Goal: Task Accomplishment & Management: Manage account settings

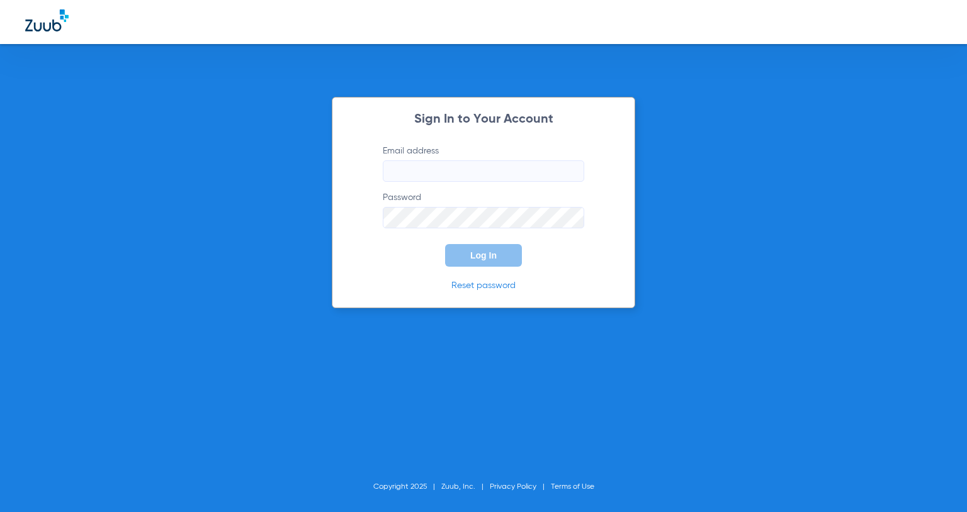
type input "[PERSON_NAME][EMAIL_ADDRESS][DOMAIN_NAME]"
click at [487, 254] on span "Log In" at bounding box center [483, 255] width 26 height 10
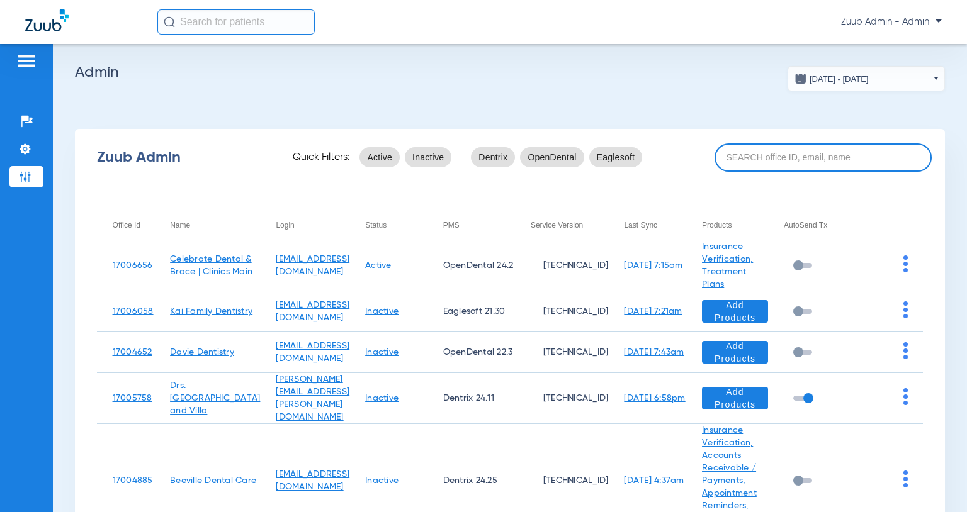
click at [785, 164] on input at bounding box center [823, 157] width 218 height 28
paste input "17007129"
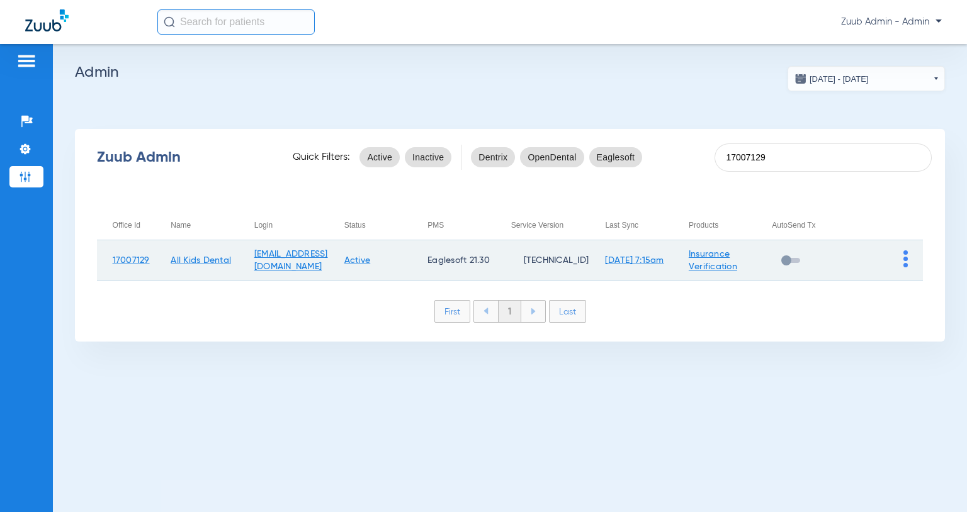
type input "17007129"
click at [906, 258] on img at bounding box center [905, 258] width 4 height 17
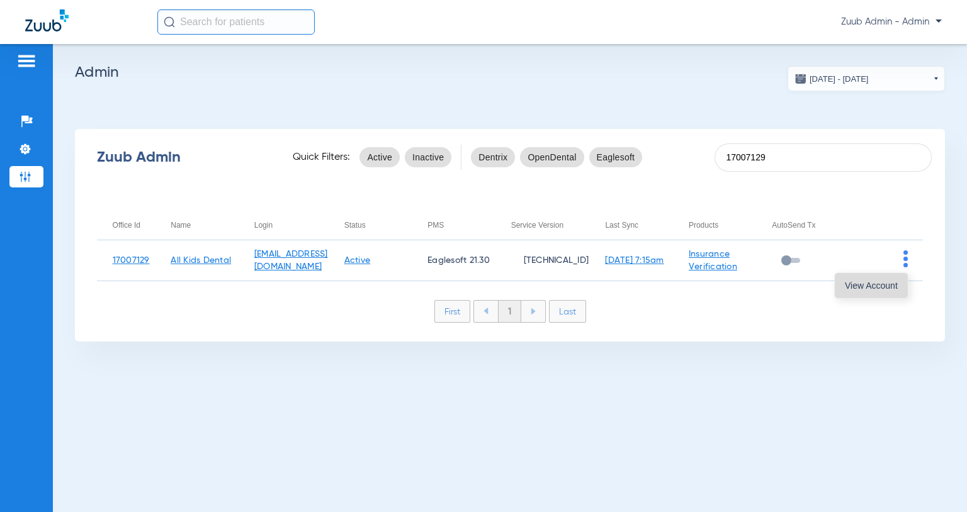
click at [887, 285] on span "View Account" at bounding box center [871, 285] width 53 height 9
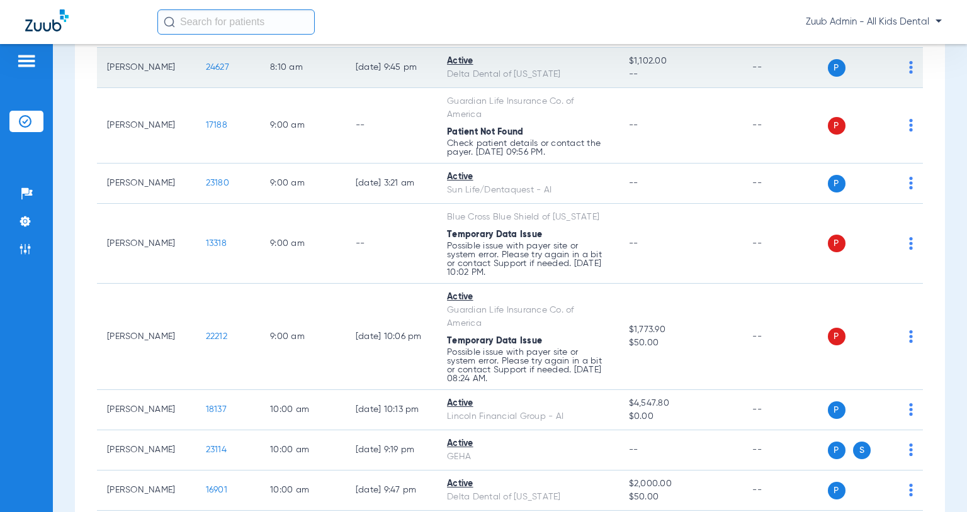
scroll to position [349, 0]
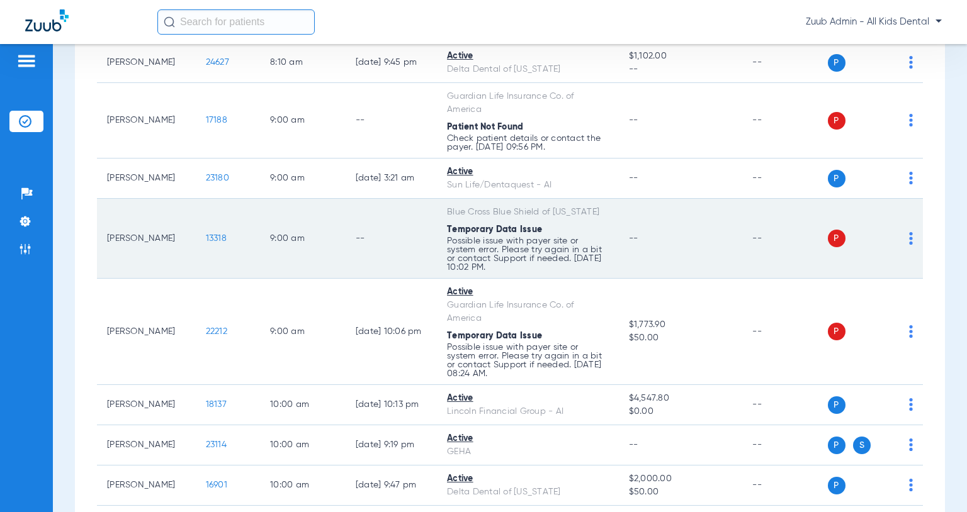
click at [911, 245] on img at bounding box center [911, 238] width 4 height 13
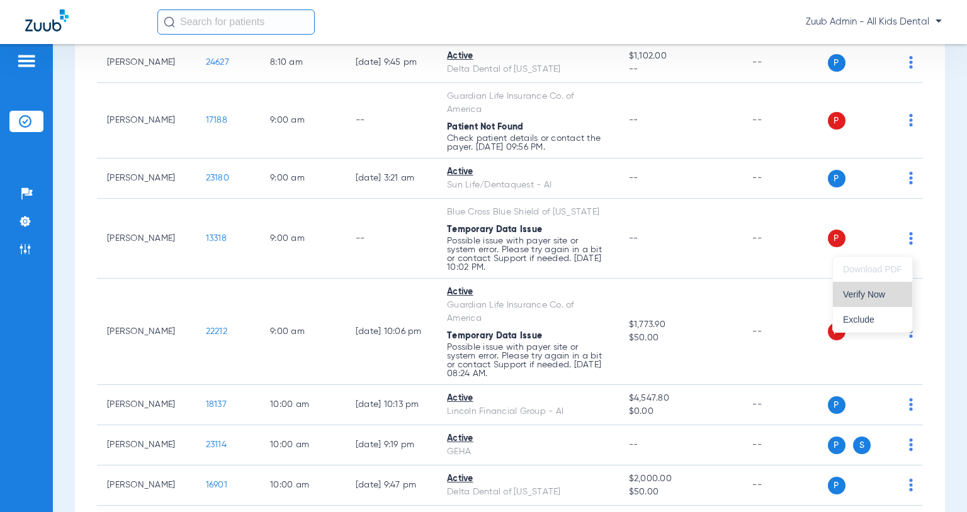
click at [878, 293] on span "Verify Now" at bounding box center [872, 294] width 59 height 9
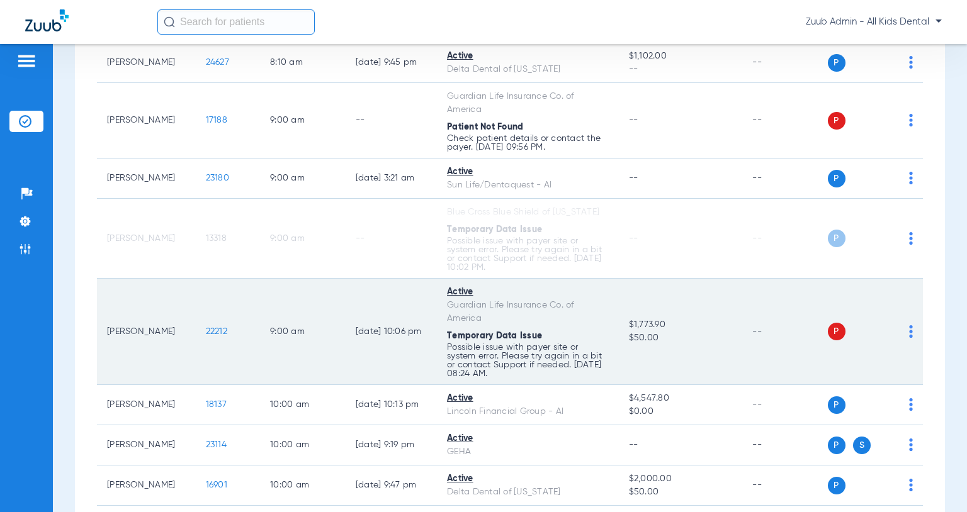
click at [910, 338] on img at bounding box center [911, 331] width 4 height 13
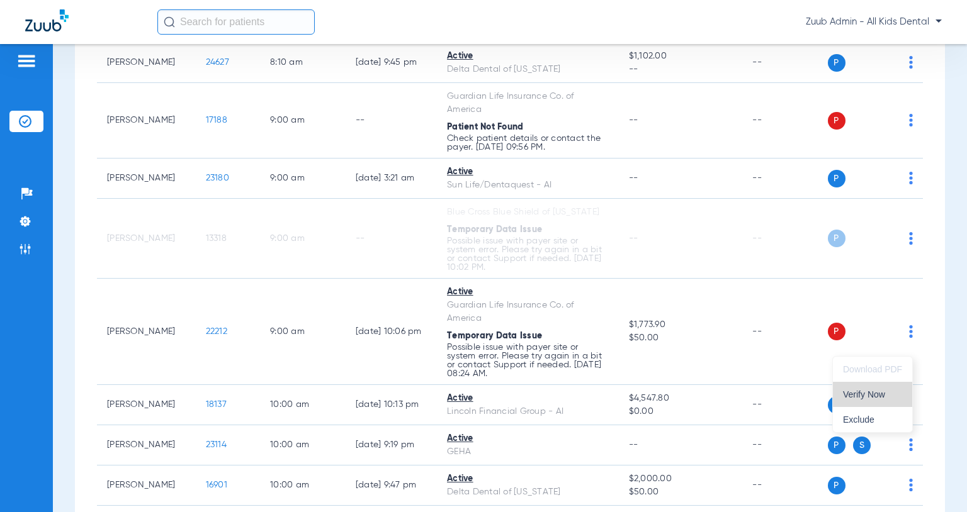
click at [871, 394] on span "Verify Now" at bounding box center [872, 394] width 59 height 9
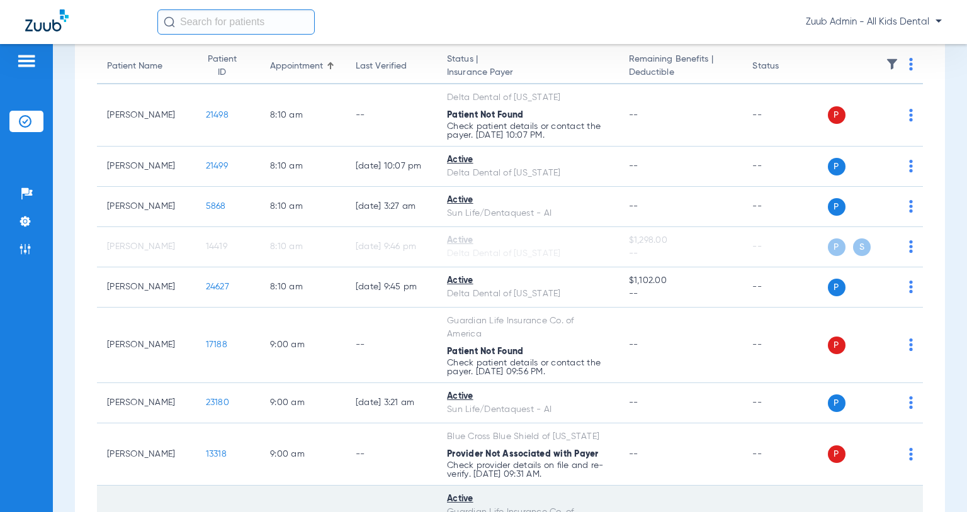
scroll to position [0, 0]
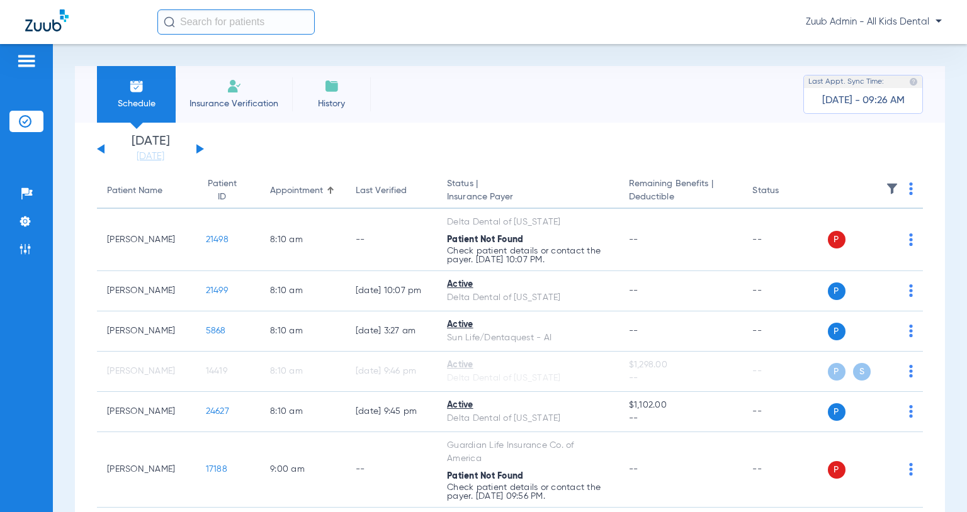
click at [200, 148] on button at bounding box center [200, 148] width 8 height 9
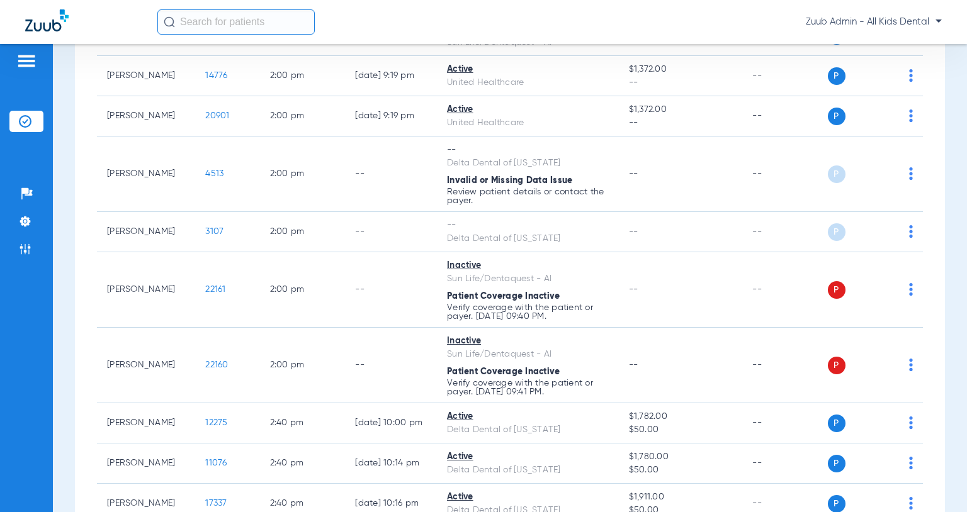
scroll to position [1678, 0]
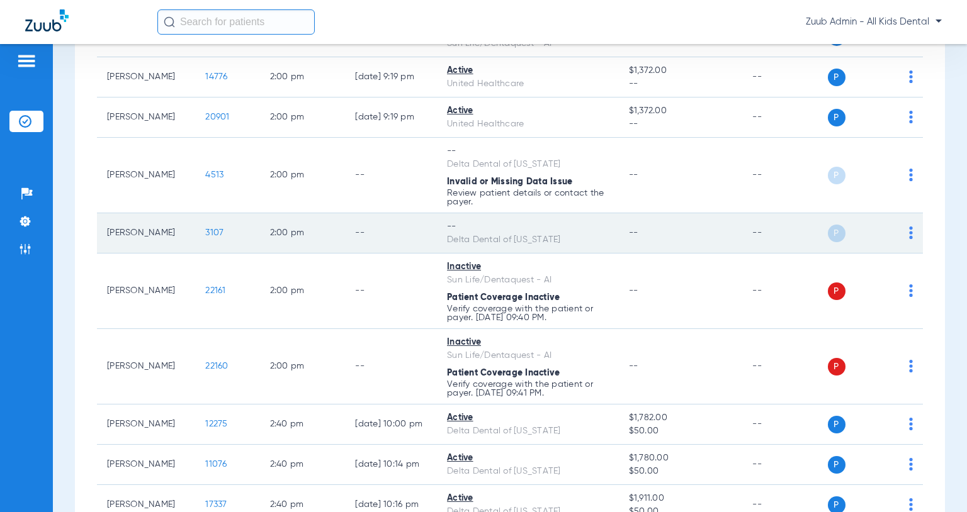
click at [911, 233] on img at bounding box center [911, 233] width 4 height 13
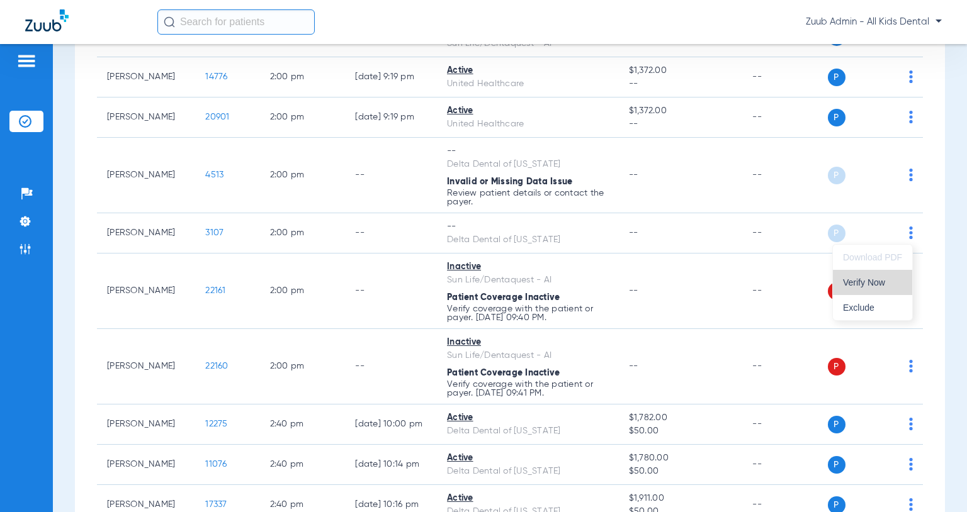
click at [891, 283] on span "Verify Now" at bounding box center [872, 282] width 59 height 9
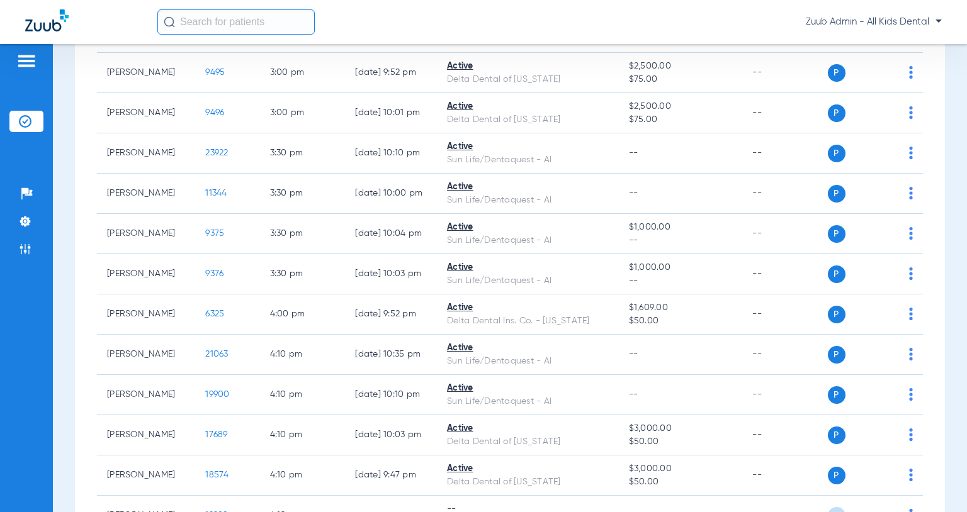
scroll to position [2335, 0]
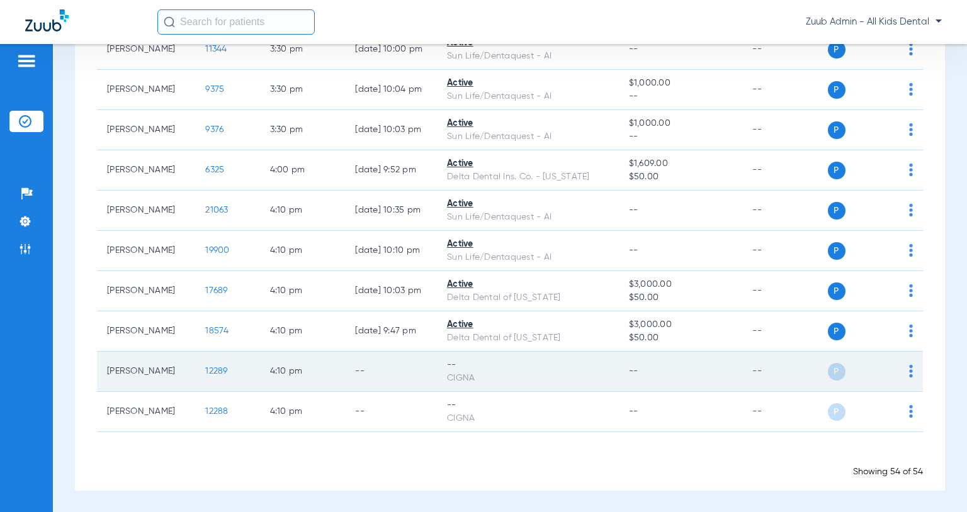
click at [911, 370] on img at bounding box center [911, 371] width 4 height 13
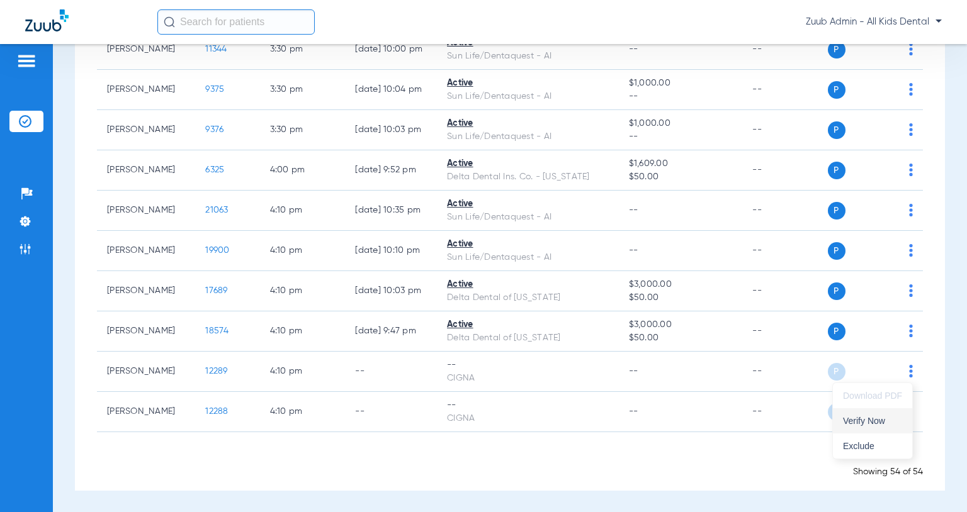
click at [880, 419] on span "Verify Now" at bounding box center [872, 421] width 59 height 9
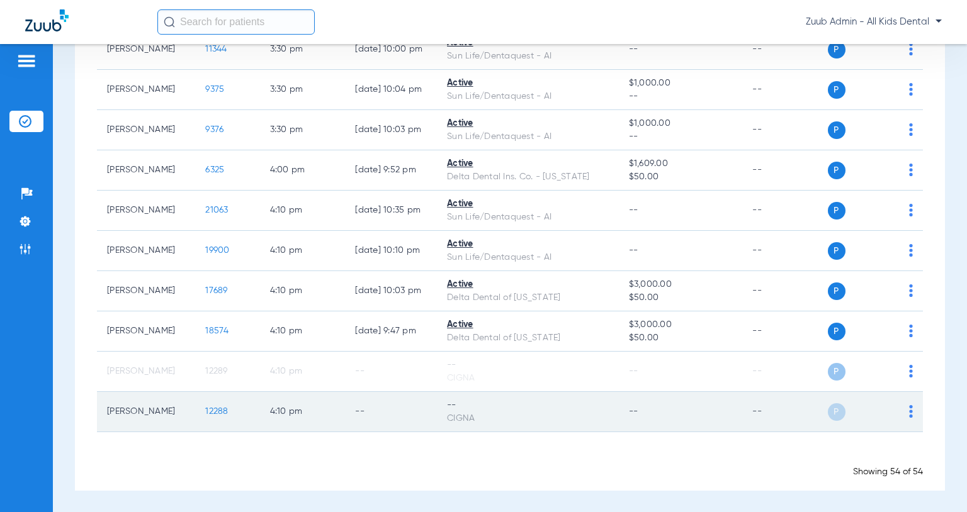
click at [911, 412] on img at bounding box center [911, 411] width 4 height 13
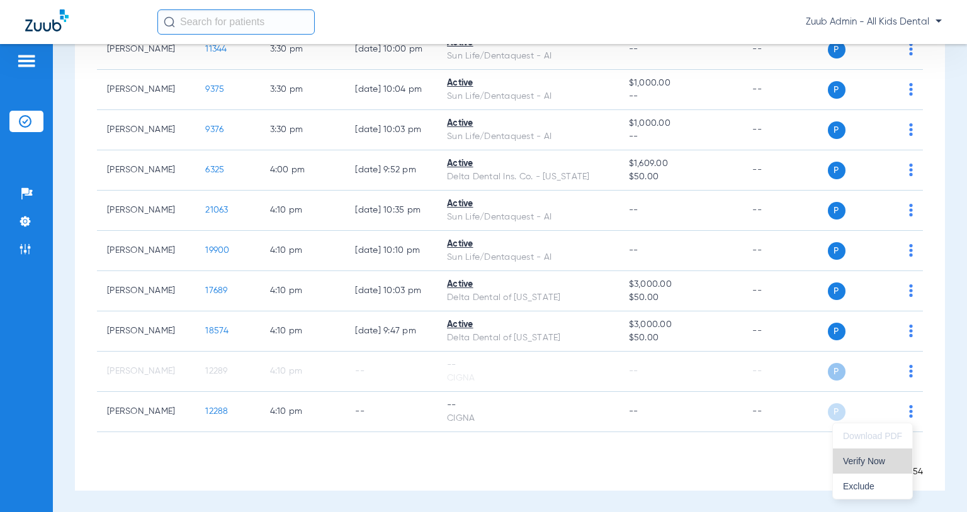
click at [882, 452] on button "Verify Now" at bounding box center [872, 461] width 79 height 25
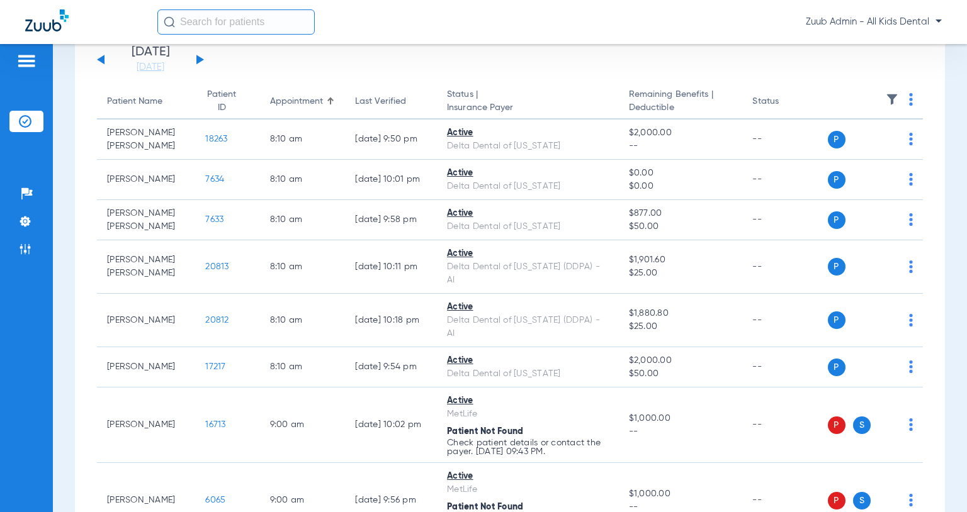
scroll to position [0, 0]
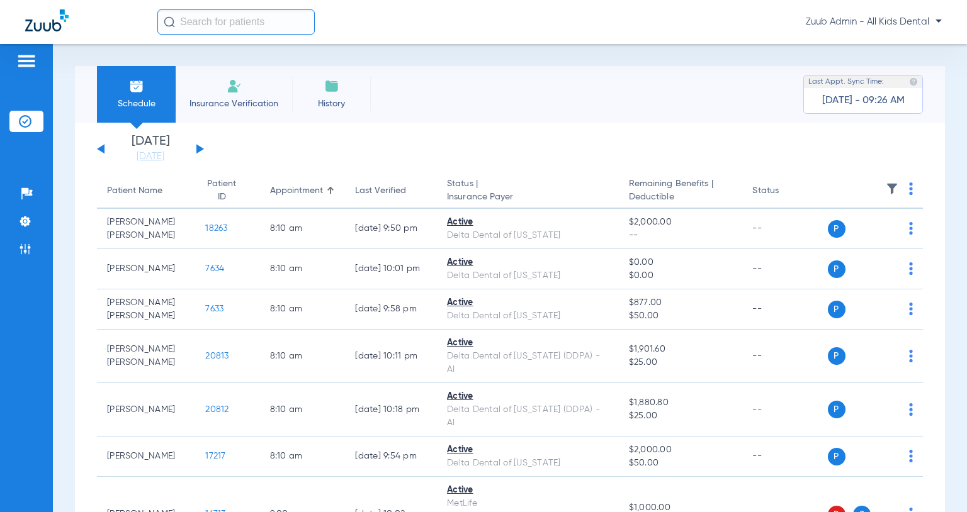
click at [199, 148] on button at bounding box center [200, 148] width 8 height 9
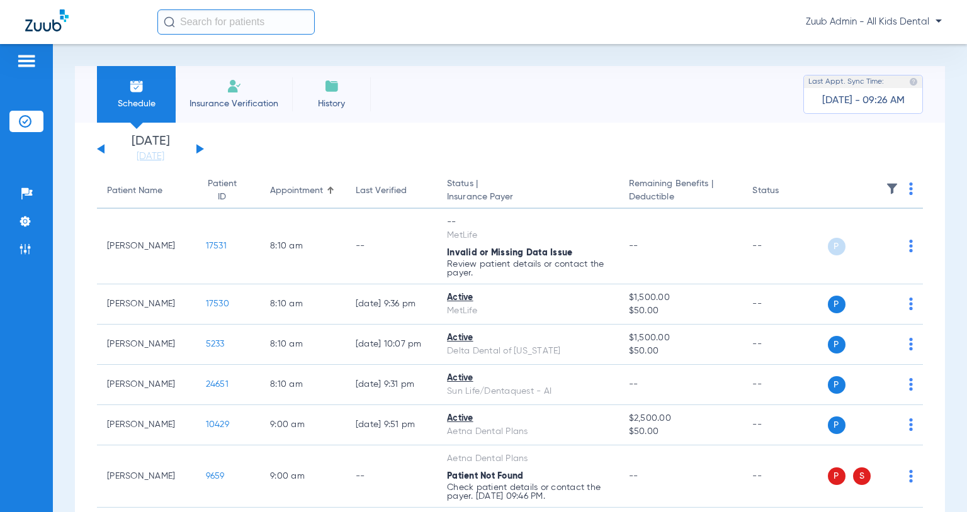
click at [202, 147] on div "[DATE] [DATE] [DATE] [DATE] [DATE] [DATE] [DATE] [DATE] [DATE] [DATE] [DATE] [D…" at bounding box center [150, 149] width 107 height 28
click at [197, 149] on button at bounding box center [200, 148] width 8 height 9
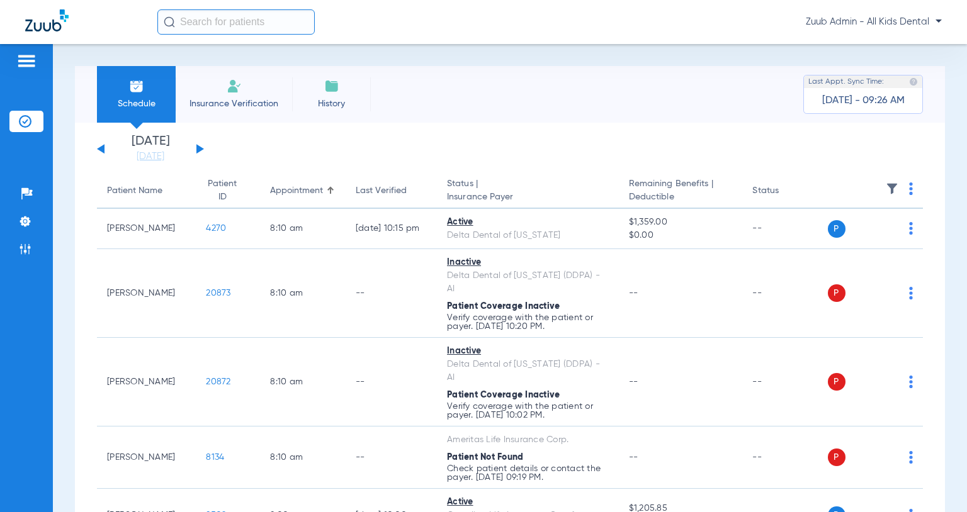
click at [199, 145] on div "[DATE] [DATE] [DATE] [DATE] [DATE] [DATE] [DATE] [DATE] [DATE] [DATE] [DATE] [D…" at bounding box center [150, 149] width 107 height 28
click at [198, 147] on button at bounding box center [200, 148] width 8 height 9
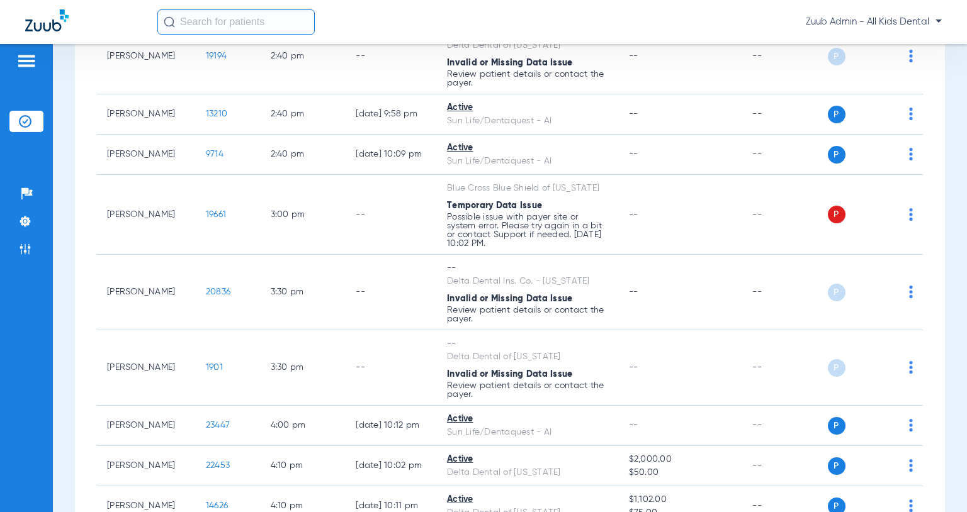
scroll to position [1356, 0]
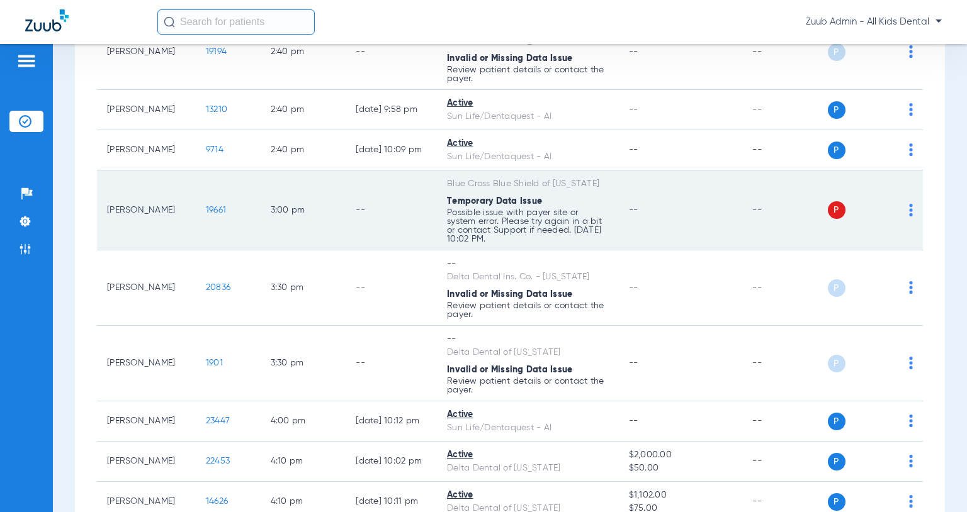
click at [910, 213] on img at bounding box center [911, 210] width 4 height 13
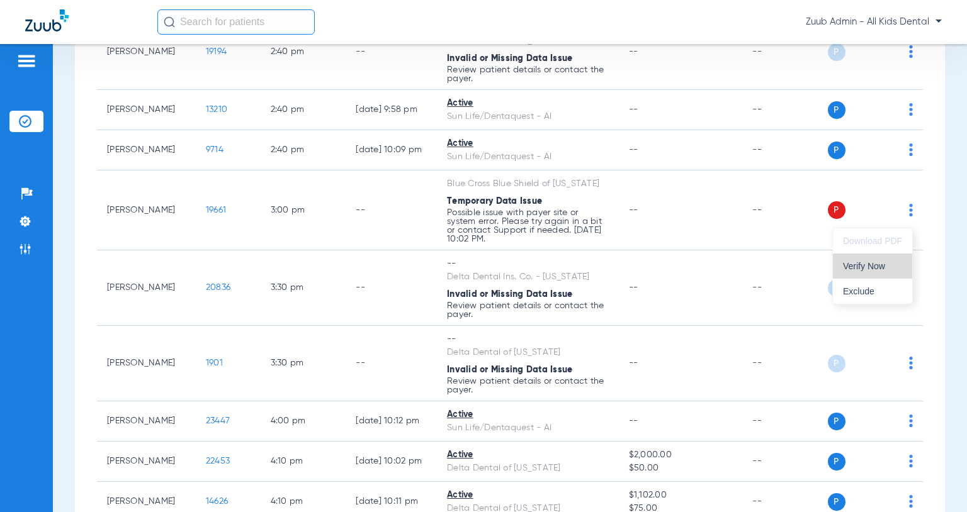
click at [890, 256] on button "Verify Now" at bounding box center [872, 266] width 79 height 25
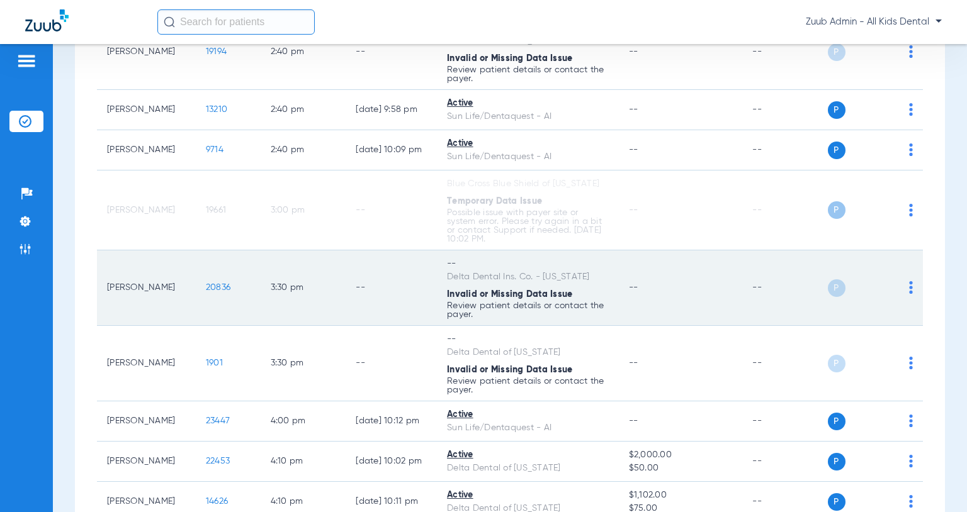
click at [910, 294] on img at bounding box center [911, 287] width 4 height 13
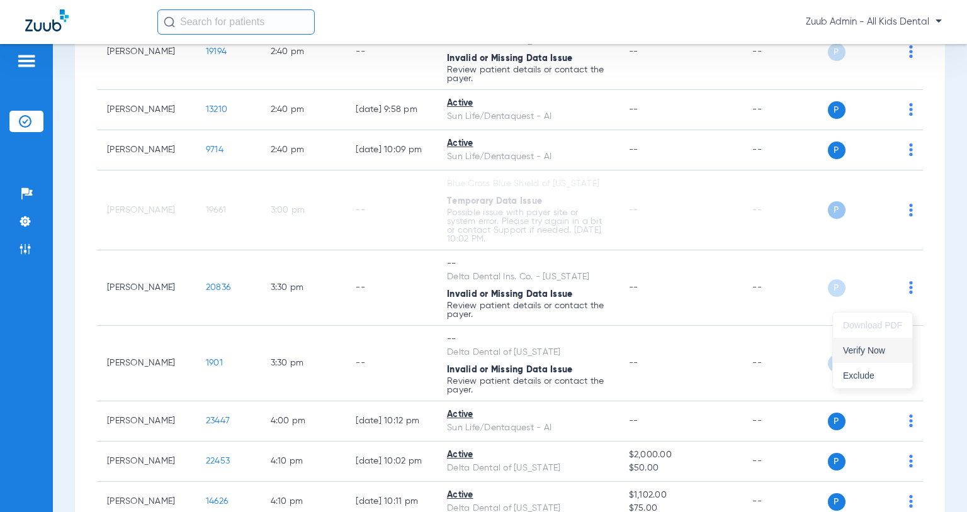
click at [887, 347] on span "Verify Now" at bounding box center [872, 350] width 59 height 9
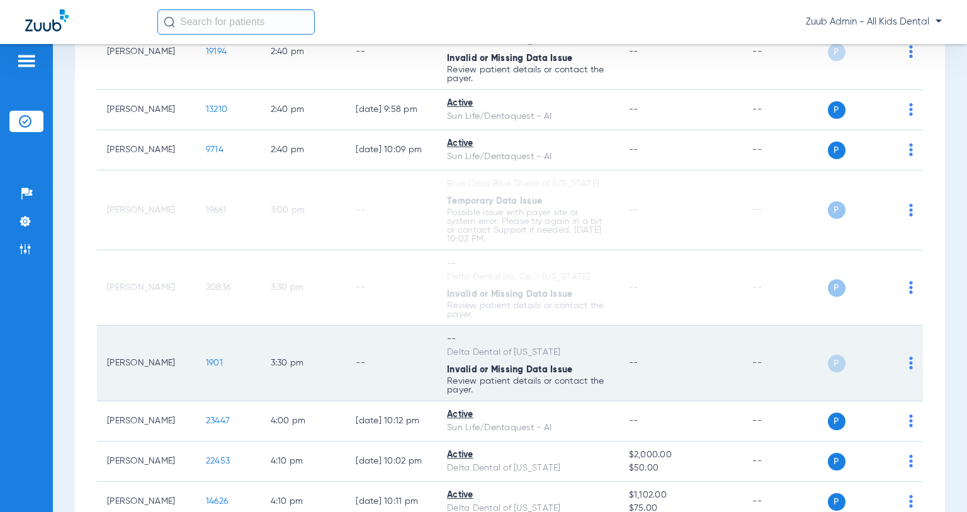
click at [909, 369] on img at bounding box center [911, 363] width 4 height 13
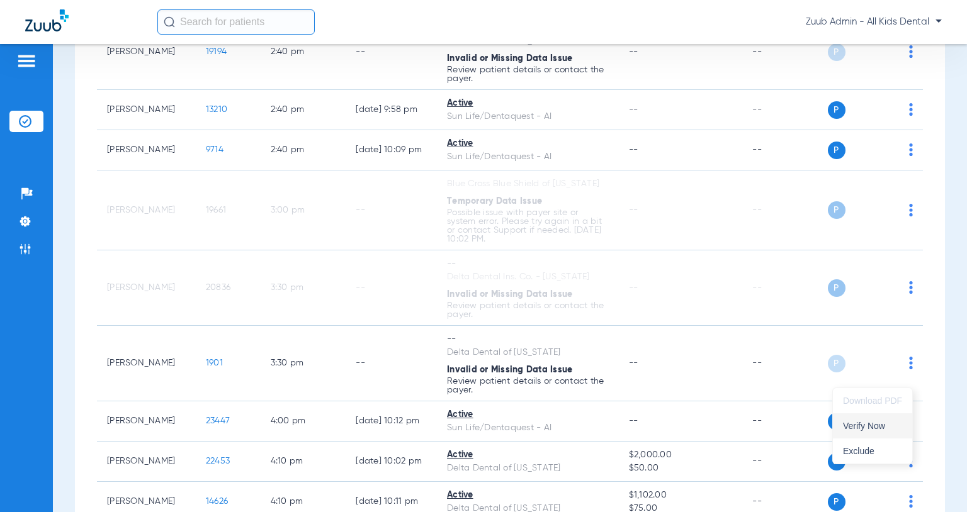
click at [873, 422] on span "Verify Now" at bounding box center [872, 426] width 59 height 9
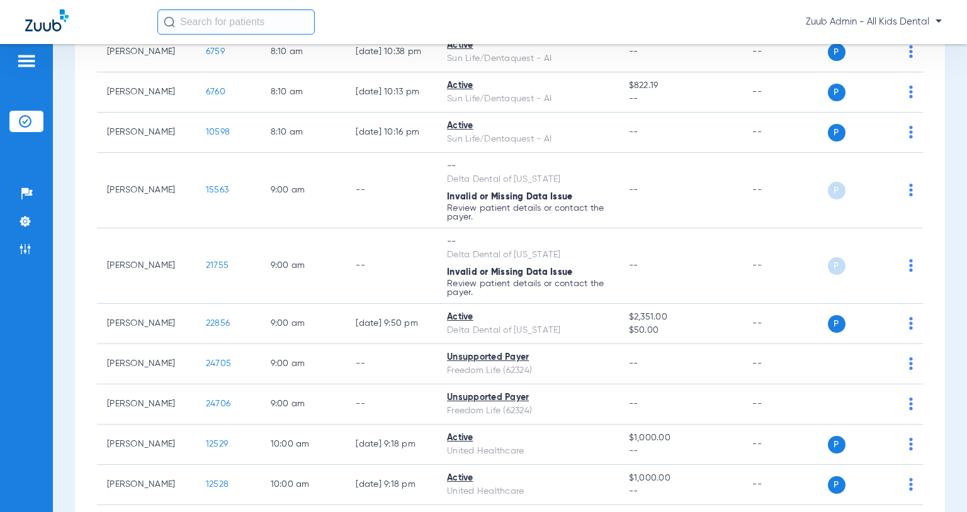
scroll to position [0, 0]
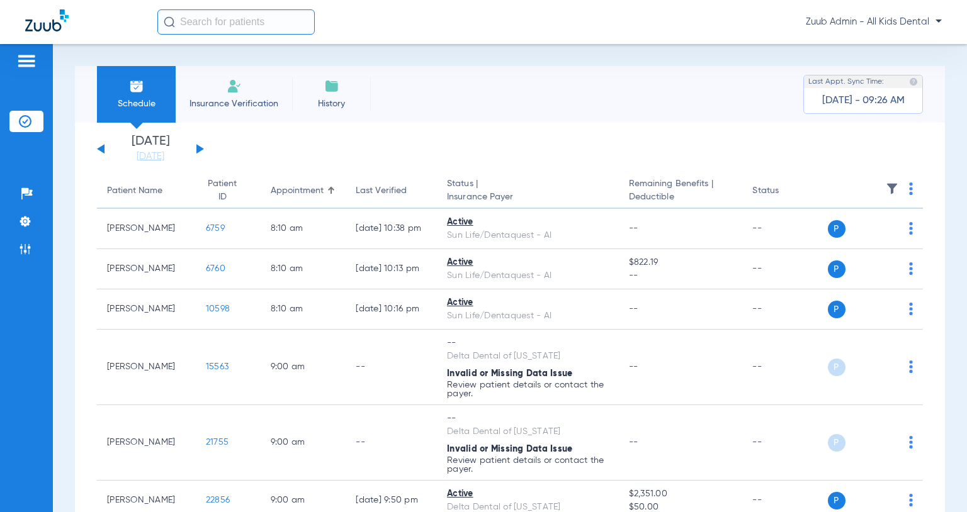
click at [198, 149] on button at bounding box center [200, 148] width 8 height 9
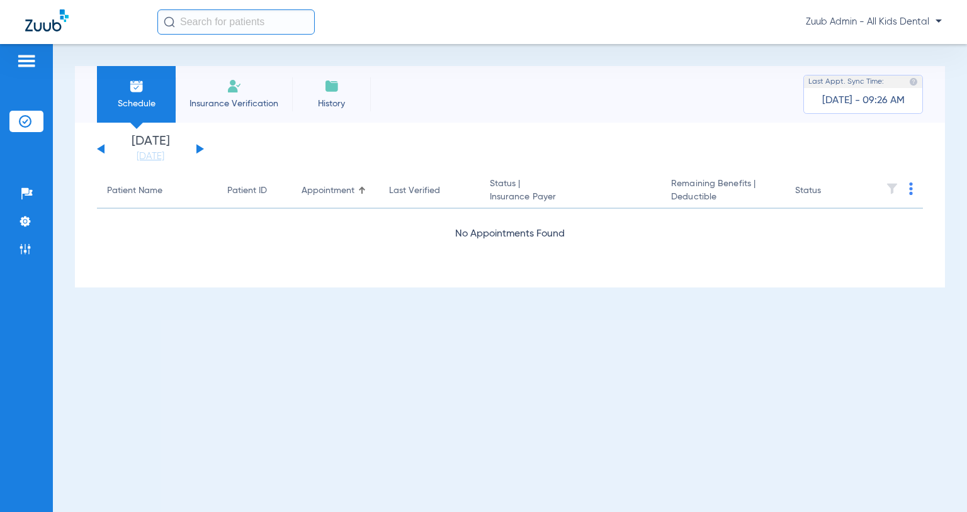
click at [199, 146] on button at bounding box center [200, 148] width 8 height 9
click at [201, 149] on button at bounding box center [200, 148] width 8 height 9
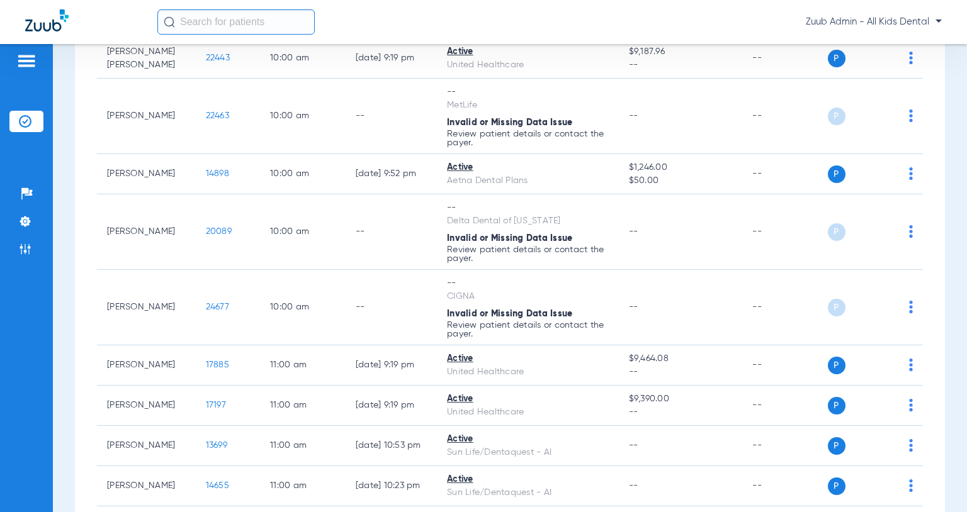
scroll to position [641, 0]
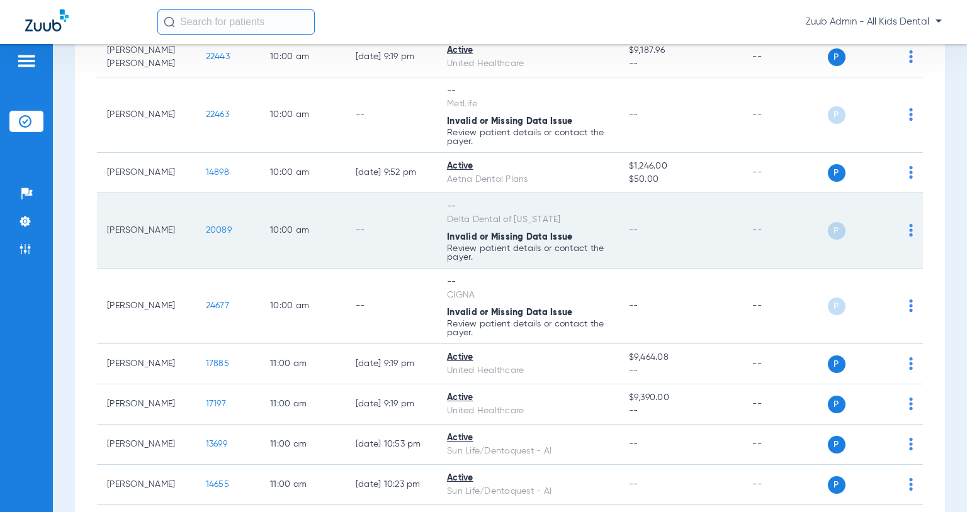
click at [218, 232] on span "20089" at bounding box center [219, 230] width 26 height 9
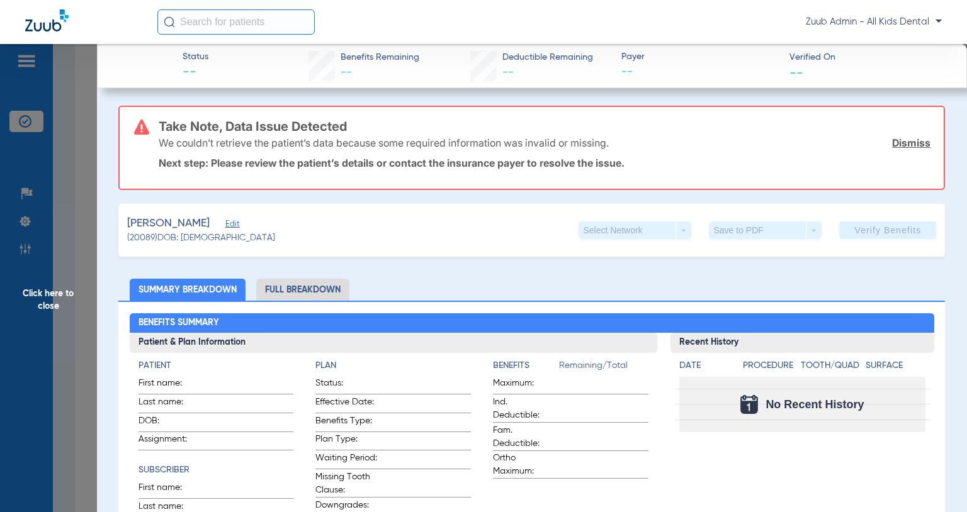
click at [225, 223] on span "Edit" at bounding box center [230, 226] width 11 height 12
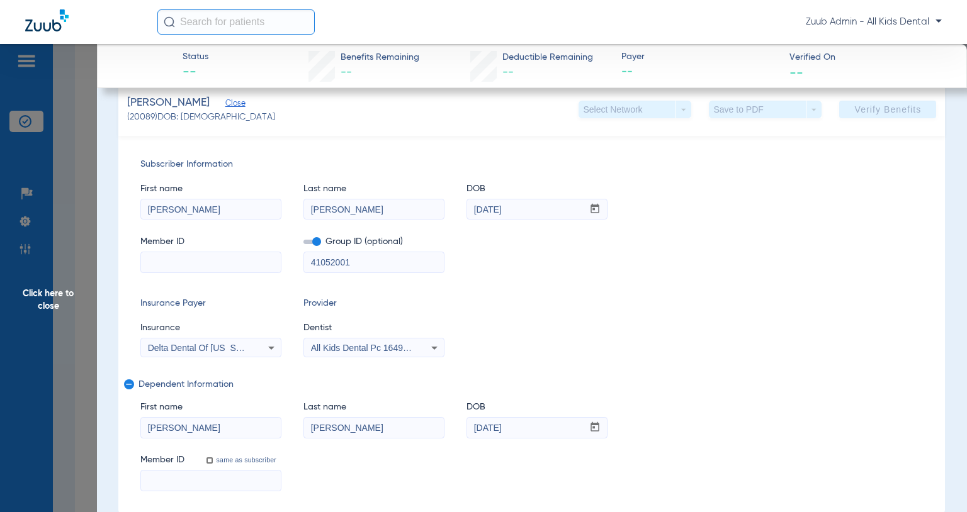
scroll to position [98, 0]
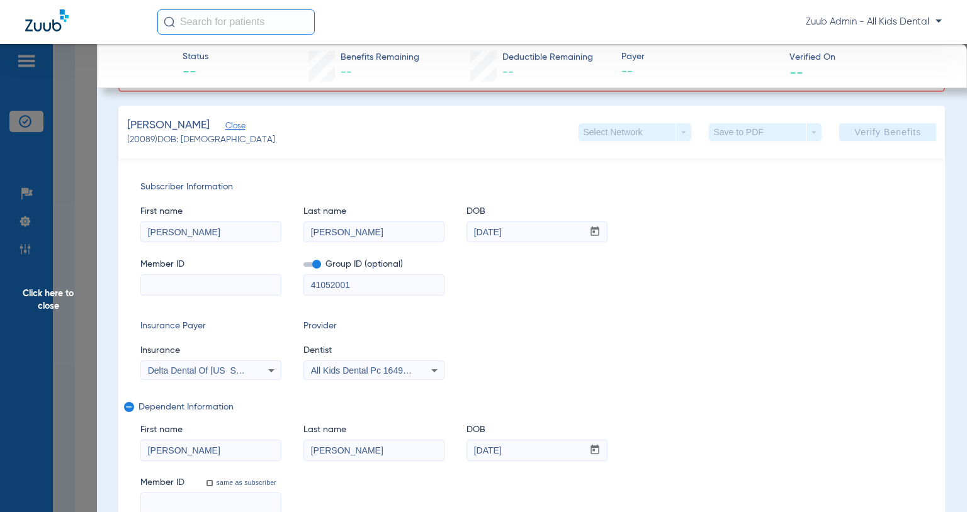
click at [50, 298] on span "Click here to close" at bounding box center [48, 300] width 97 height 512
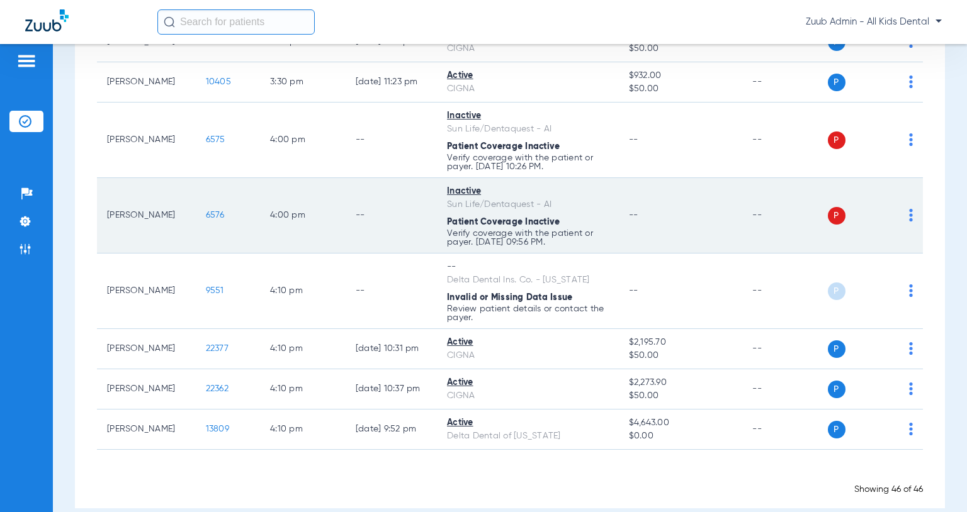
scroll to position [1986, 0]
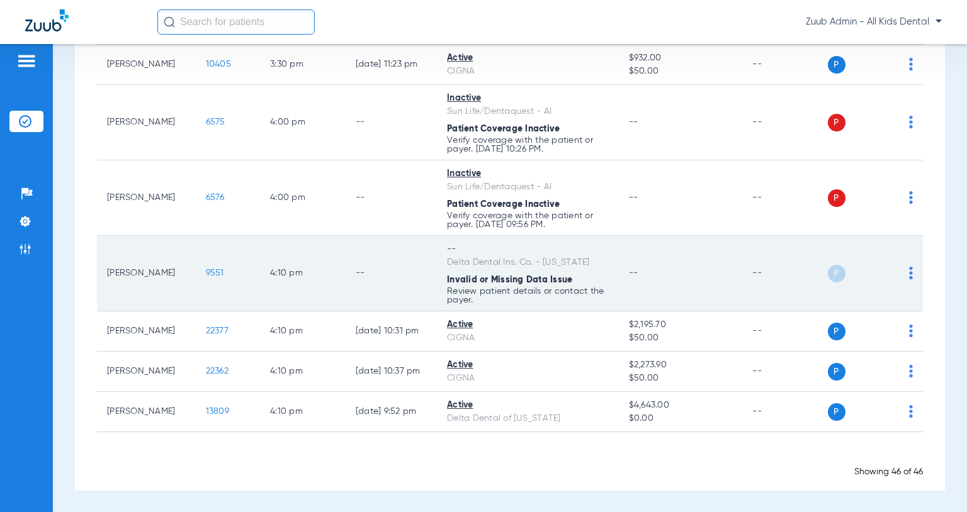
click at [910, 273] on img at bounding box center [911, 273] width 4 height 13
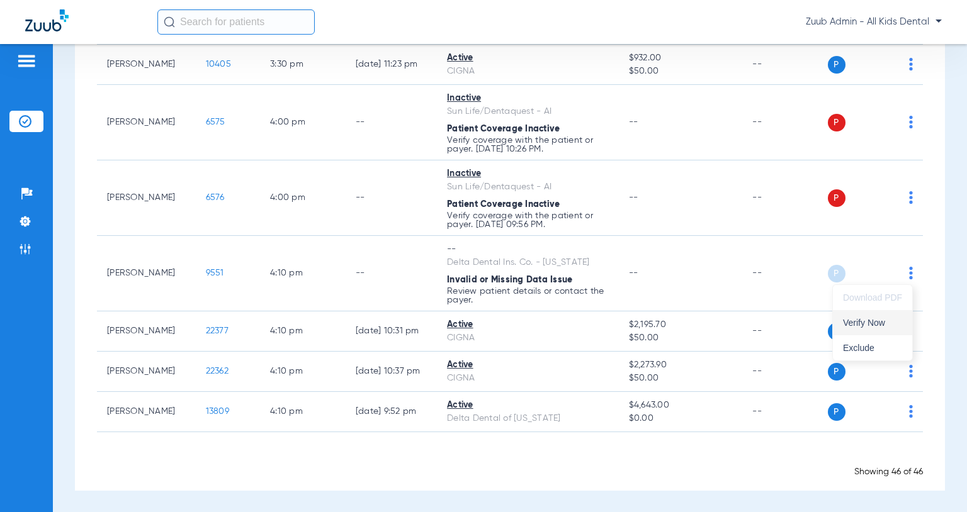
click at [889, 310] on button "Verify Now" at bounding box center [872, 322] width 79 height 25
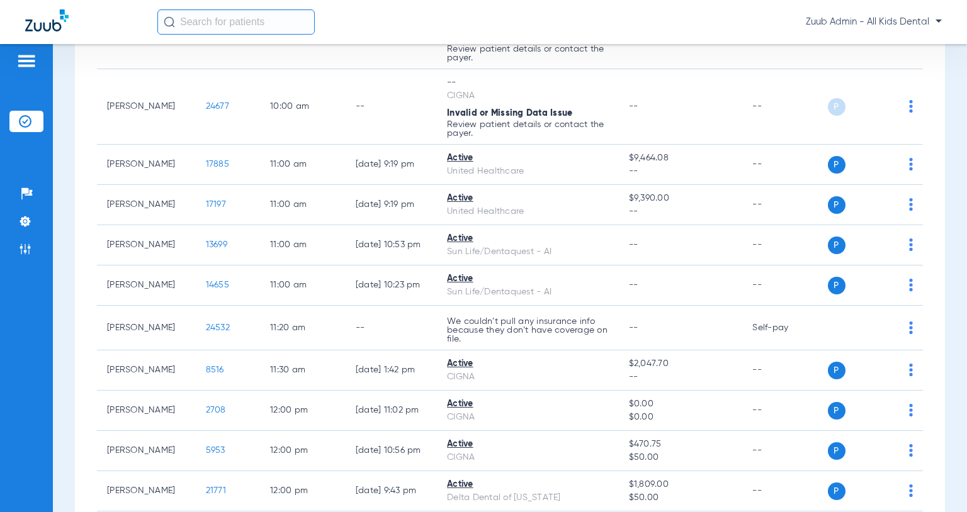
scroll to position [0, 0]
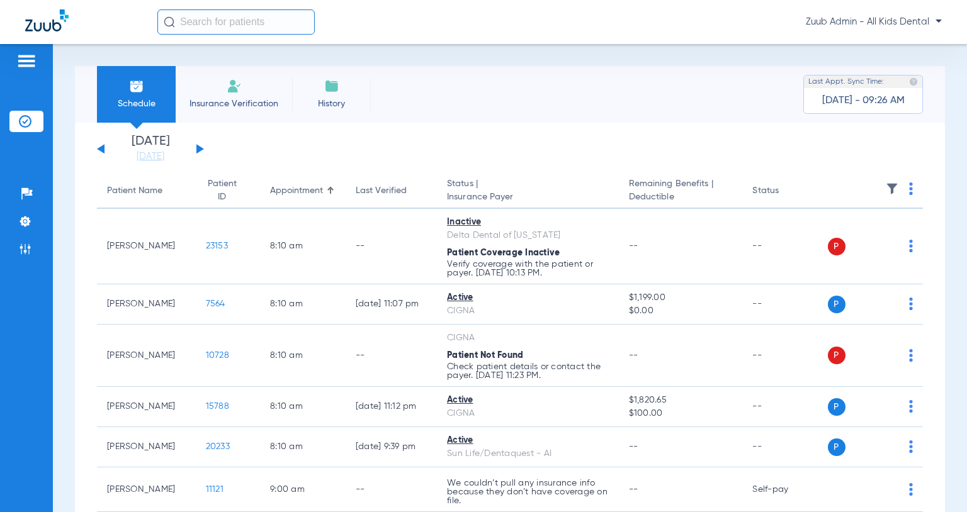
click at [197, 147] on button at bounding box center [200, 148] width 8 height 9
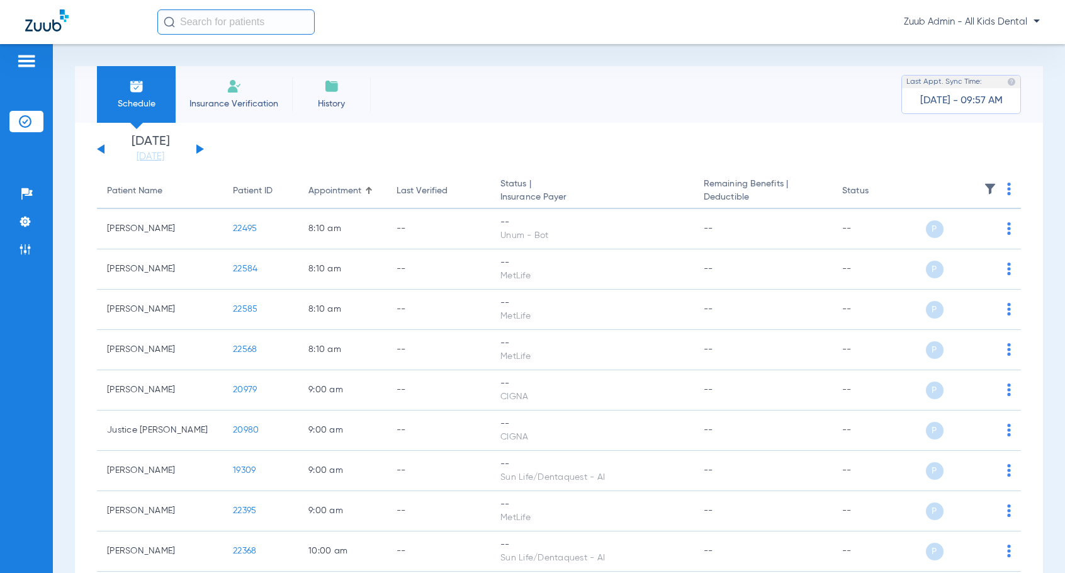
click at [966, 17] on span "Zuub Admin - All Kids Dental" at bounding box center [972, 22] width 136 height 13
click at [966, 48] on span "Log out" at bounding box center [1003, 44] width 49 height 9
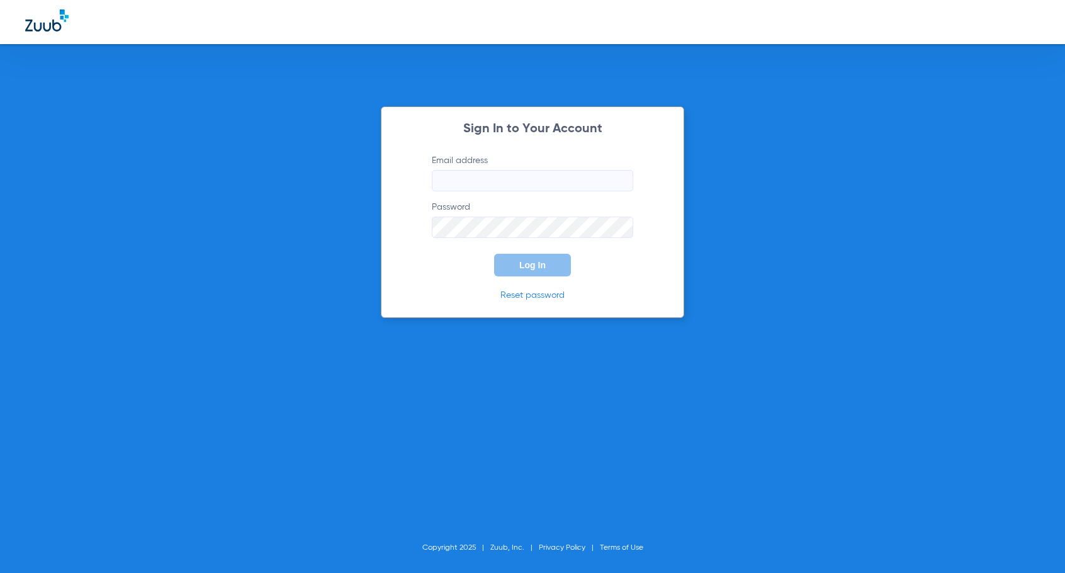
type input "marie+beta@zuub.com"
click at [533, 266] on span "Log In" at bounding box center [532, 265] width 26 height 10
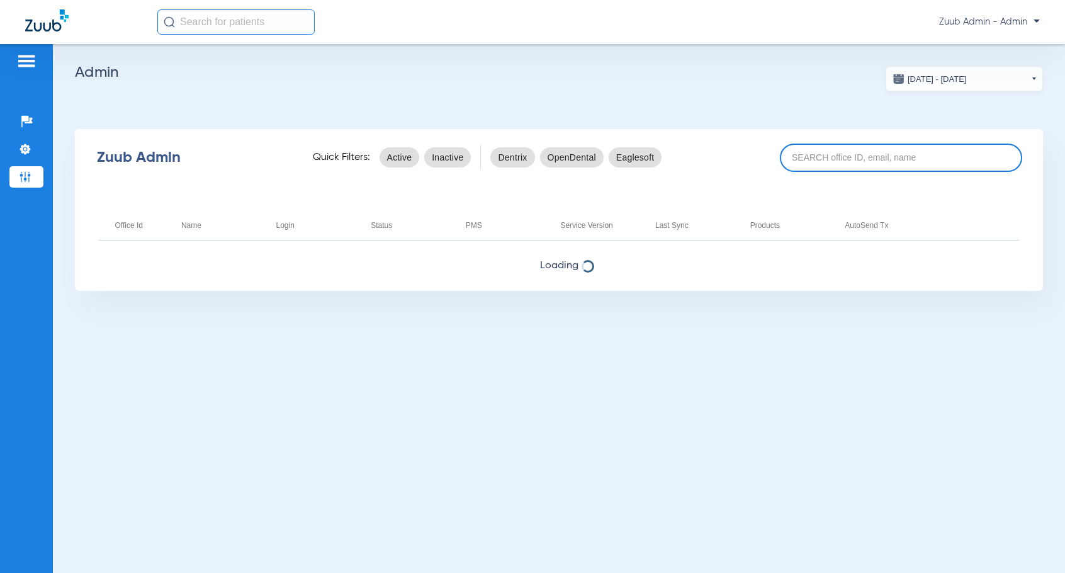
click at [816, 162] on input at bounding box center [901, 157] width 242 height 28
paste input "17007221"
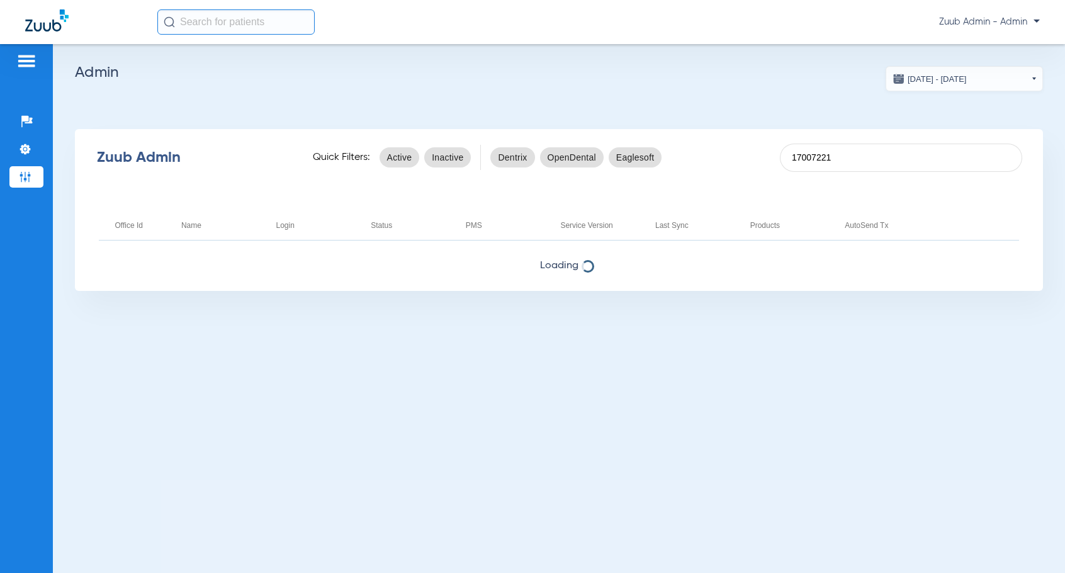
type input "17007221"
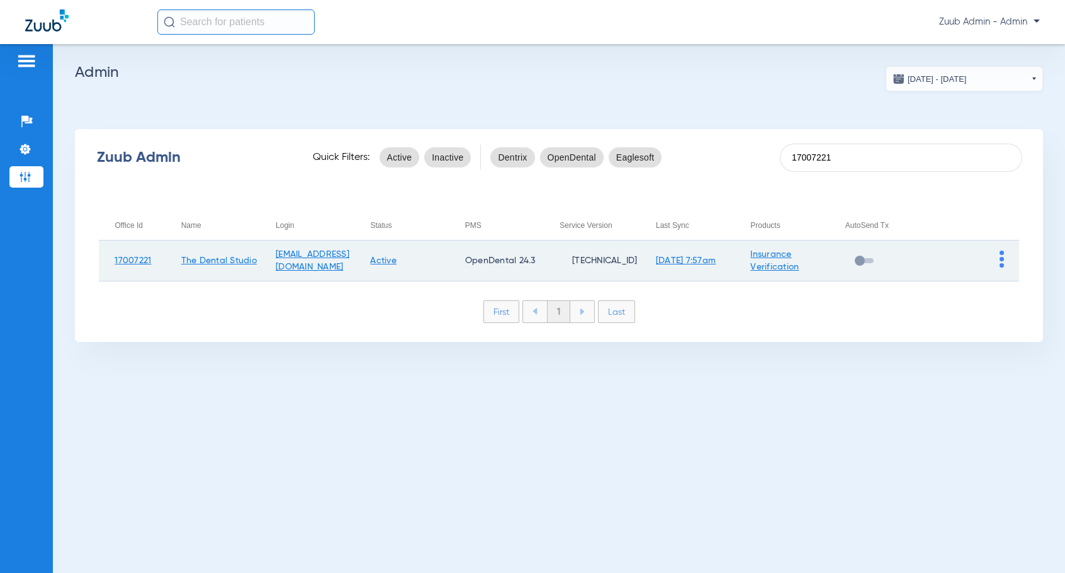
click at [966, 257] on img at bounding box center [1001, 258] width 4 height 17
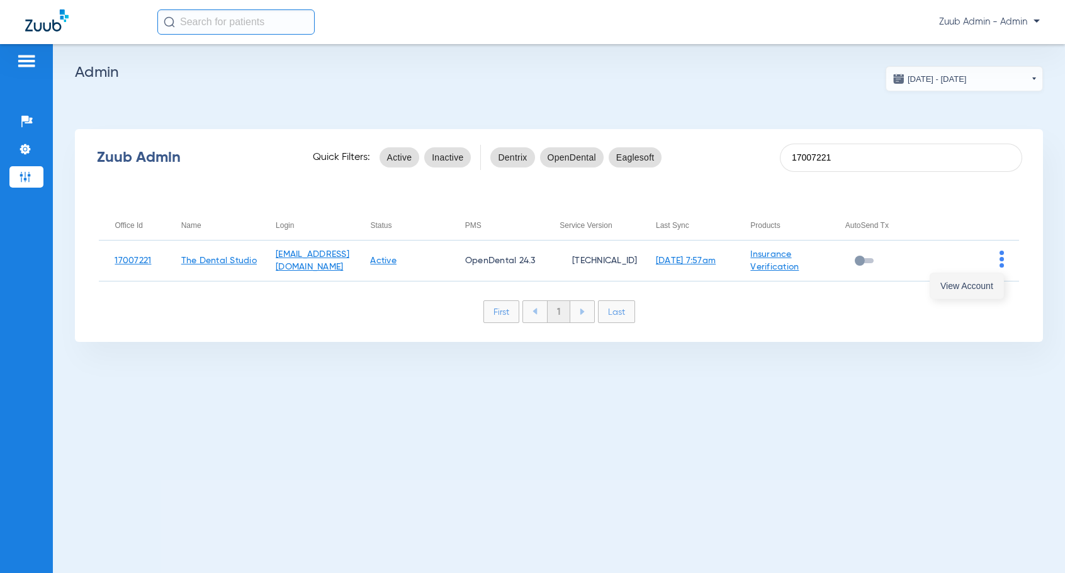
click at [966, 281] on span "View Account" at bounding box center [966, 285] width 53 height 9
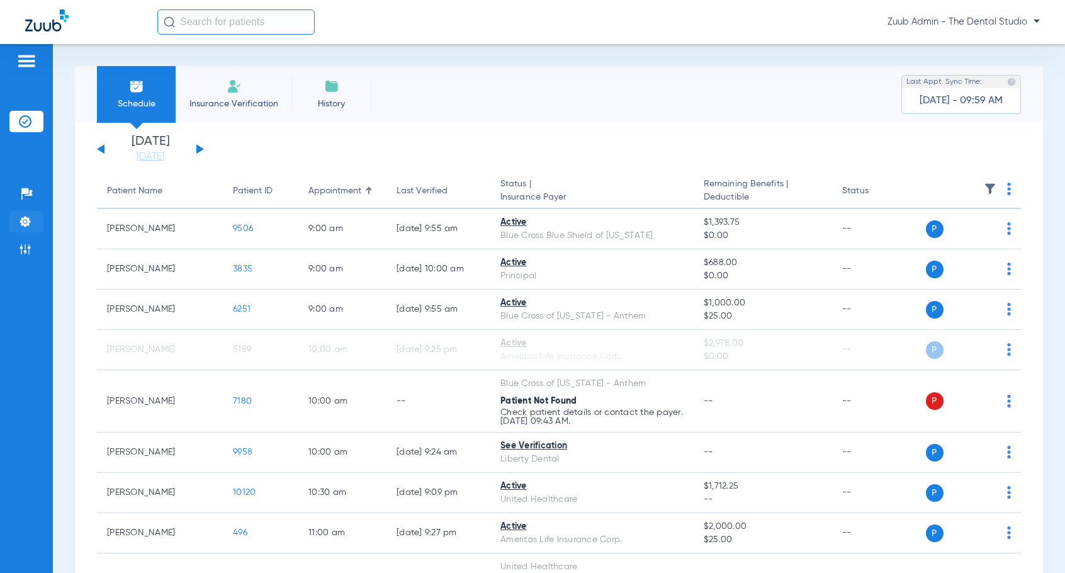
click at [26, 219] on img at bounding box center [25, 221] width 13 height 13
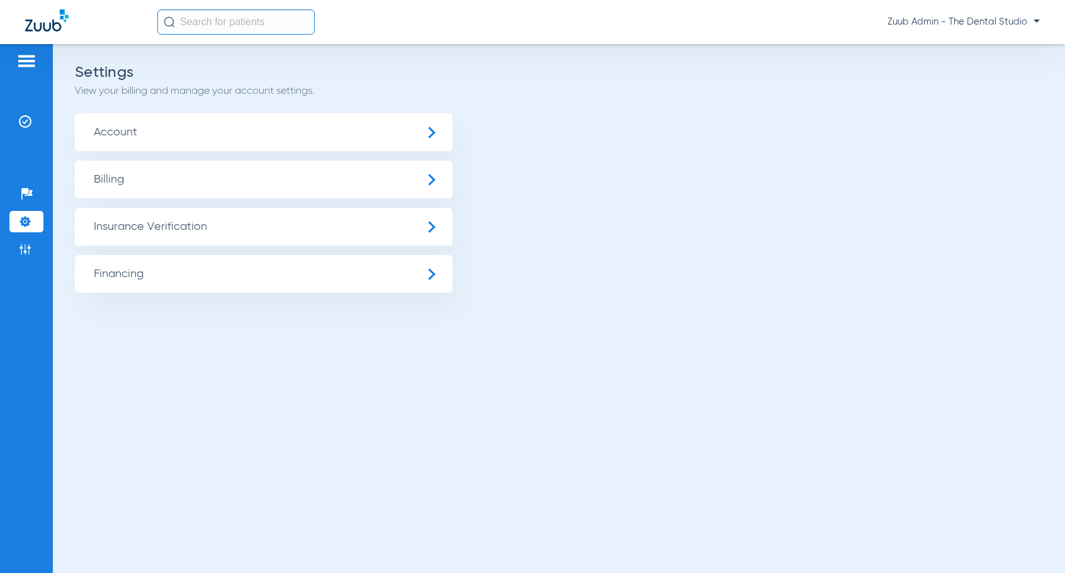
drag, startPoint x: 130, startPoint y: 222, endPoint x: 143, endPoint y: 245, distance: 25.9
click at [130, 222] on span "Insurance Verification" at bounding box center [264, 227] width 378 height 38
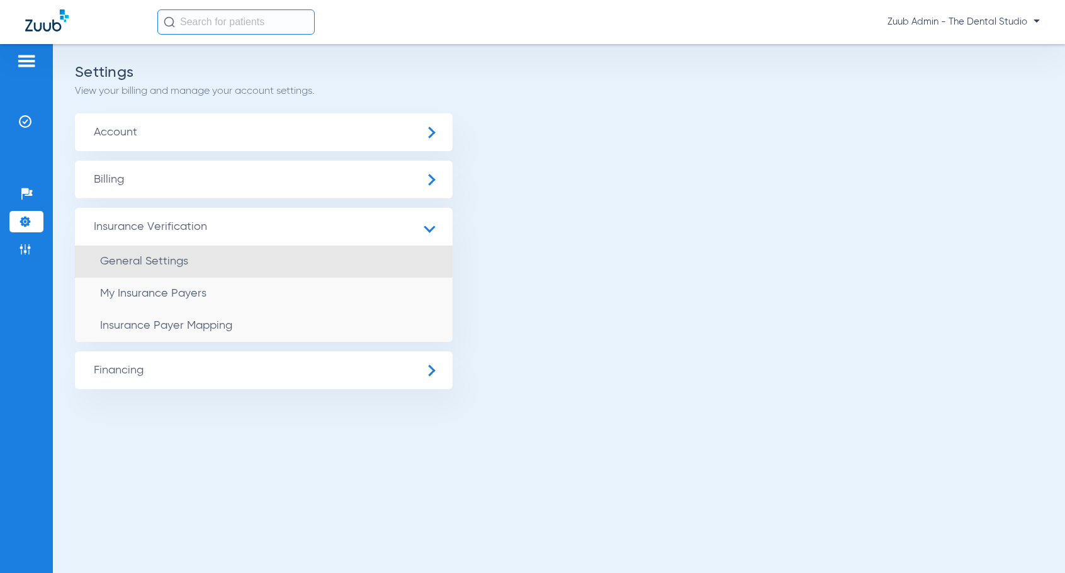
click at [145, 245] on li "General Settings" at bounding box center [264, 261] width 378 height 32
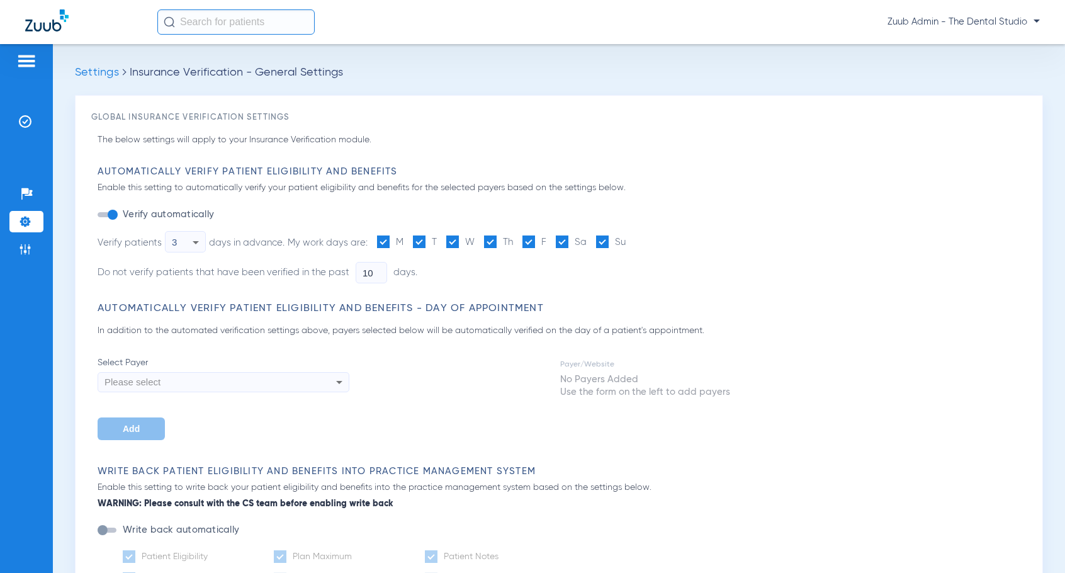
type input "5"
type input "1"
click at [21, 113] on li "Insurance Verification" at bounding box center [26, 121] width 34 height 21
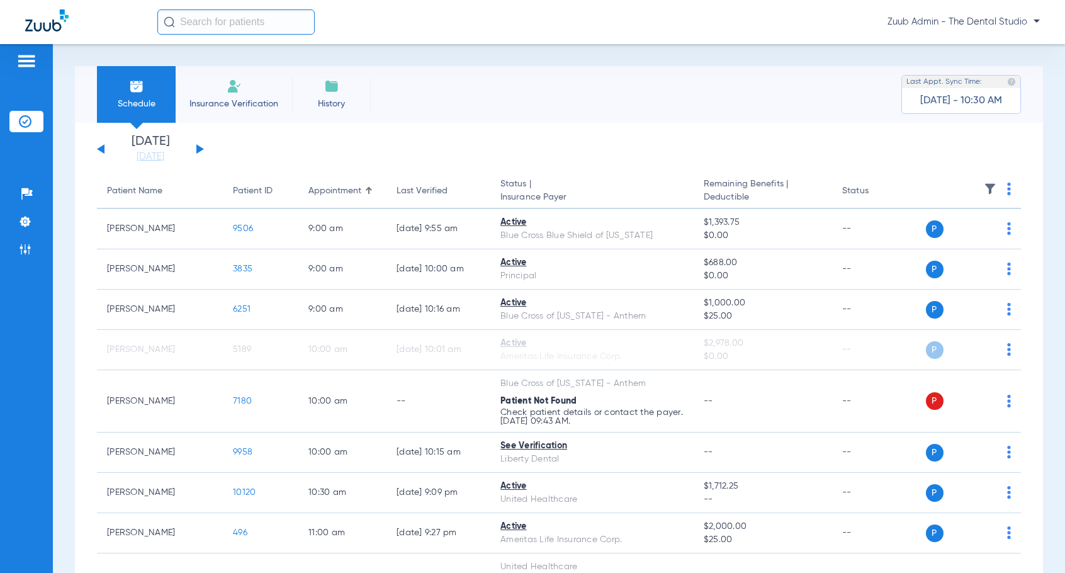
click at [198, 145] on div "[DATE] [DATE] [DATE] [DATE] [DATE] [DATE] [DATE] [DATE] [DATE] [DATE] [DATE] [D…" at bounding box center [150, 149] width 107 height 28
click at [198, 148] on button at bounding box center [200, 148] width 8 height 9
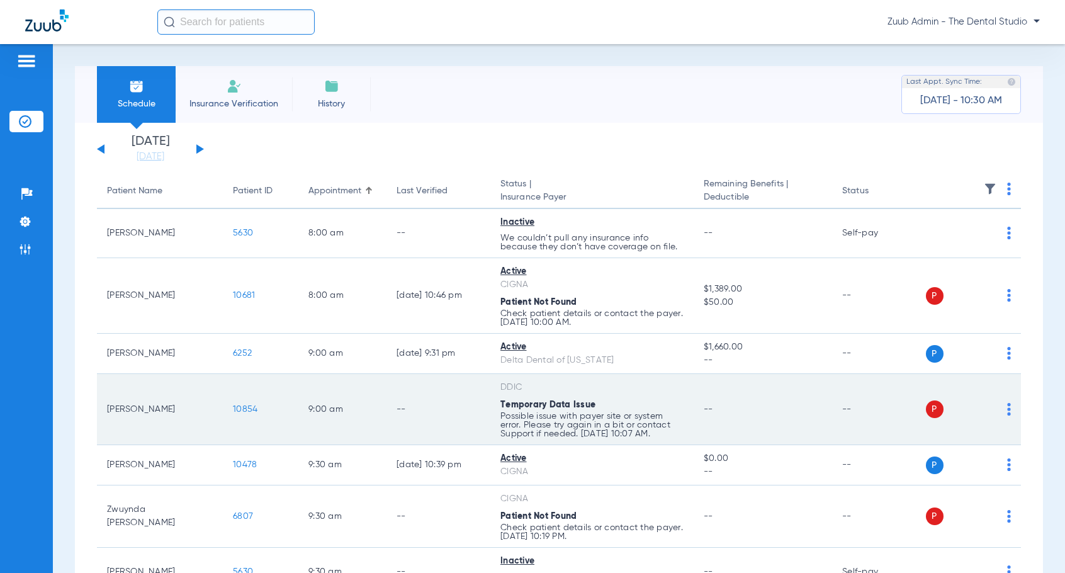
click at [1008, 409] on img at bounding box center [1009, 409] width 4 height 13
drag, startPoint x: 986, startPoint y: 456, endPoint x: 888, endPoint y: 441, distance: 98.6
click at [986, 456] on span "Verify Now" at bounding box center [970, 458] width 59 height 9
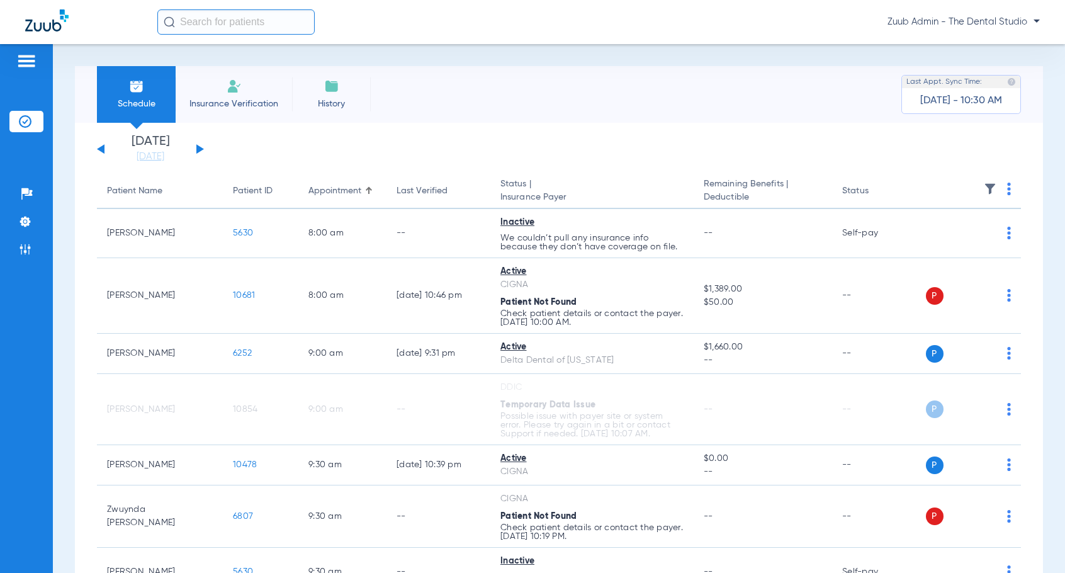
click at [199, 147] on button at bounding box center [200, 148] width 8 height 9
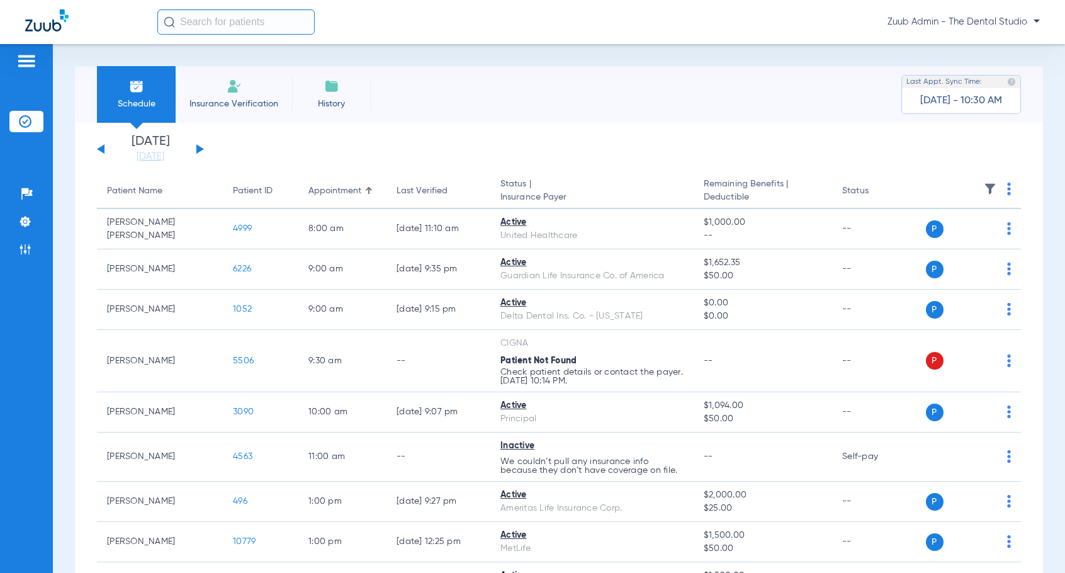
click at [199, 147] on button at bounding box center [200, 148] width 8 height 9
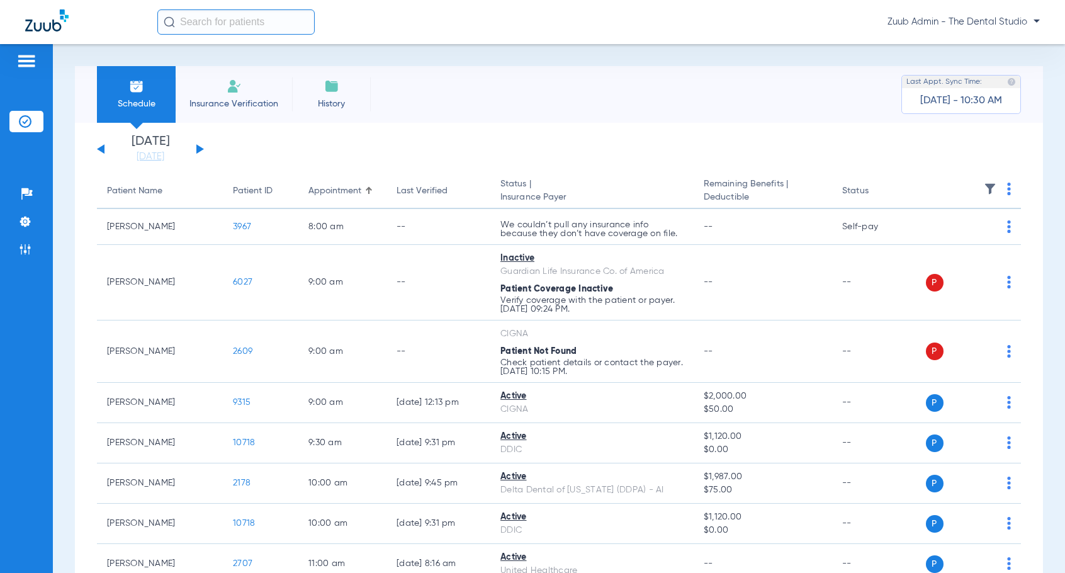
click at [197, 147] on button at bounding box center [200, 148] width 8 height 9
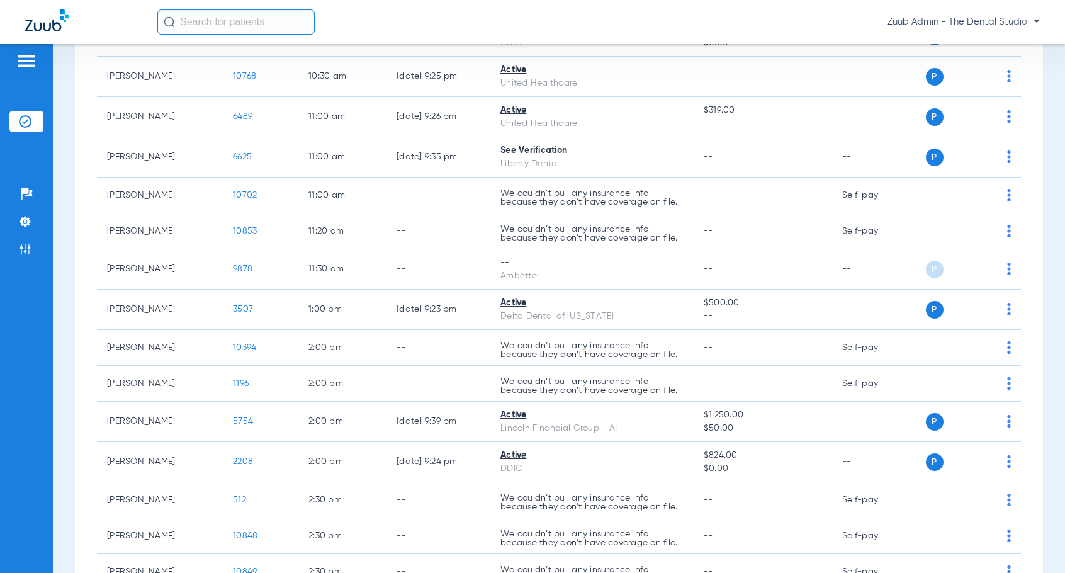
scroll to position [599, 0]
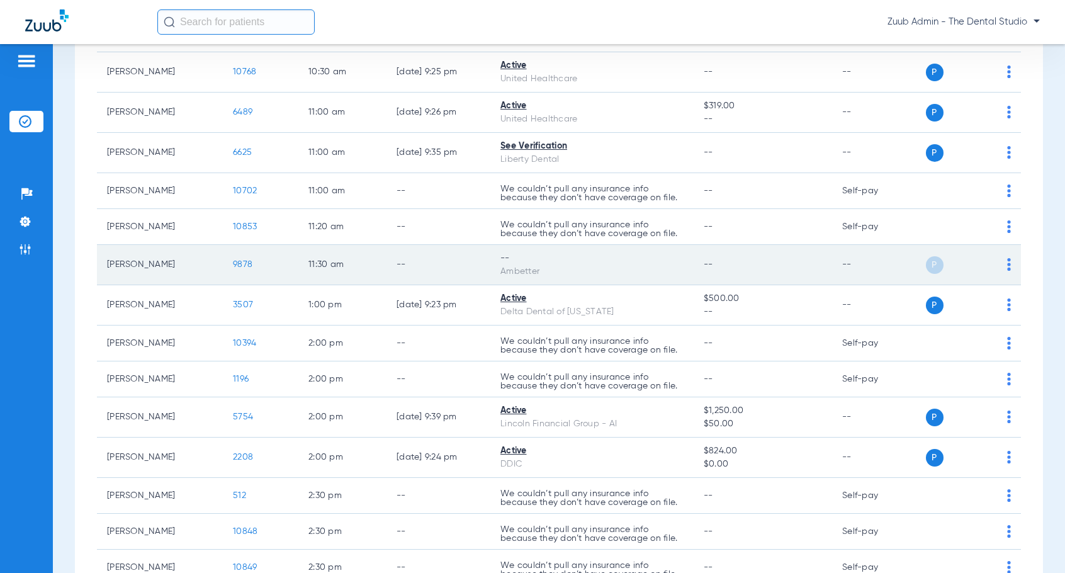
click at [1008, 261] on img at bounding box center [1009, 264] width 4 height 13
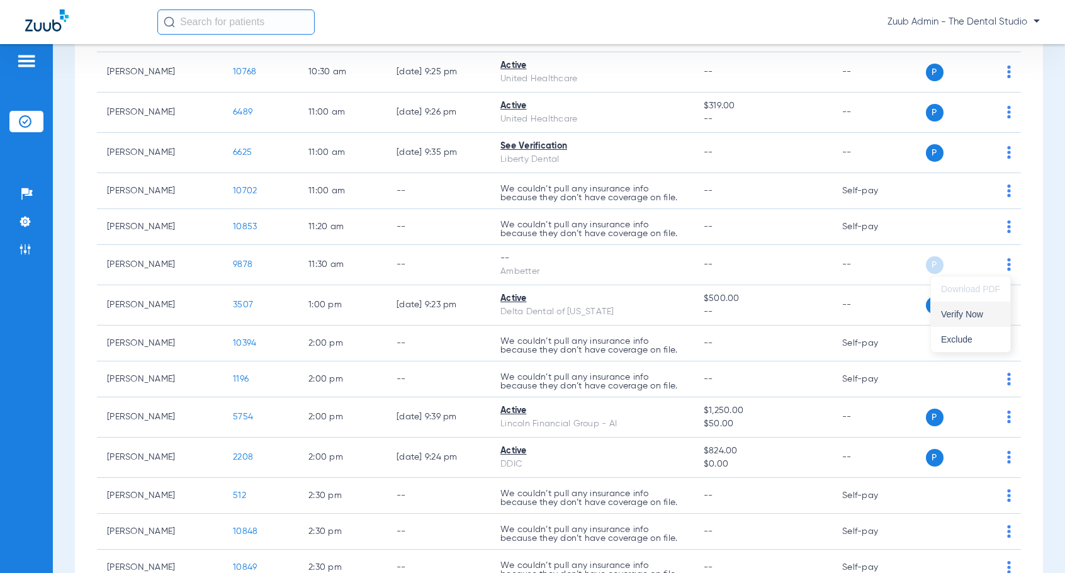
click at [982, 306] on button "Verify Now" at bounding box center [970, 313] width 79 height 25
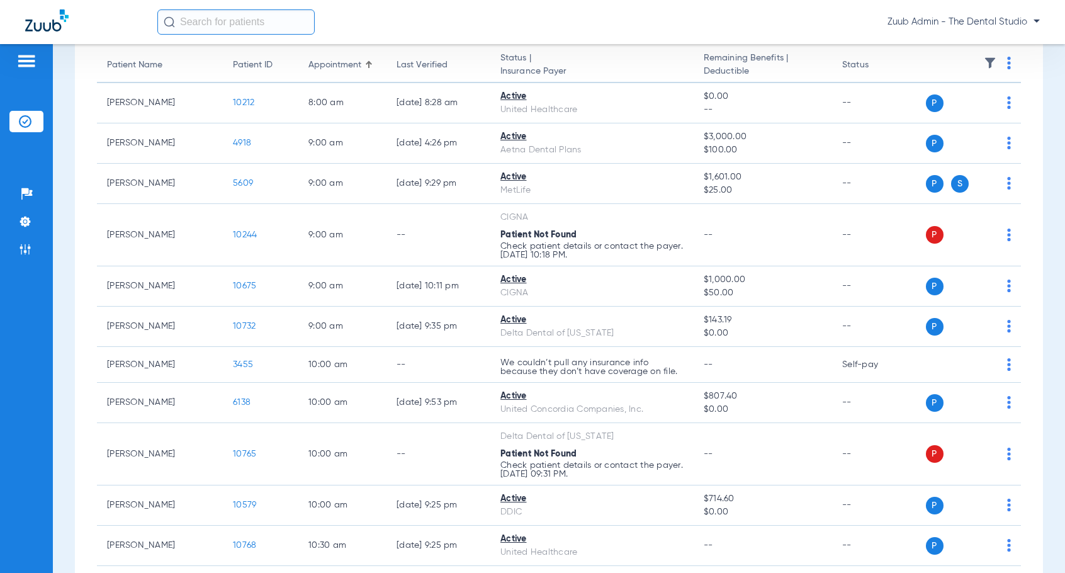
scroll to position [0, 0]
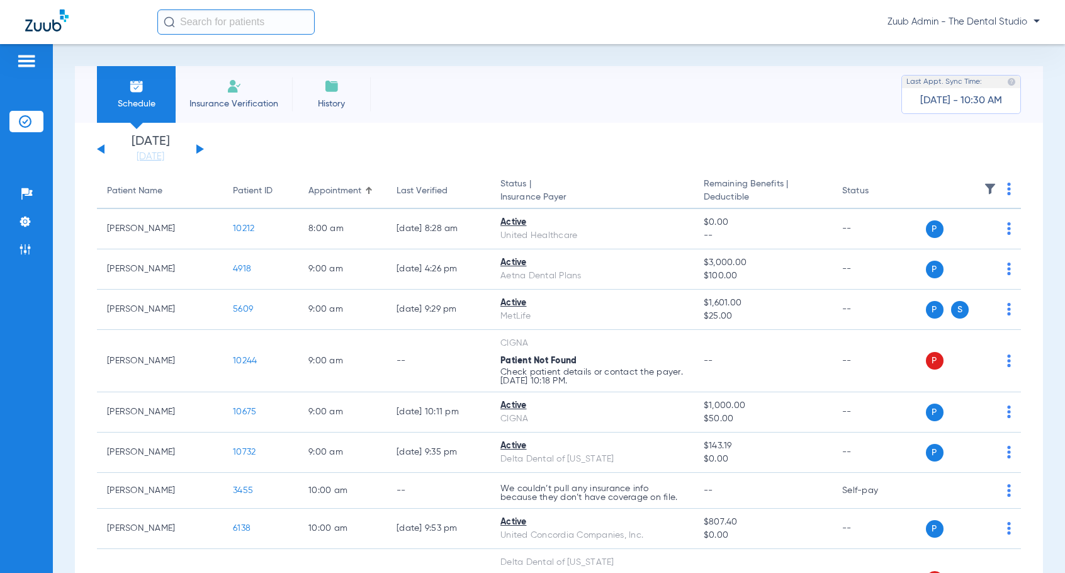
click at [196, 146] on div "[DATE] [DATE] [DATE] [DATE] [DATE] [DATE] [DATE] [DATE] [DATE] [DATE] [DATE] [D…" at bounding box center [150, 149] width 107 height 28
click at [201, 147] on button at bounding box center [200, 148] width 8 height 9
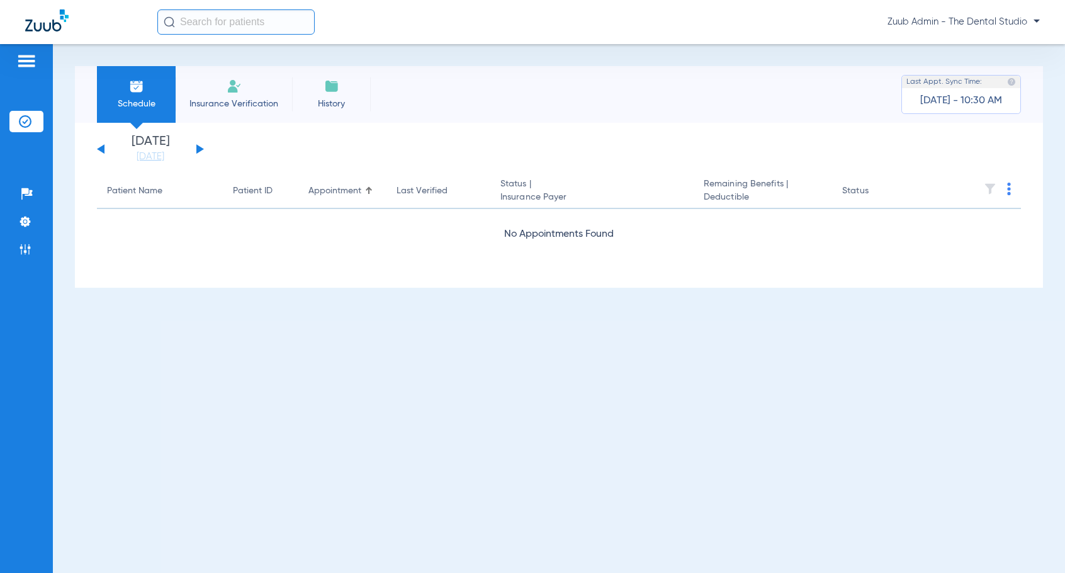
click at [196, 149] on button at bounding box center [200, 148] width 8 height 9
click at [195, 149] on div "[DATE] [DATE] [DATE] [DATE] [DATE] [DATE] [DATE] [DATE] [DATE] [DATE] [DATE] [D…" at bounding box center [150, 149] width 107 height 28
click at [198, 147] on button at bounding box center [200, 148] width 8 height 9
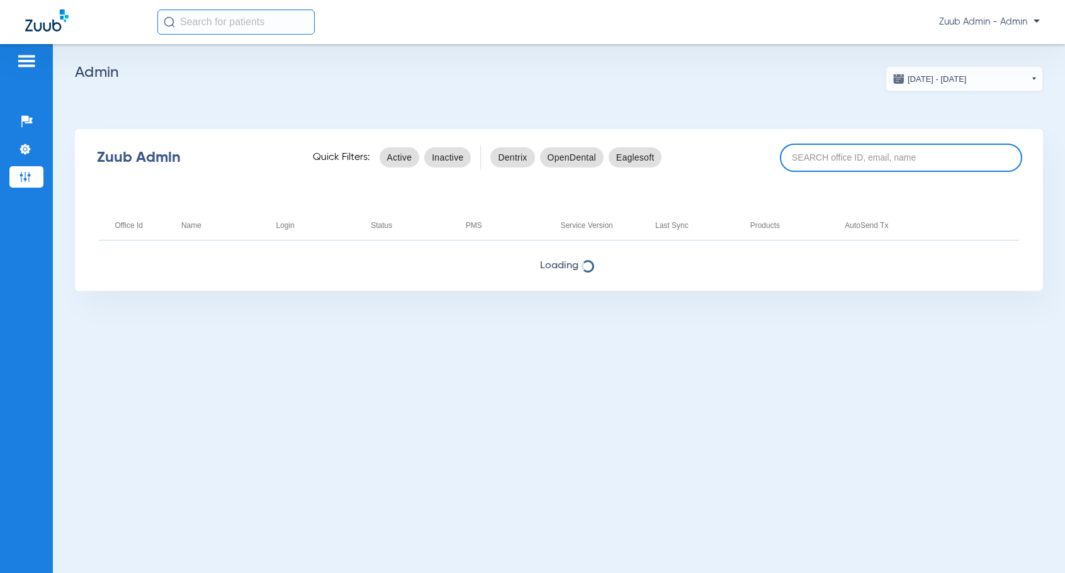
click at [830, 152] on input at bounding box center [901, 157] width 242 height 28
paste input "17006730"
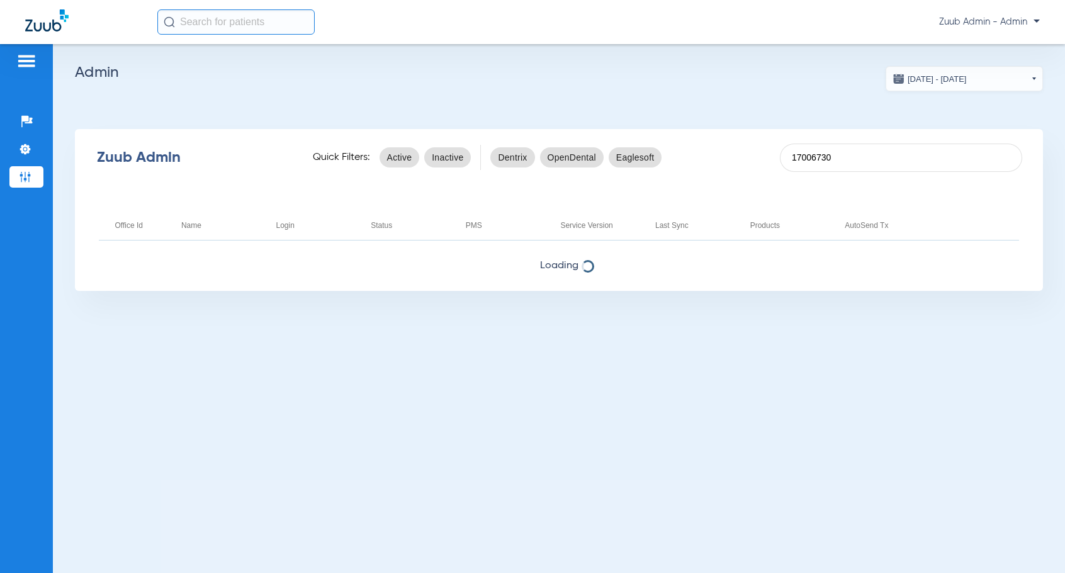
type input "17006730"
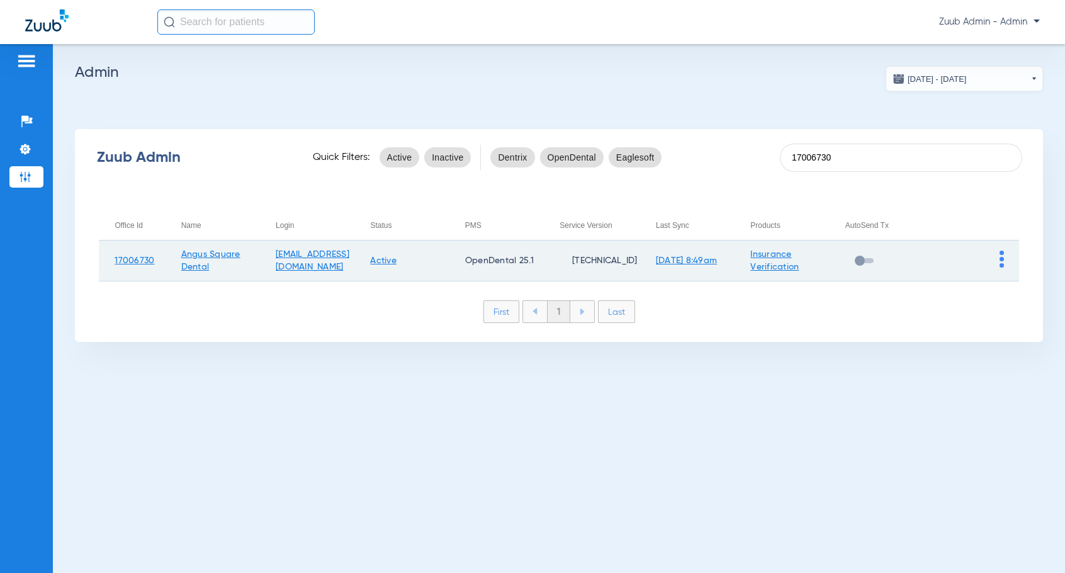
click at [1001, 256] on img at bounding box center [1001, 258] width 4 height 17
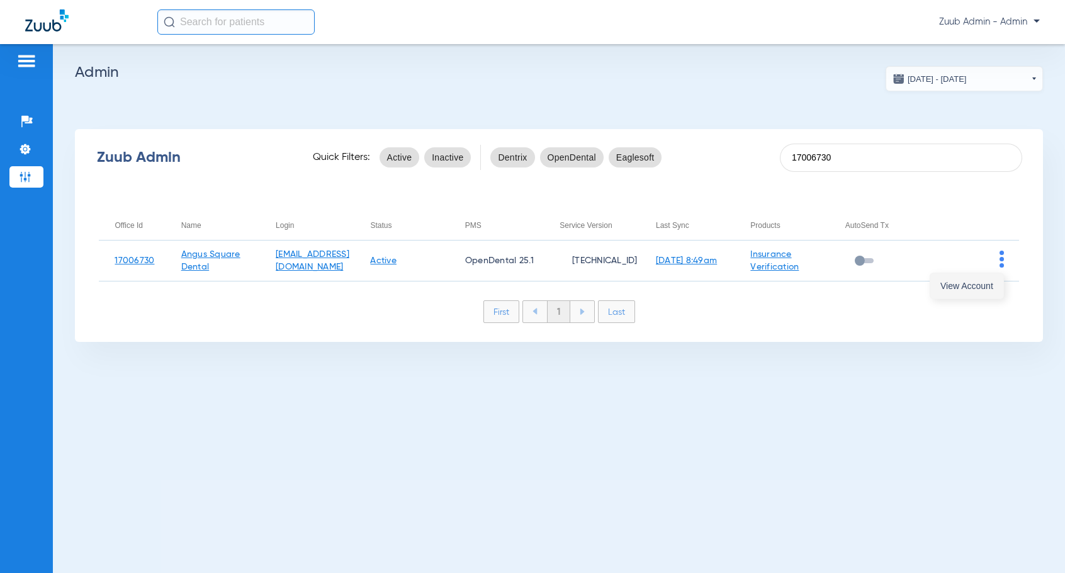
click at [989, 285] on span "View Account" at bounding box center [966, 285] width 53 height 9
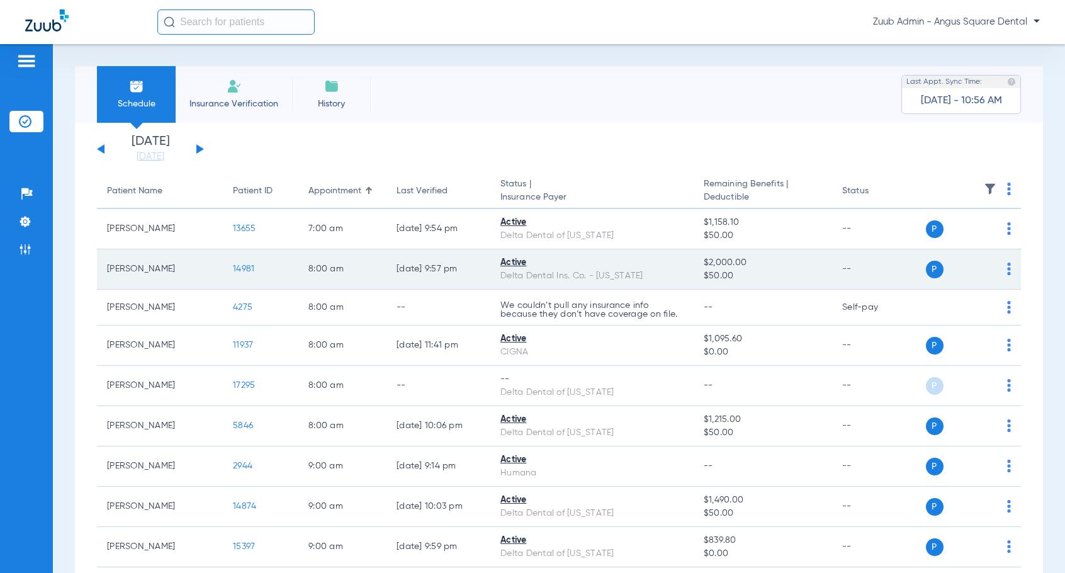
scroll to position [2, 0]
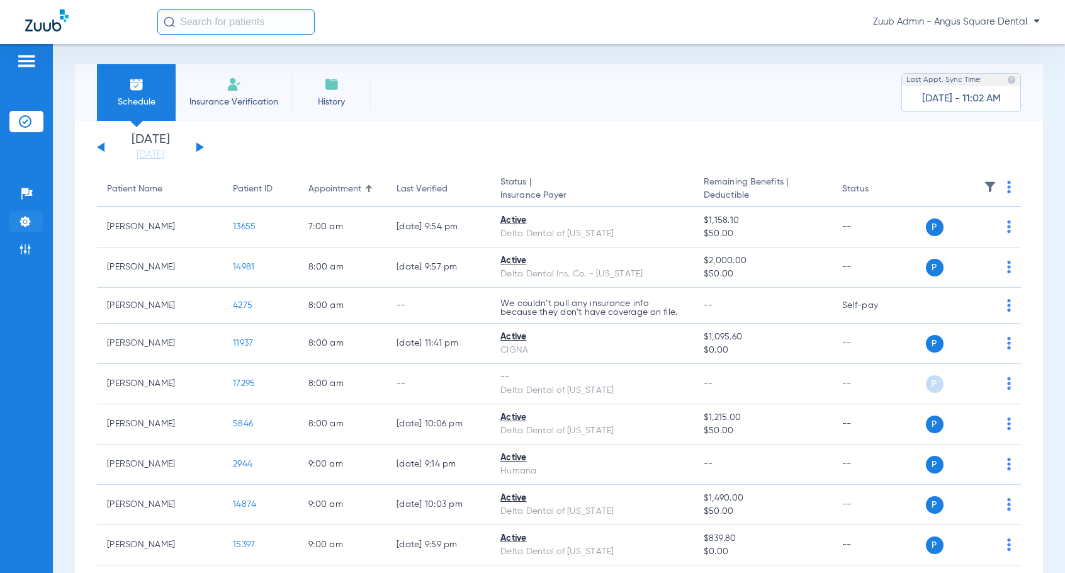
click at [26, 216] on img at bounding box center [25, 221] width 13 height 13
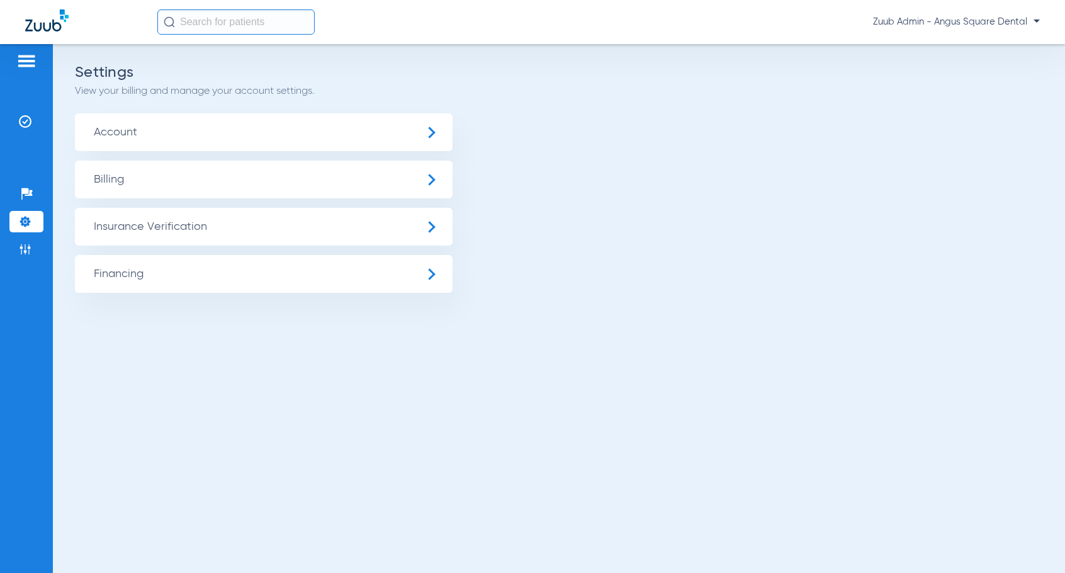
click at [132, 227] on span "Insurance Verification" at bounding box center [264, 227] width 378 height 38
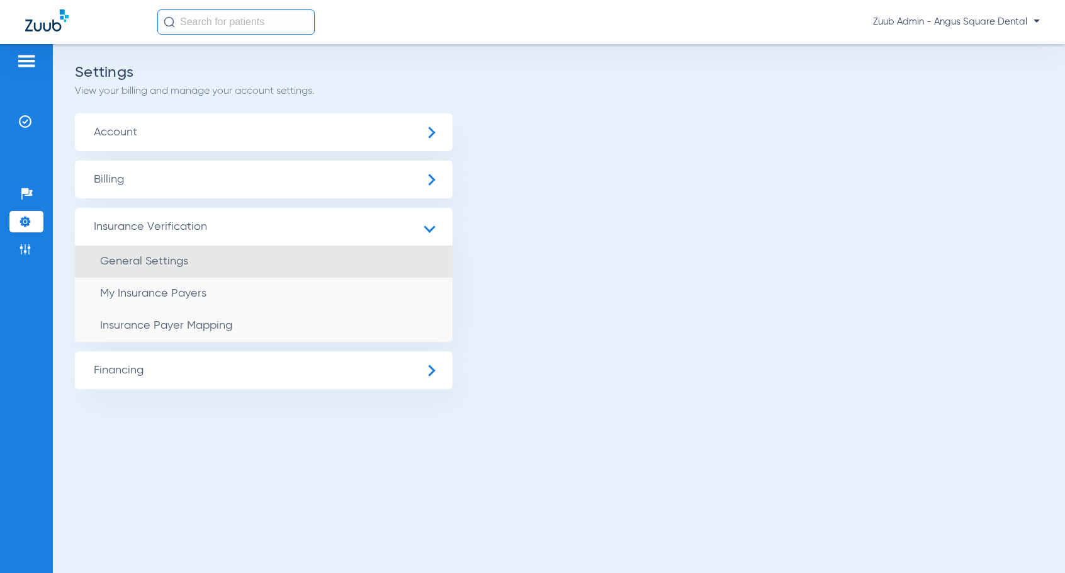
click at [145, 256] on span "General Settings" at bounding box center [144, 261] width 88 height 11
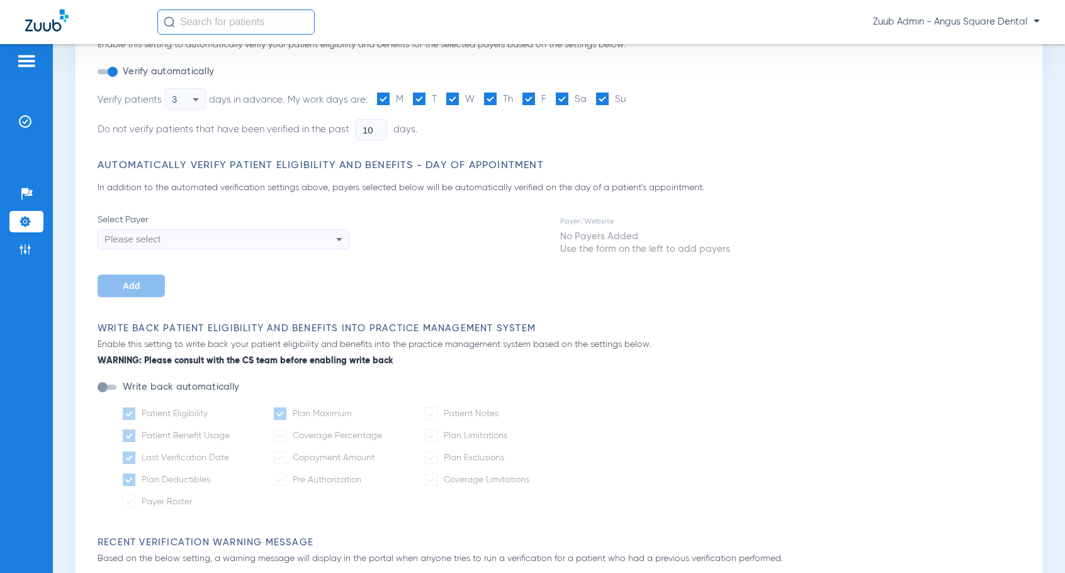
type input "3"
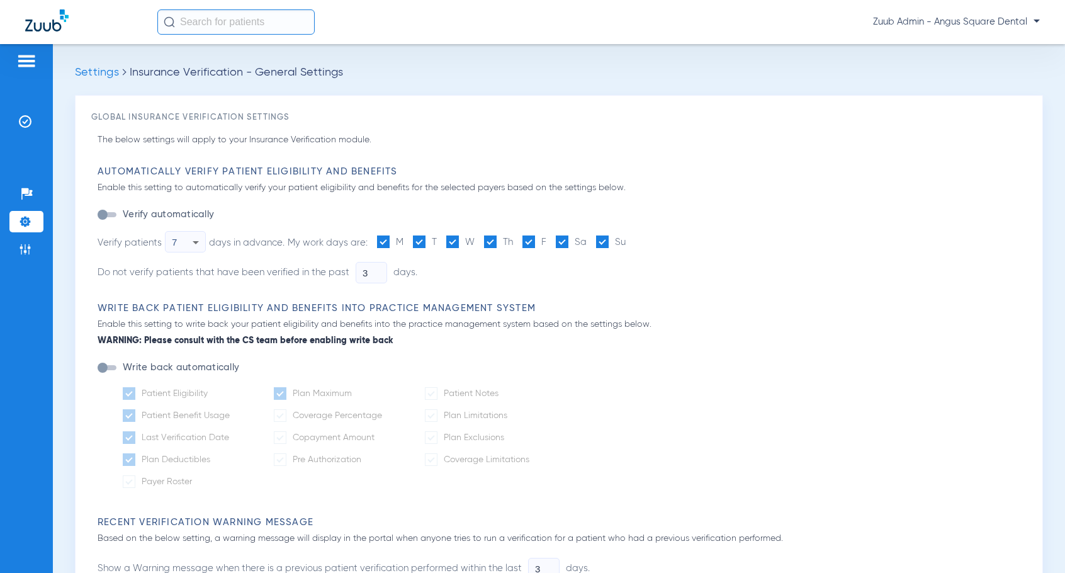
click at [32, 220] on li "Settings" at bounding box center [26, 221] width 34 height 21
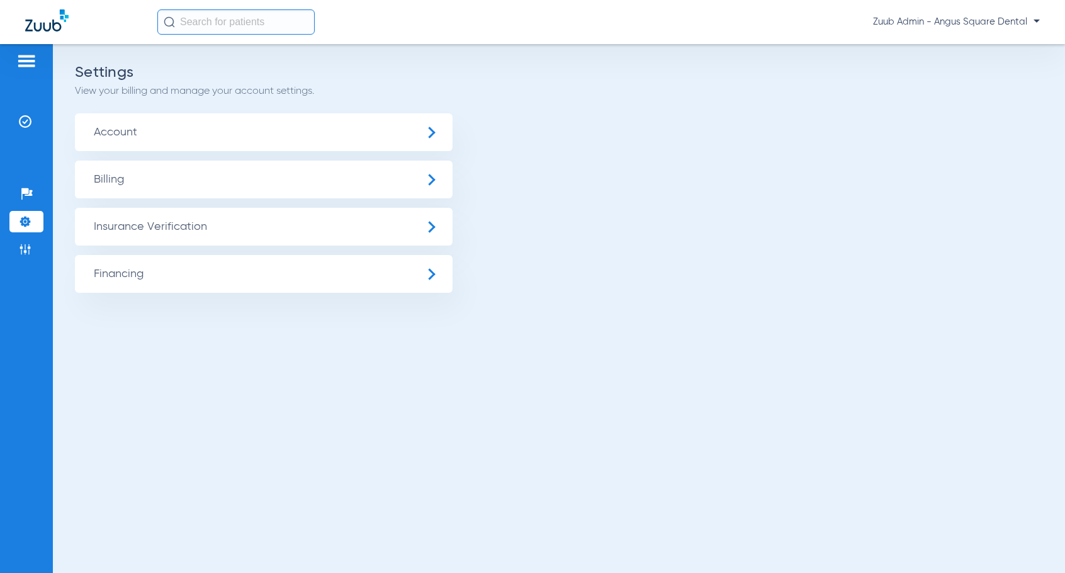
click at [135, 231] on span "Insurance Verification" at bounding box center [264, 227] width 378 height 38
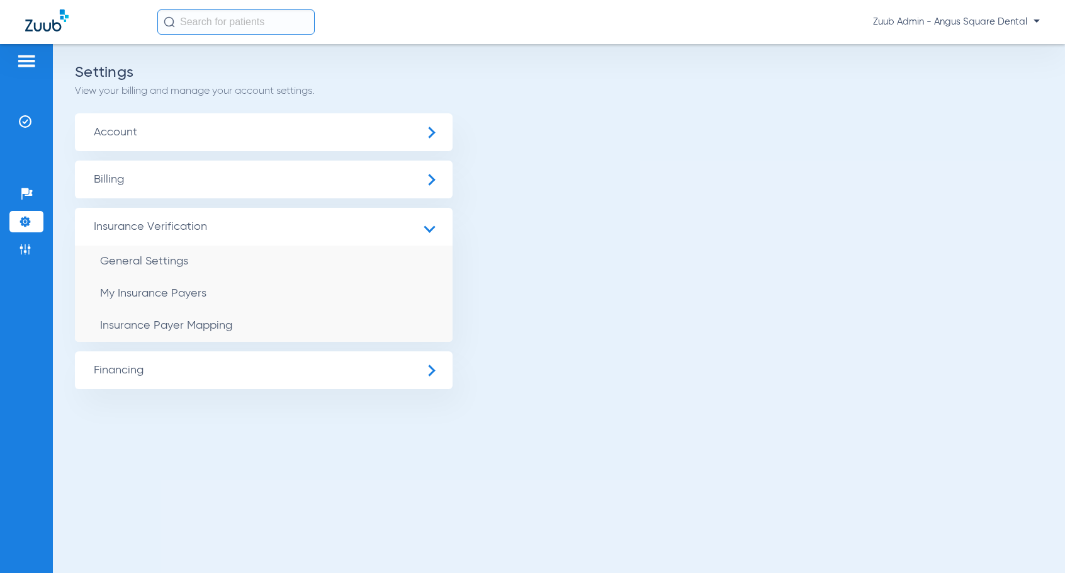
click at [28, 220] on img at bounding box center [25, 221] width 13 height 13
click at [28, 121] on img at bounding box center [25, 121] width 13 height 13
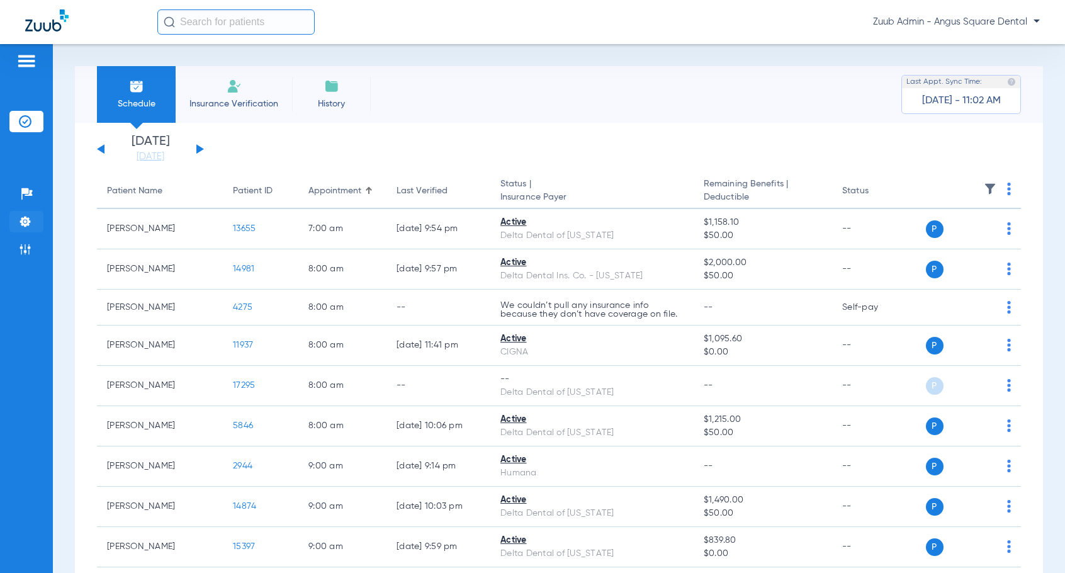
click at [26, 222] on img at bounding box center [25, 221] width 13 height 13
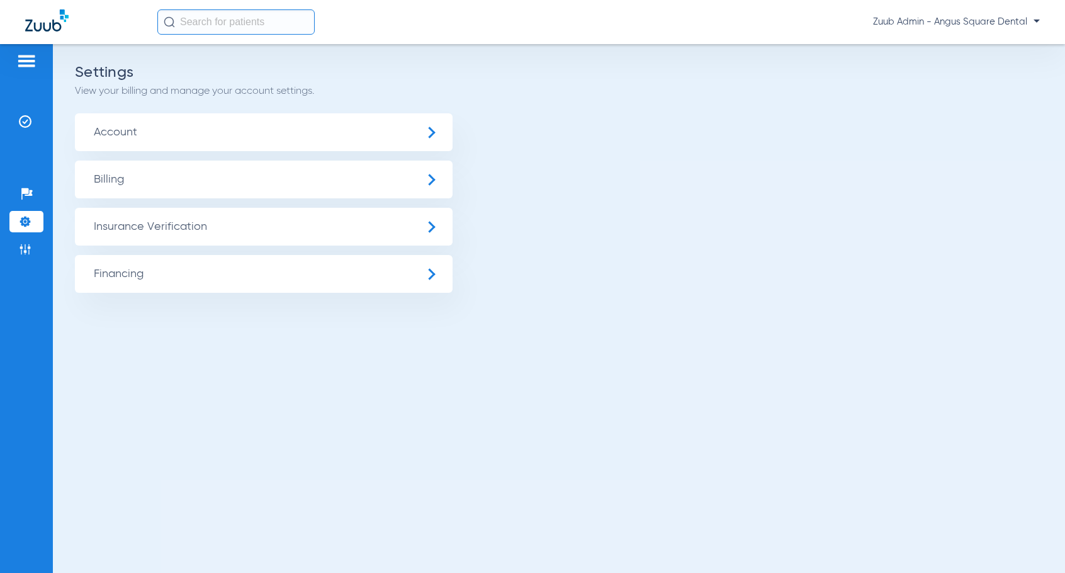
click at [132, 223] on span "Insurance Verification" at bounding box center [264, 227] width 378 height 38
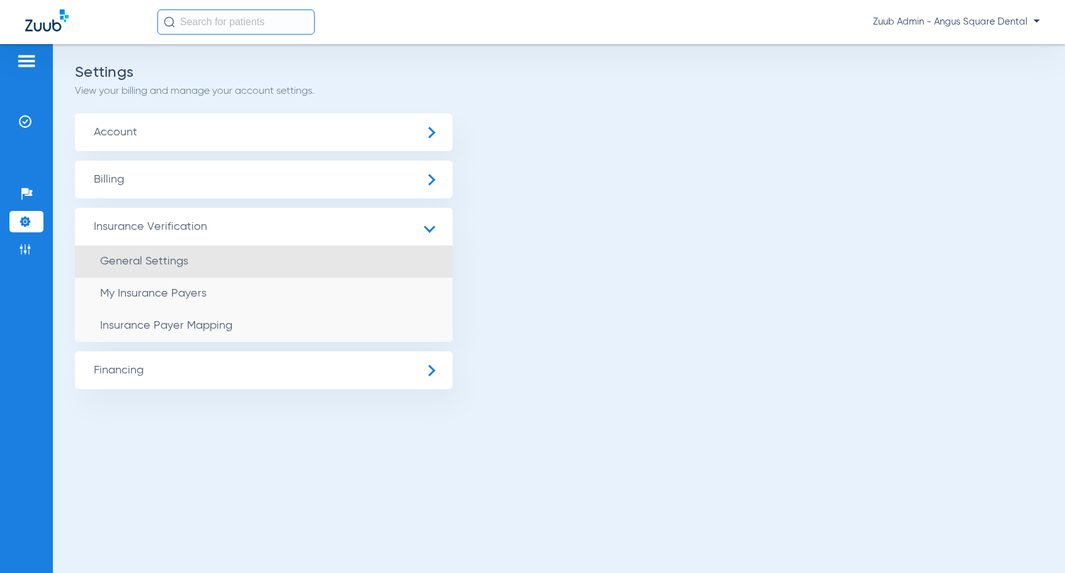
click at [136, 263] on span "General Settings" at bounding box center [144, 261] width 88 height 11
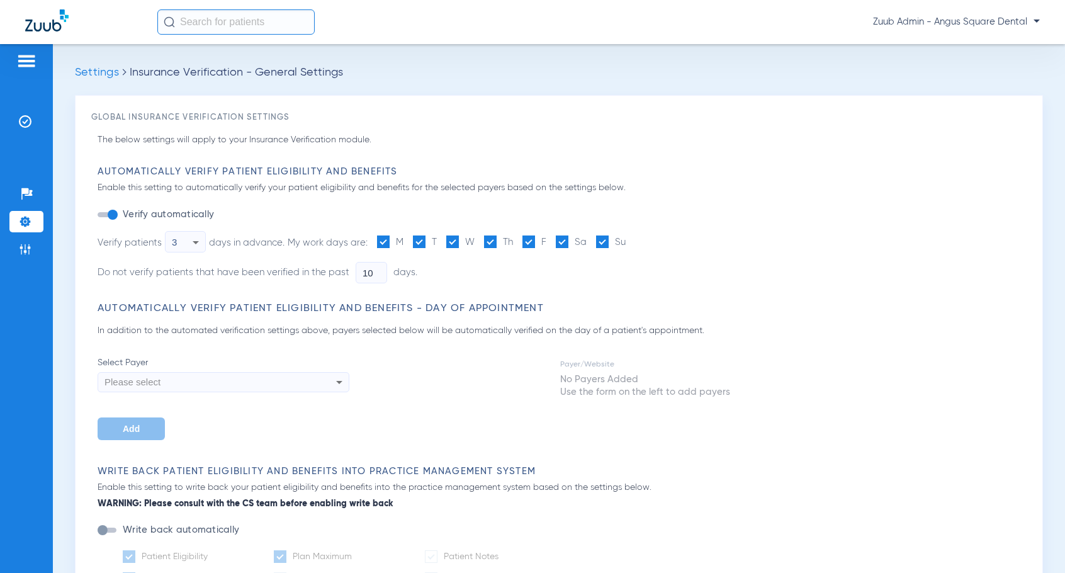
type input "3"
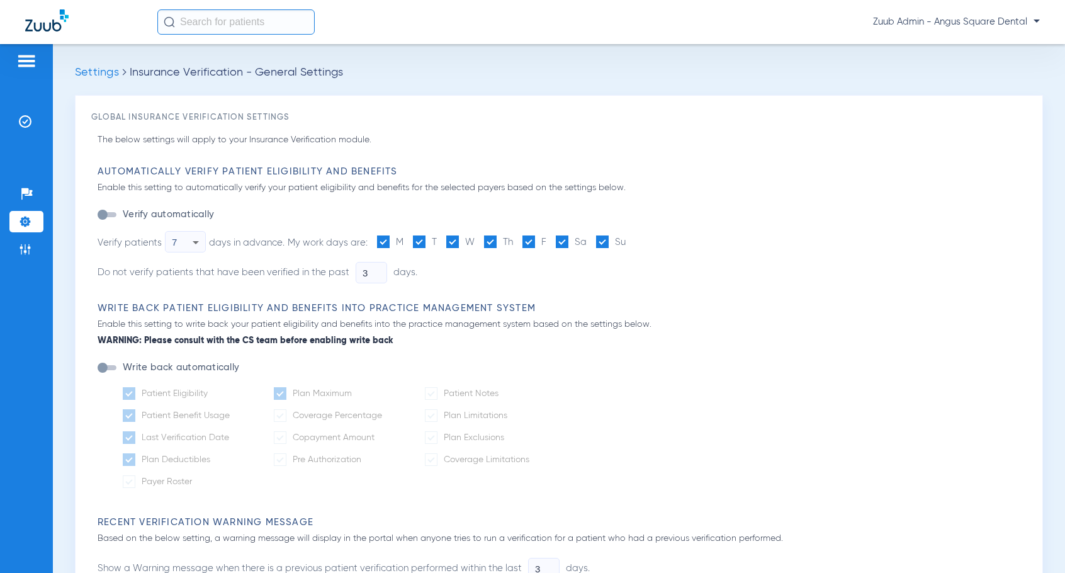
click at [110, 213] on div "button" at bounding box center [107, 214] width 19 height 5
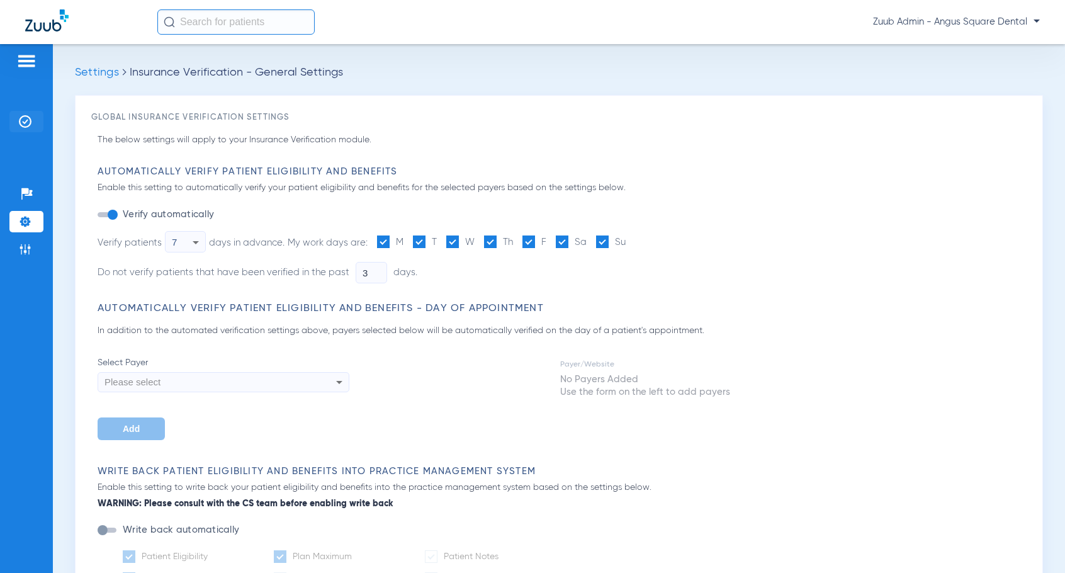
click at [21, 115] on img at bounding box center [25, 121] width 13 height 13
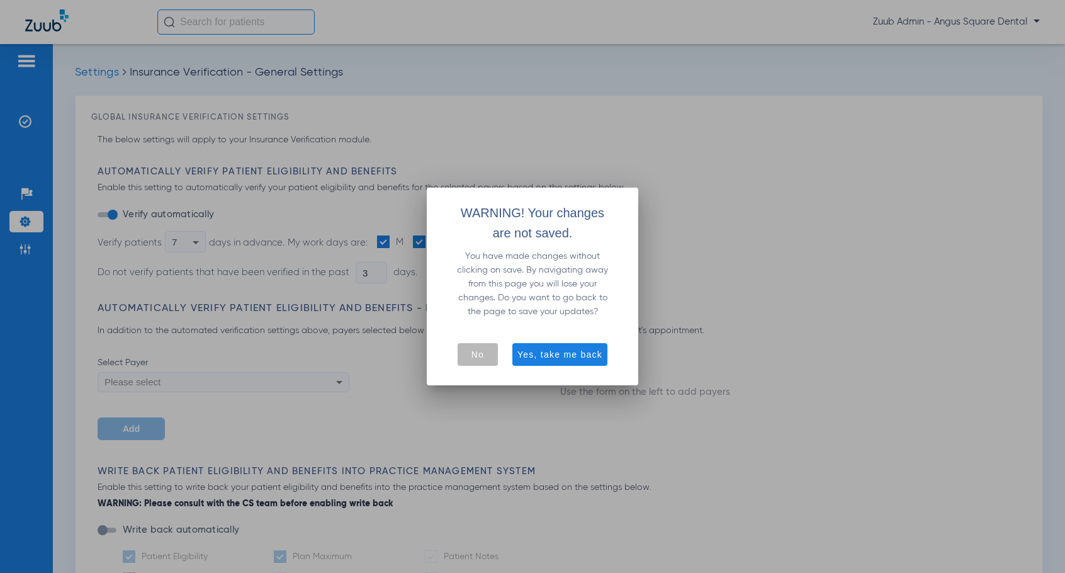
click at [804, 300] on div at bounding box center [532, 286] width 1065 height 573
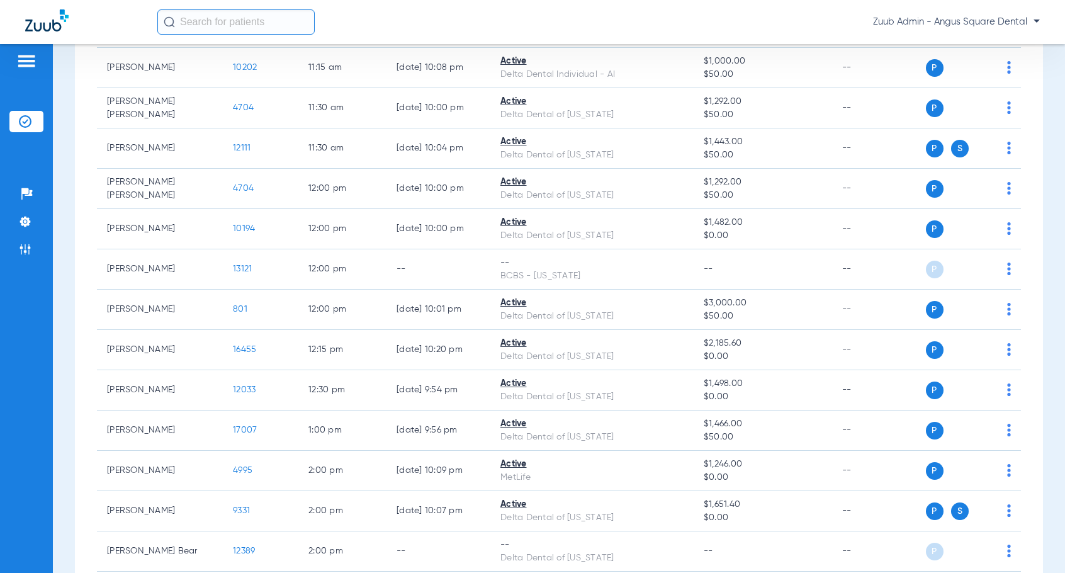
scroll to position [1355, 0]
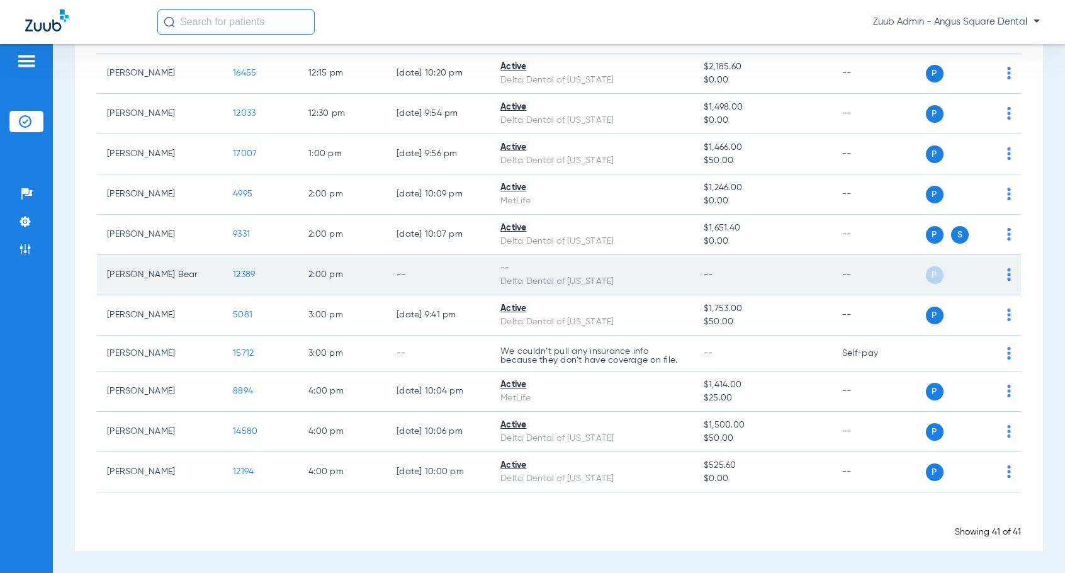
click at [1008, 274] on img at bounding box center [1009, 274] width 4 height 13
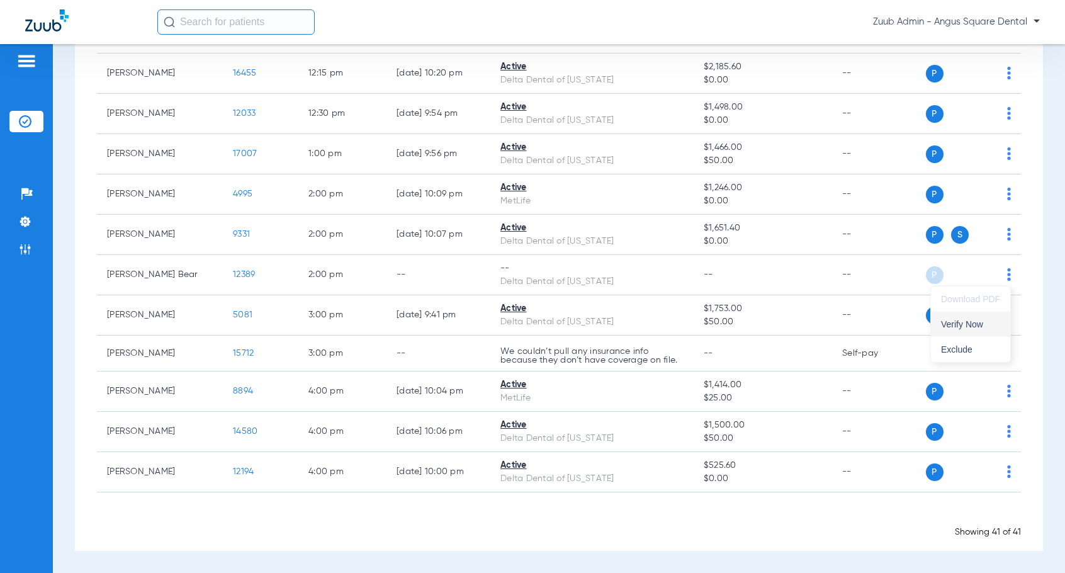
click at [970, 326] on span "Verify Now" at bounding box center [970, 324] width 59 height 9
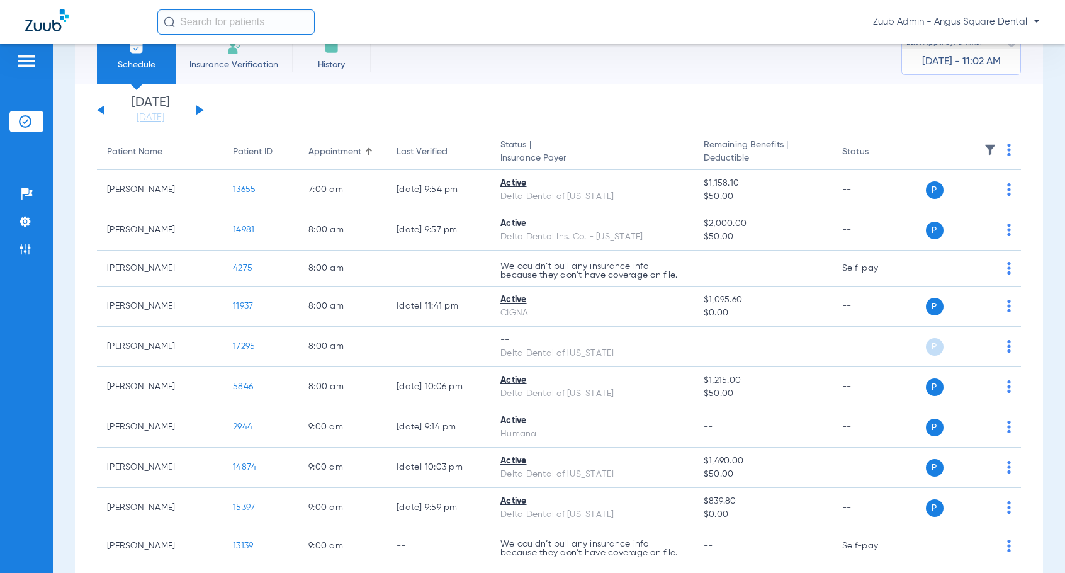
scroll to position [32, 0]
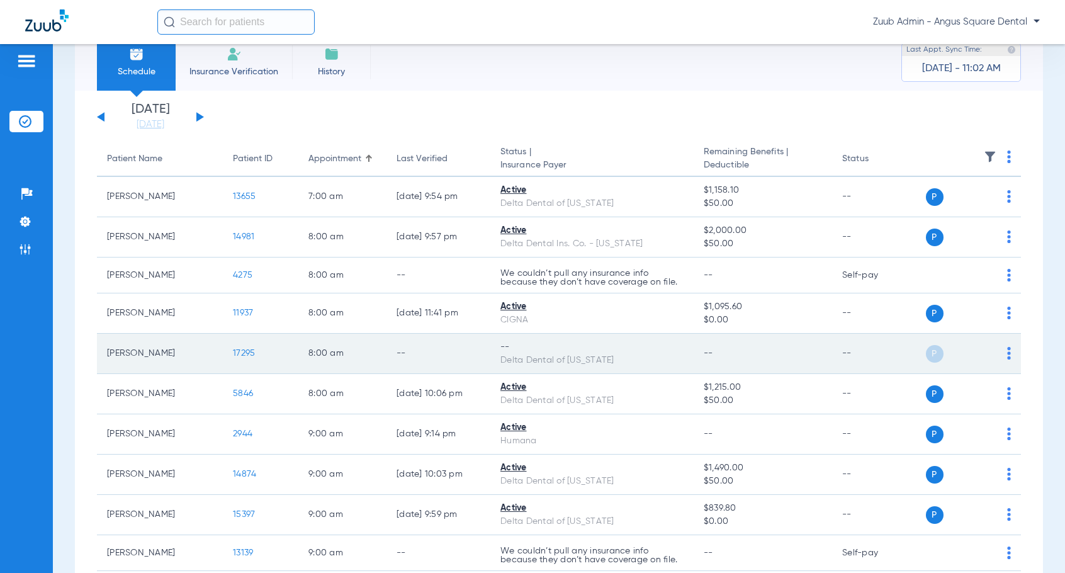
click at [1007, 350] on img at bounding box center [1009, 353] width 4 height 13
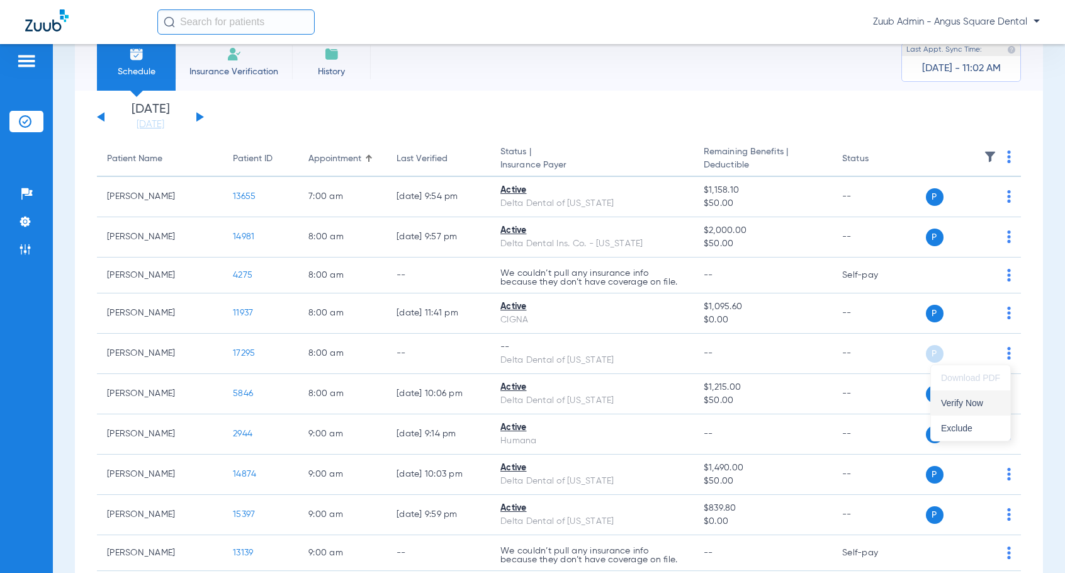
click at [945, 407] on span "Verify Now" at bounding box center [970, 402] width 59 height 9
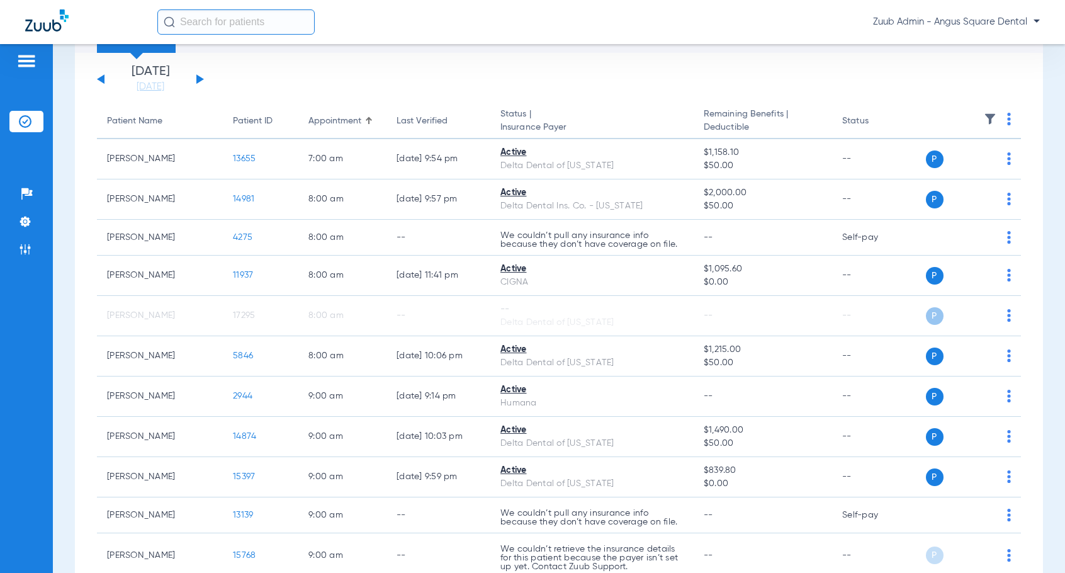
scroll to position [0, 0]
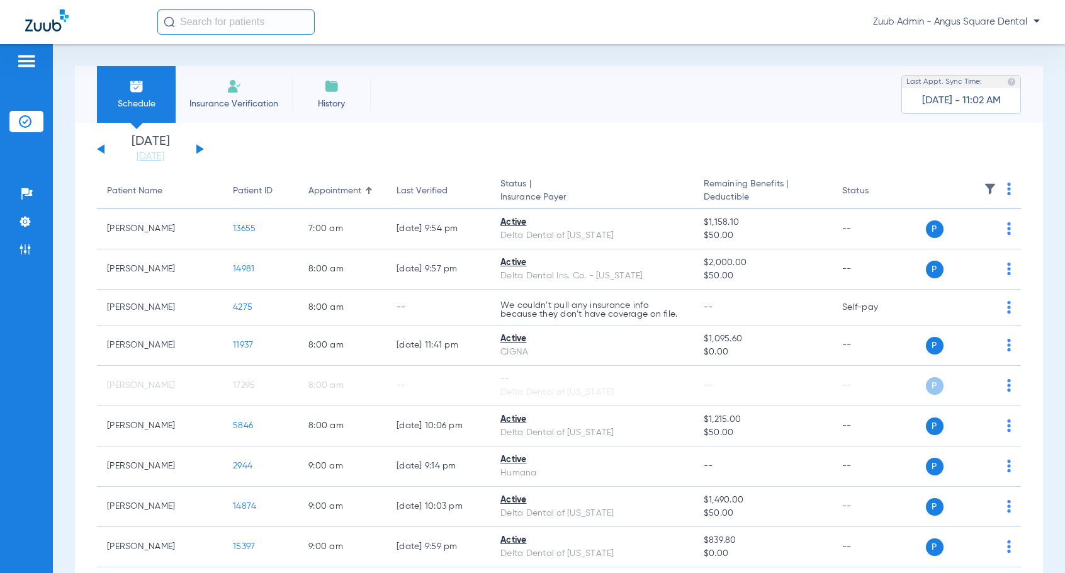
click at [199, 147] on button at bounding box center [200, 148] width 8 height 9
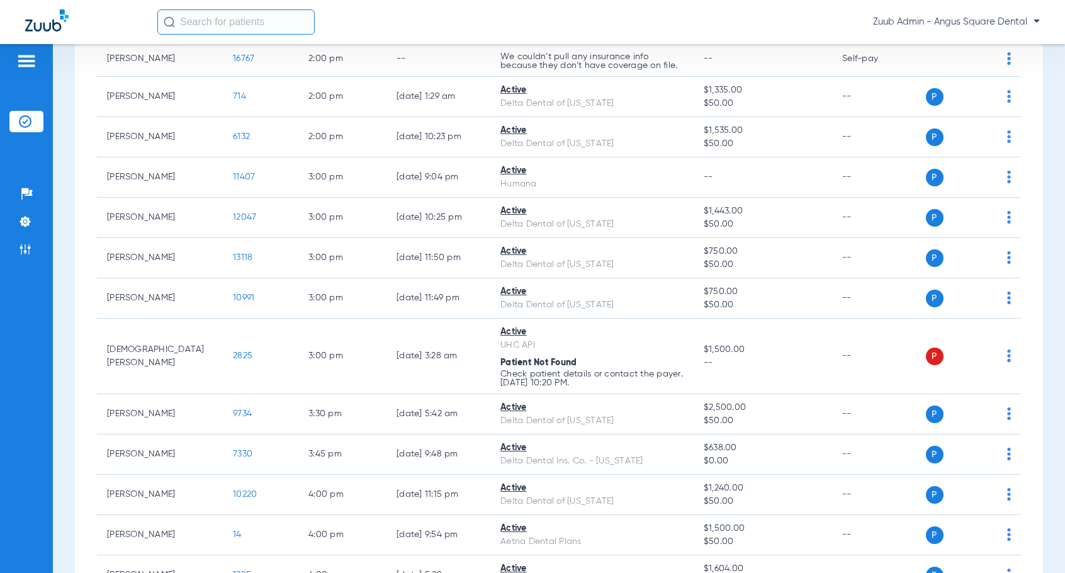
scroll to position [1502, 0]
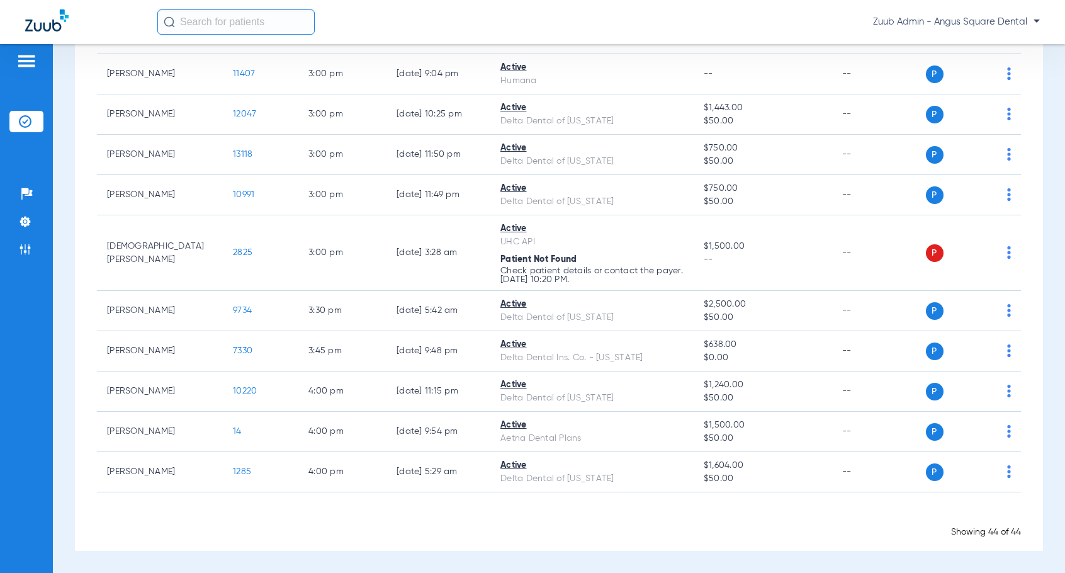
drag, startPoint x: 21, startPoint y: 220, endPoint x: 65, endPoint y: 233, distance: 45.8
click at [21, 220] on img at bounding box center [25, 221] width 13 height 13
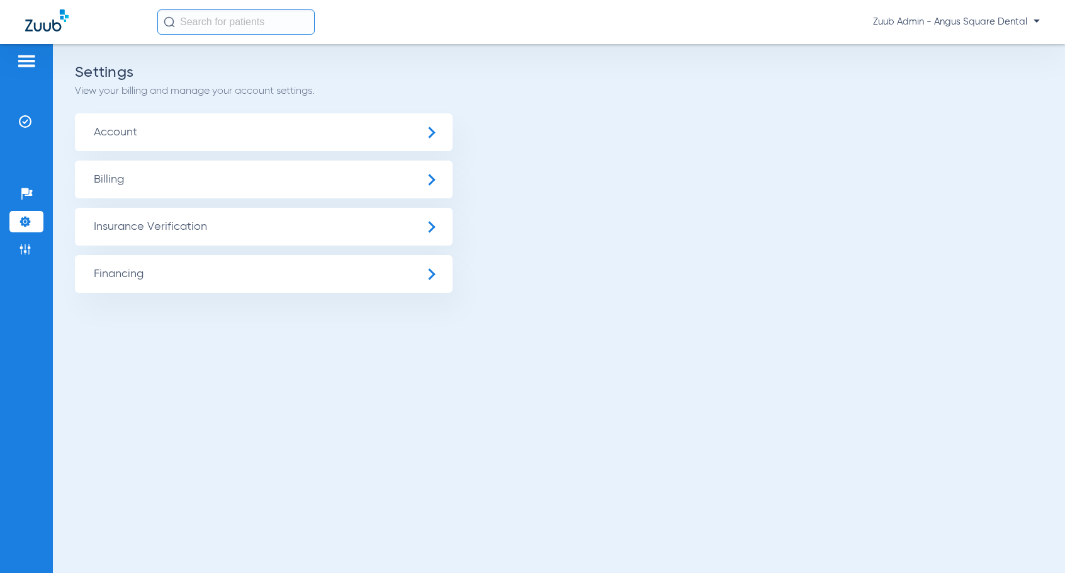
click at [167, 239] on span "Insurance Verification" at bounding box center [264, 227] width 378 height 38
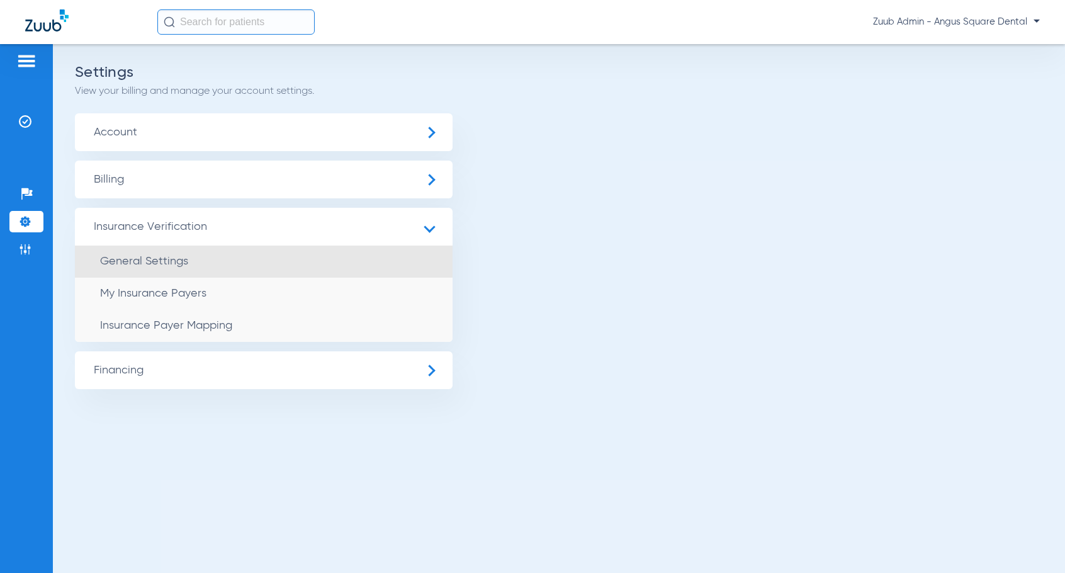
click at [147, 261] on span "General Settings" at bounding box center [144, 261] width 88 height 11
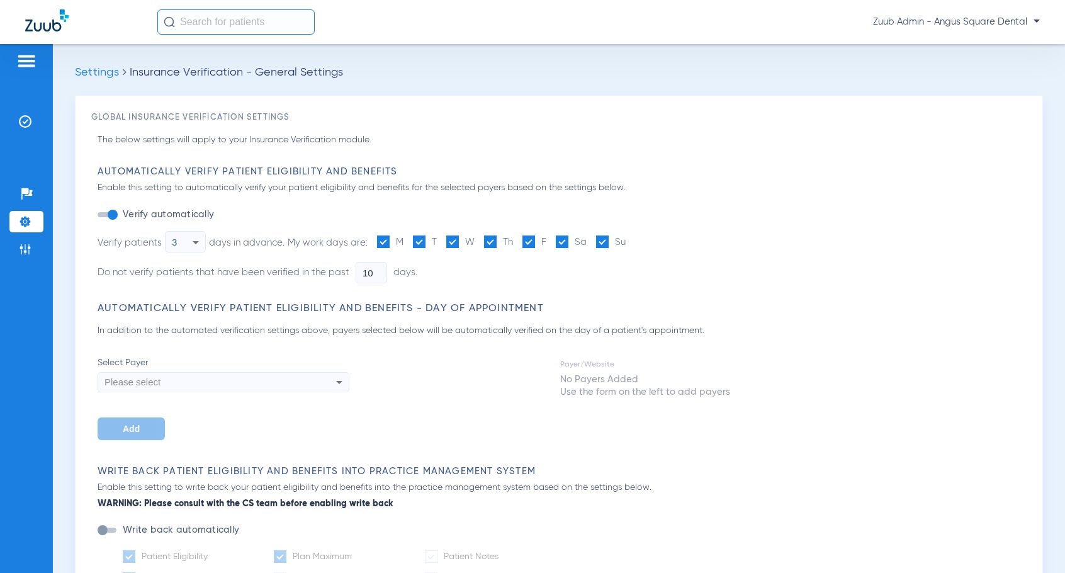
type input "3"
click at [35, 224] on li "Settings" at bounding box center [26, 221] width 34 height 21
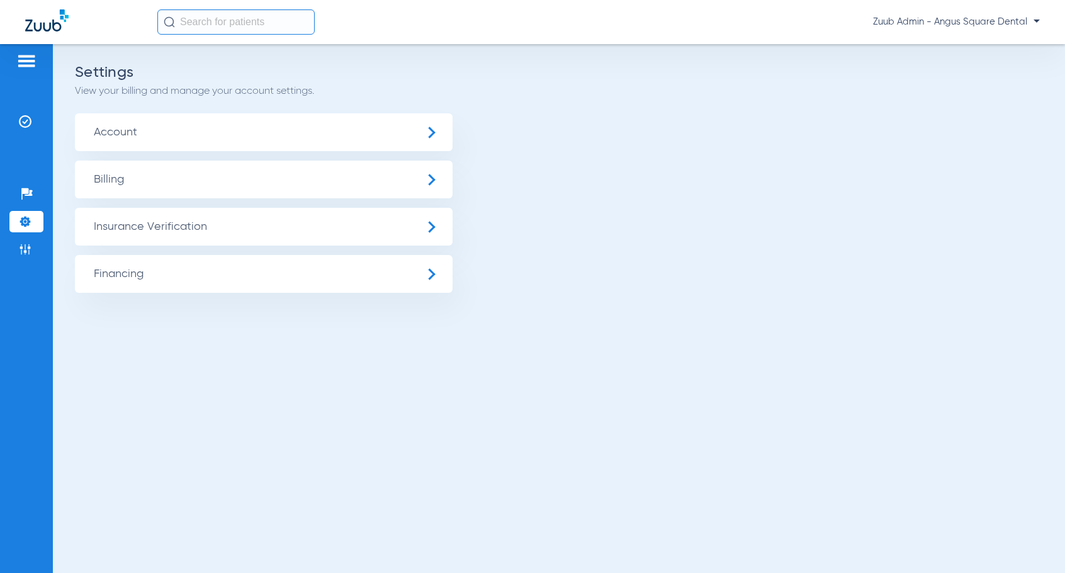
click at [152, 238] on span "Insurance Verification" at bounding box center [264, 227] width 378 height 38
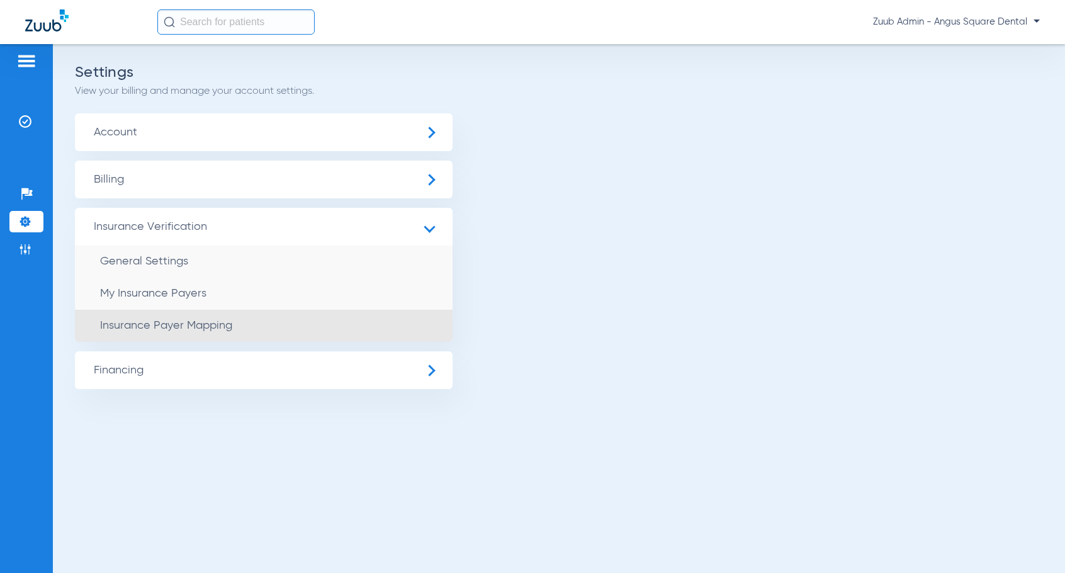
click at [194, 332] on li "Insurance Payer Mapping" at bounding box center [264, 326] width 378 height 32
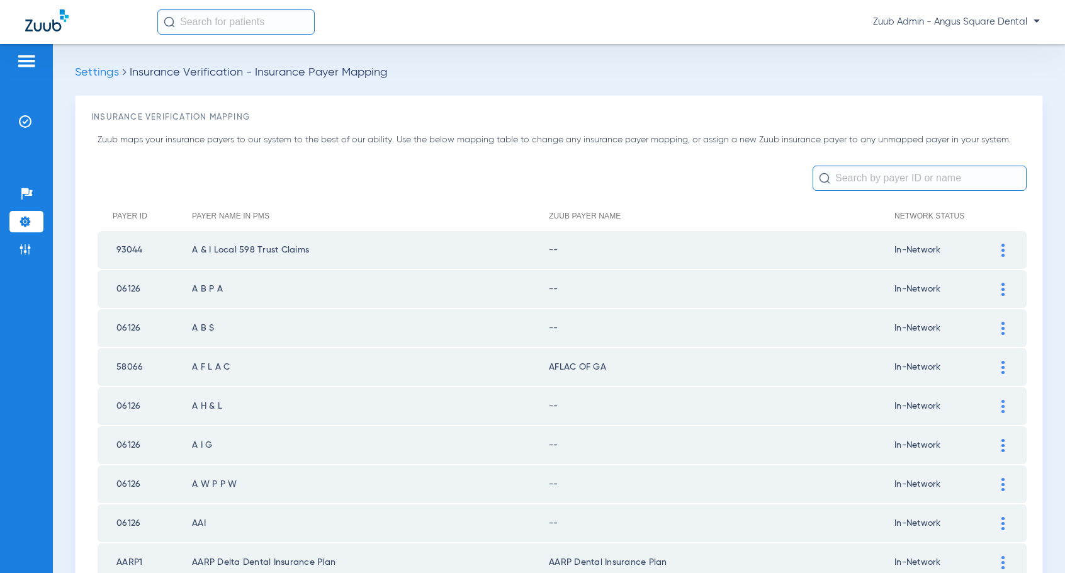
drag, startPoint x: 1001, startPoint y: 249, endPoint x: 965, endPoint y: 284, distance: 49.8
click at [1001, 249] on img at bounding box center [1002, 250] width 3 height 13
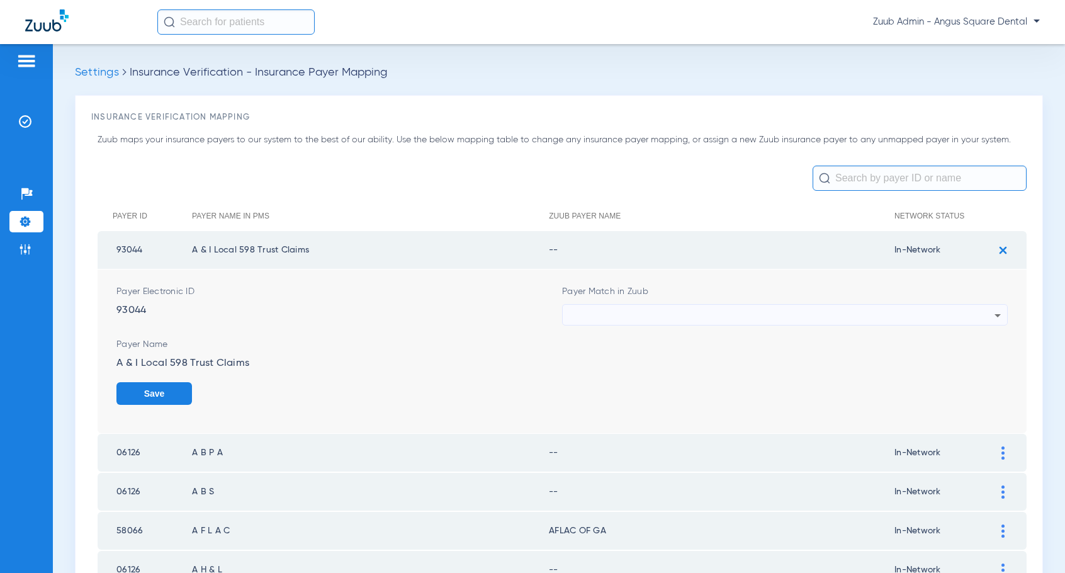
click at [965, 309] on div at bounding box center [781, 315] width 425 height 21
type input "``"
click at [620, 388] on span "Unsupported Payer" at bounding box center [611, 384] width 76 height 9
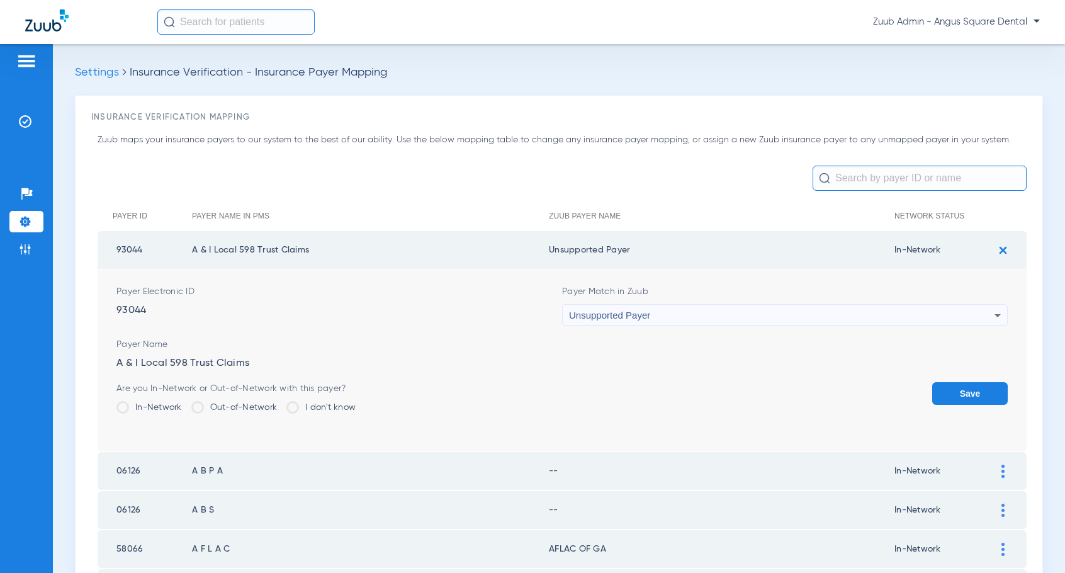
click at [962, 395] on button "Save" at bounding box center [970, 393] width 76 height 23
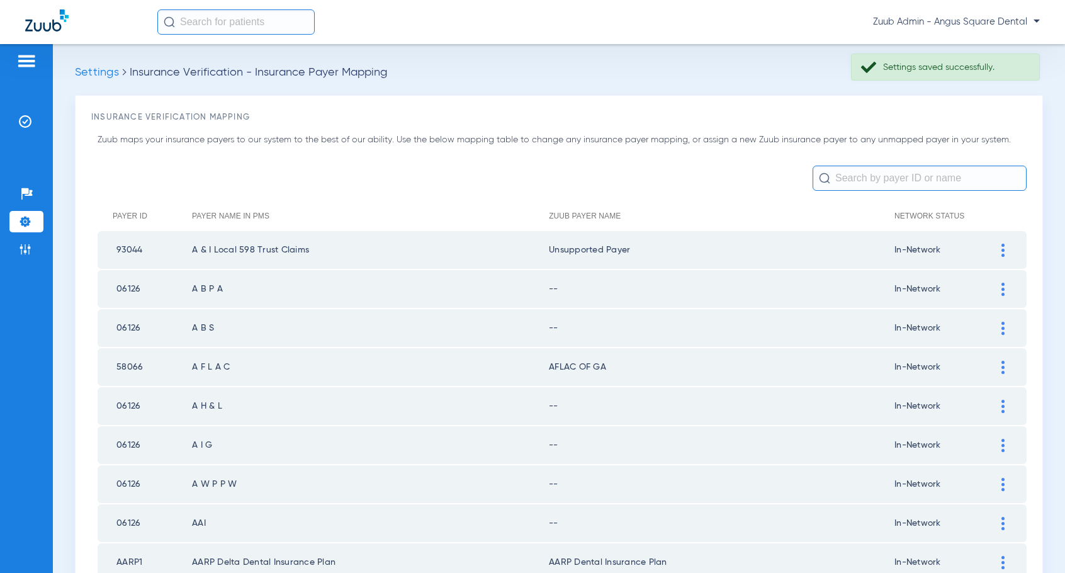
click at [1001, 290] on img at bounding box center [1002, 289] width 3 height 13
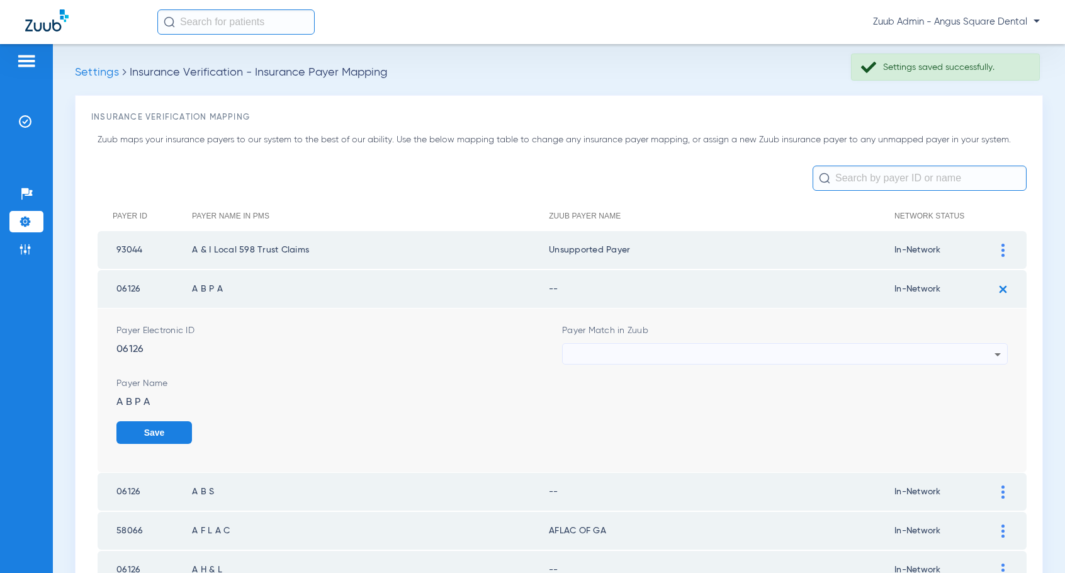
click at [801, 356] on div at bounding box center [781, 354] width 425 height 21
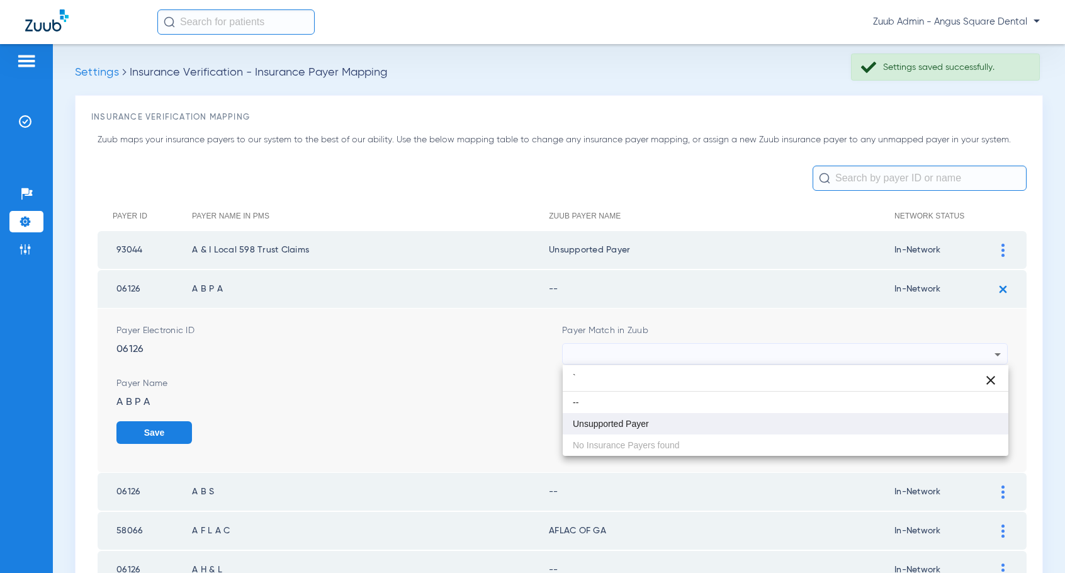
type input "`"
drag, startPoint x: 651, startPoint y: 424, endPoint x: 754, endPoint y: 418, distance: 102.8
click at [662, 422] on mat-option "Unsupported Payer" at bounding box center [786, 423] width 446 height 21
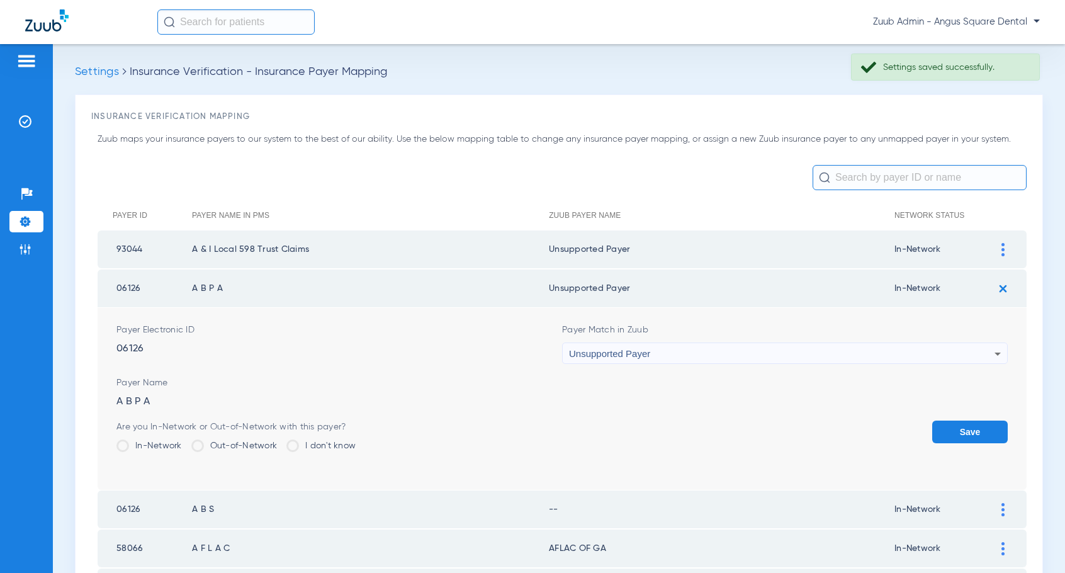
drag, startPoint x: 960, startPoint y: 427, endPoint x: 920, endPoint y: 398, distance: 49.6
click at [960, 427] on button "Save" at bounding box center [970, 431] width 76 height 23
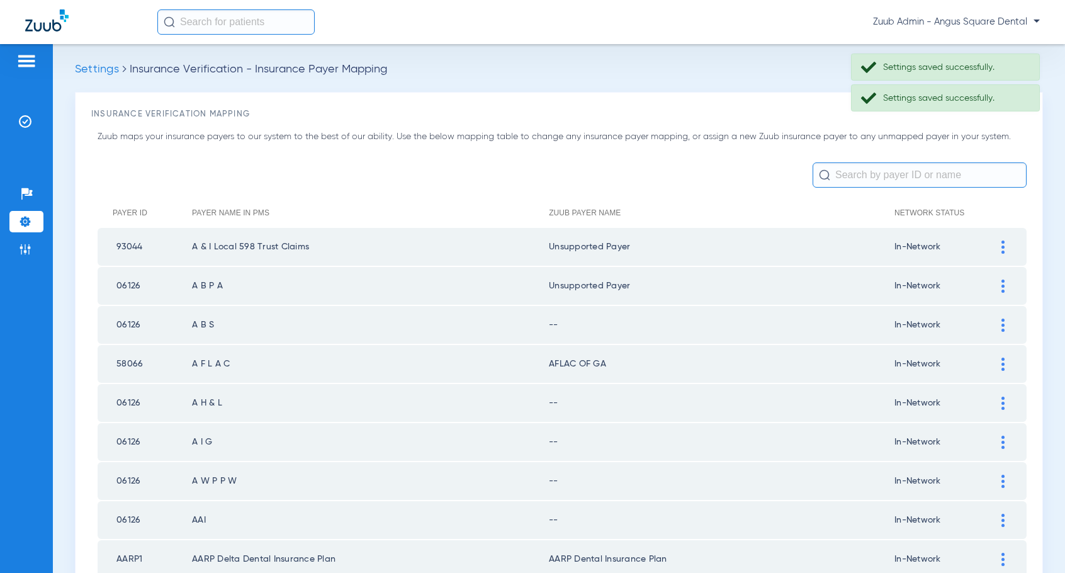
scroll to position [11, 0]
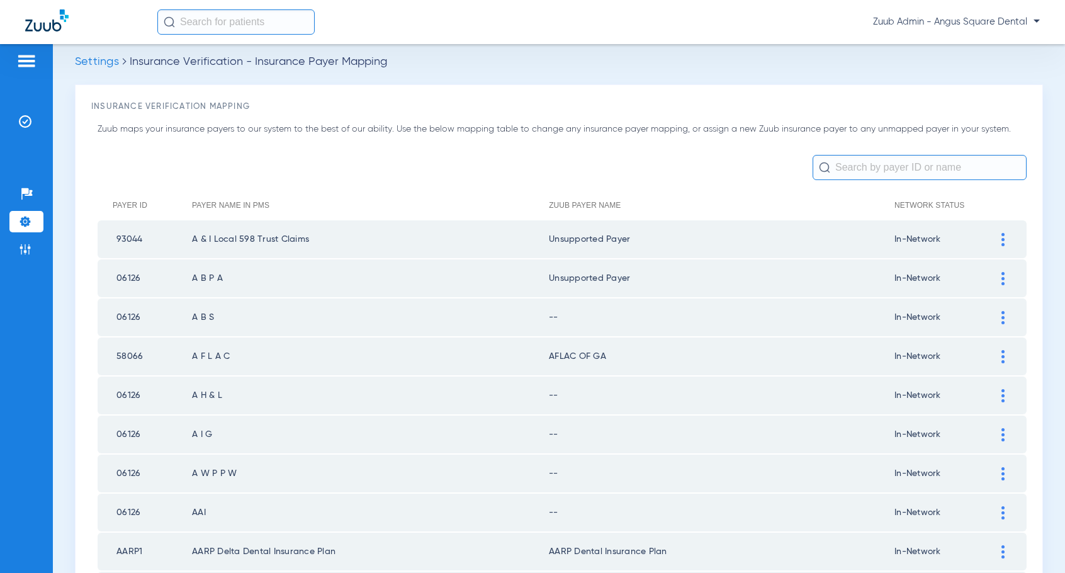
click at [1006, 320] on div at bounding box center [1003, 317] width 22 height 13
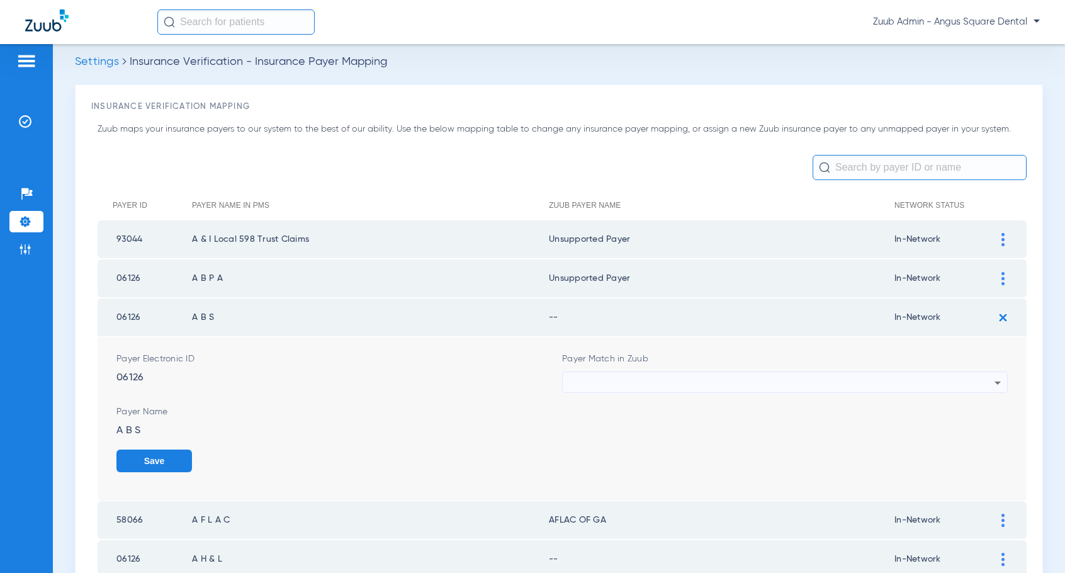
click at [946, 372] on div at bounding box center [781, 382] width 425 height 21
type input "``"
click at [653, 454] on mat-option "Unsupported Payer" at bounding box center [786, 451] width 446 height 21
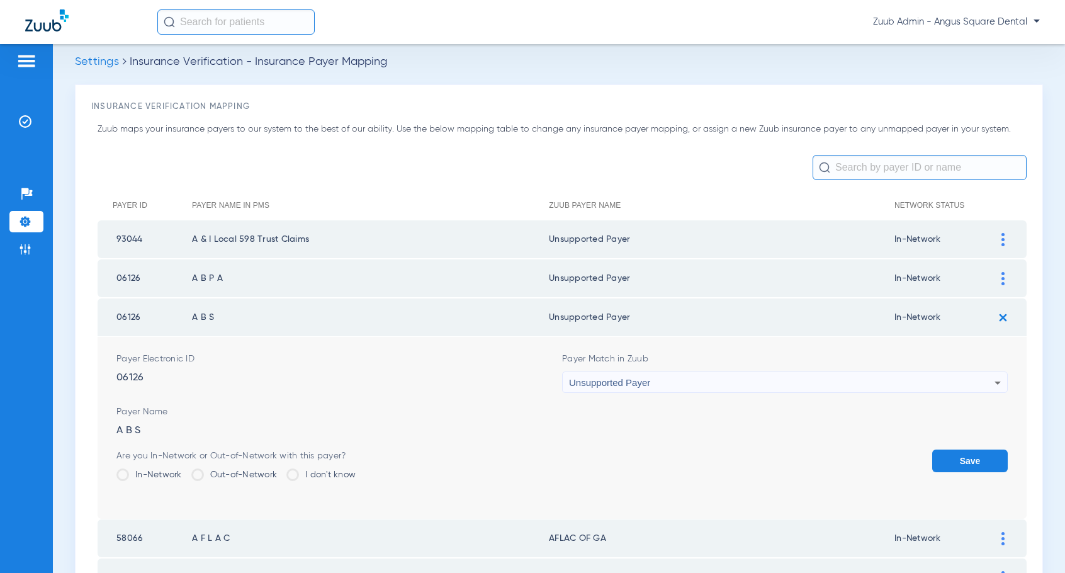
click at [961, 463] on button "Save" at bounding box center [970, 460] width 76 height 23
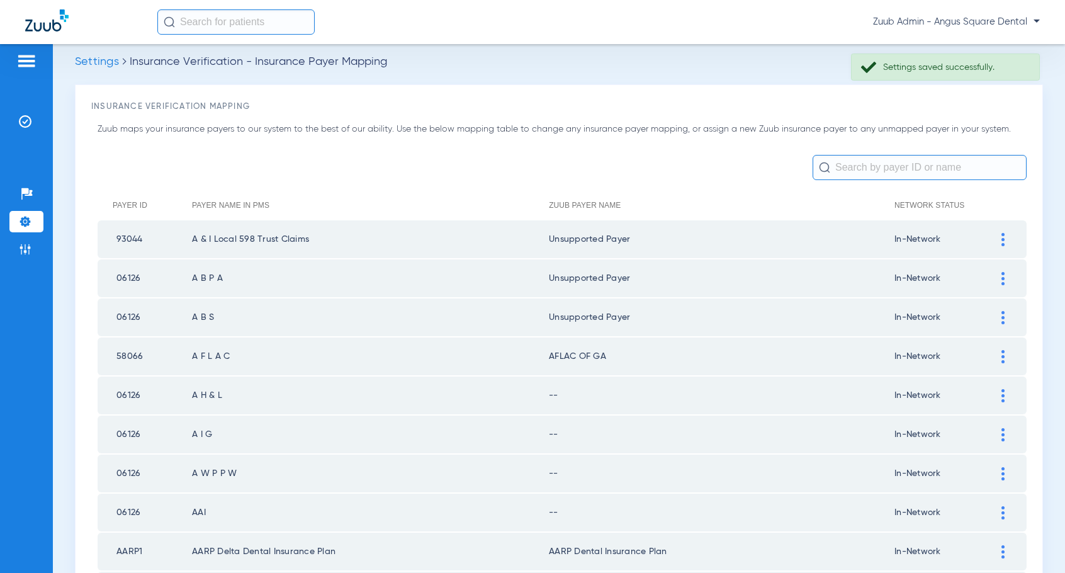
scroll to position [70, 0]
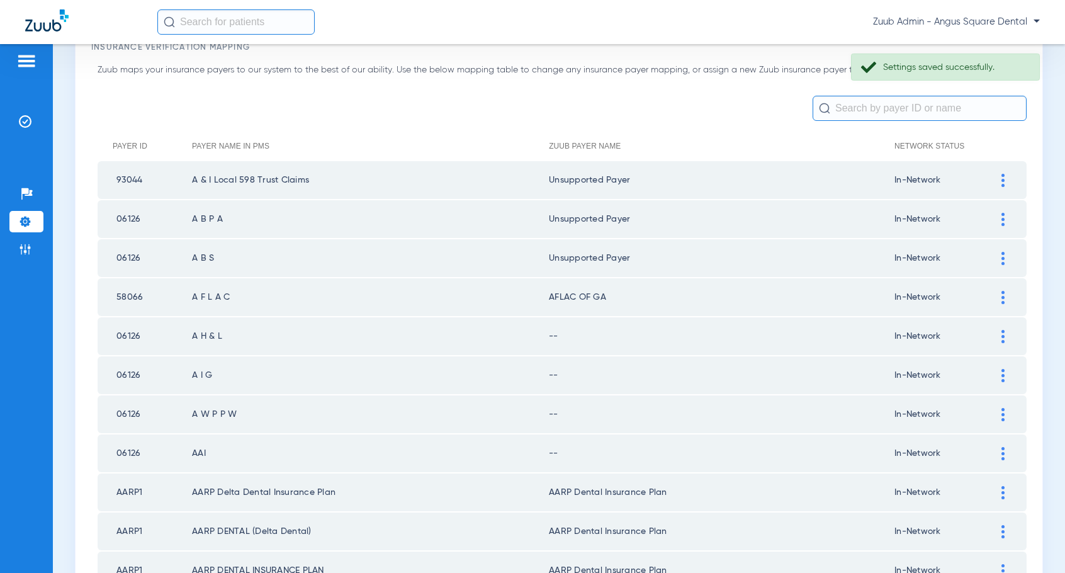
click at [997, 340] on div at bounding box center [1003, 336] width 22 height 13
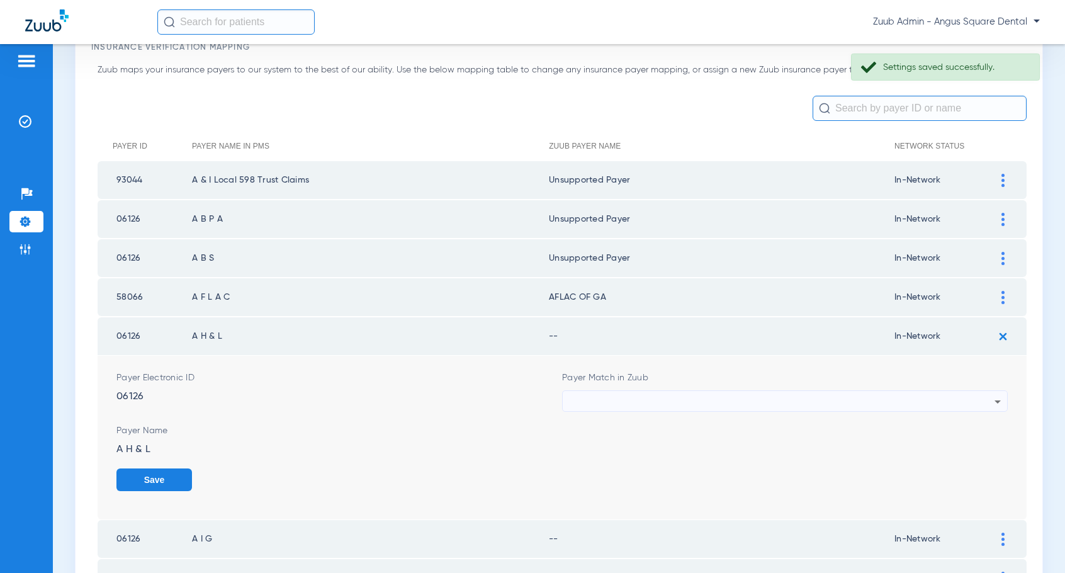
click at [928, 390] on mat-select at bounding box center [785, 400] width 446 height 21
click at [719, 396] on div at bounding box center [781, 401] width 425 height 21
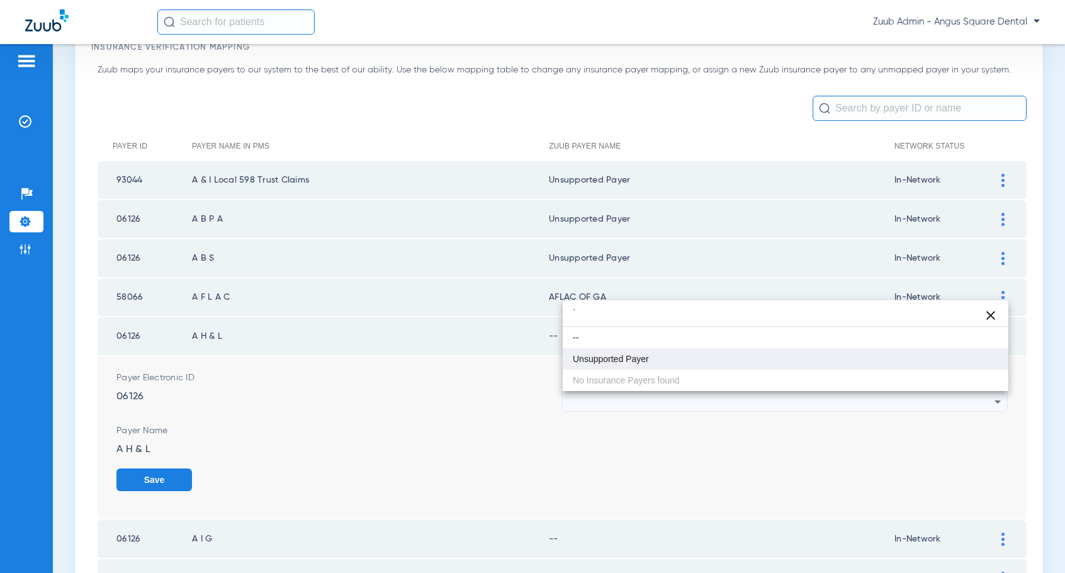
type input "`"
click at [594, 357] on span "Unsupported Payer" at bounding box center [611, 358] width 76 height 9
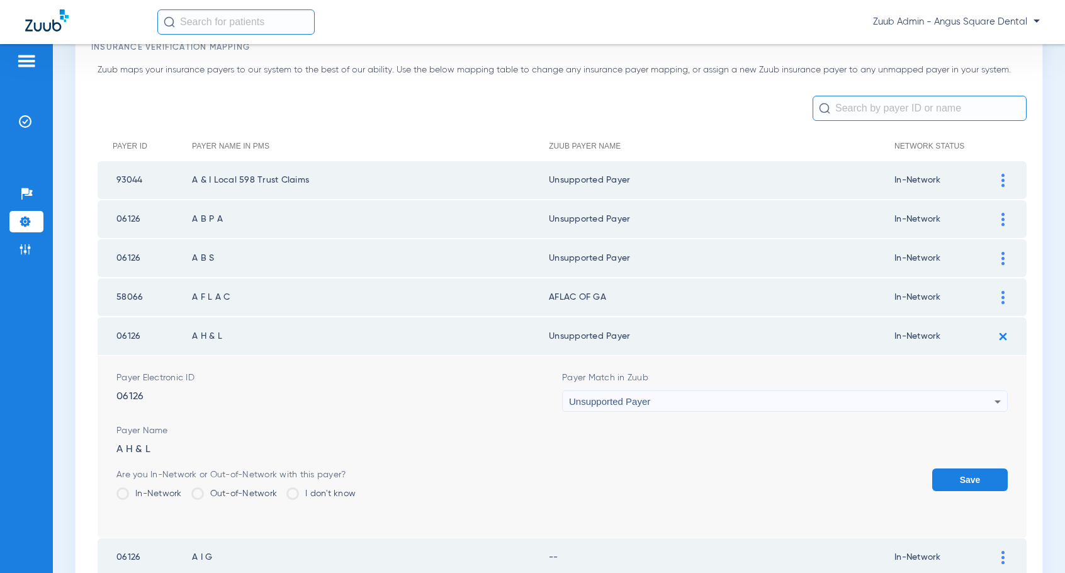
click at [965, 476] on button "Save" at bounding box center [970, 479] width 76 height 23
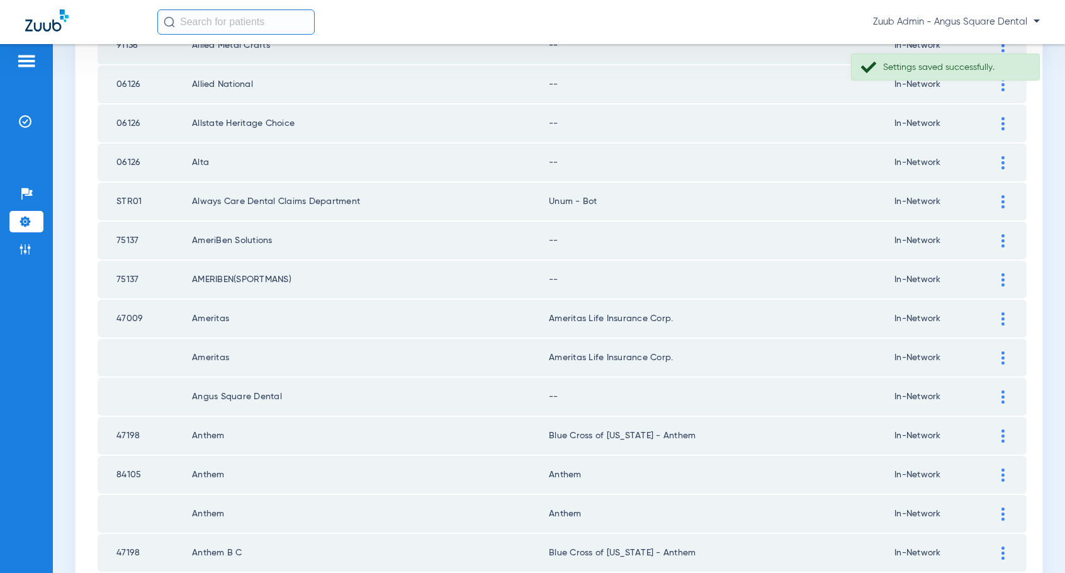
scroll to position [1702, 0]
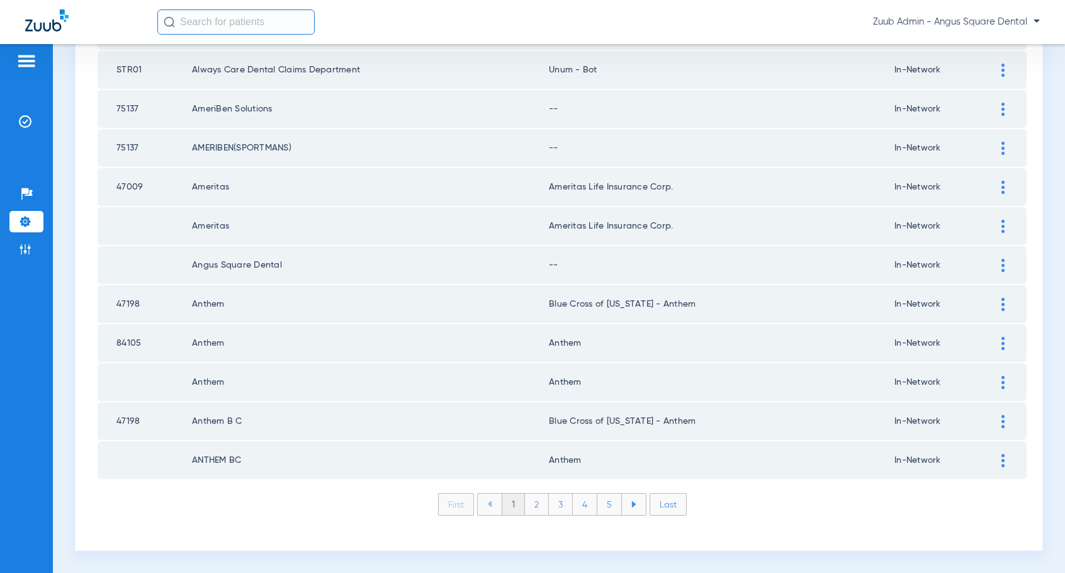
click at [661, 505] on li "Last" at bounding box center [667, 504] width 37 height 23
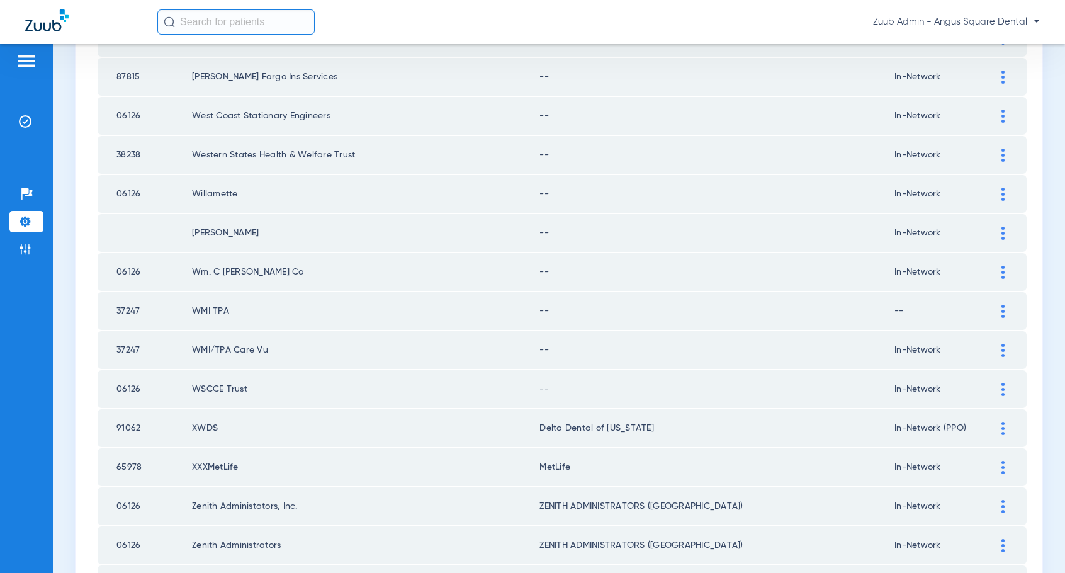
scroll to position [843, 0]
